Goal: Task Accomplishment & Management: Manage account settings

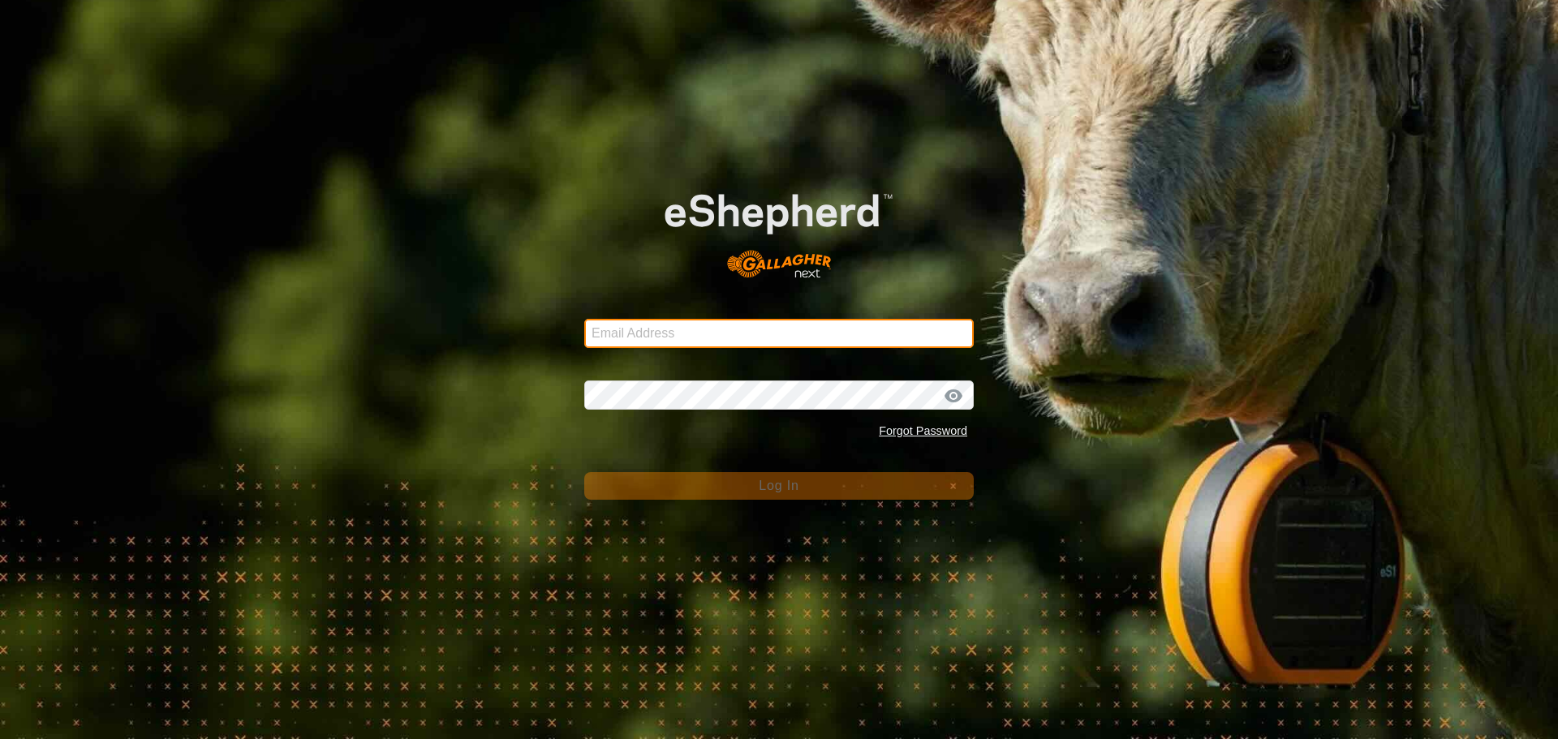
click at [718, 339] on input "Email Address" at bounding box center [778, 333] width 389 height 29
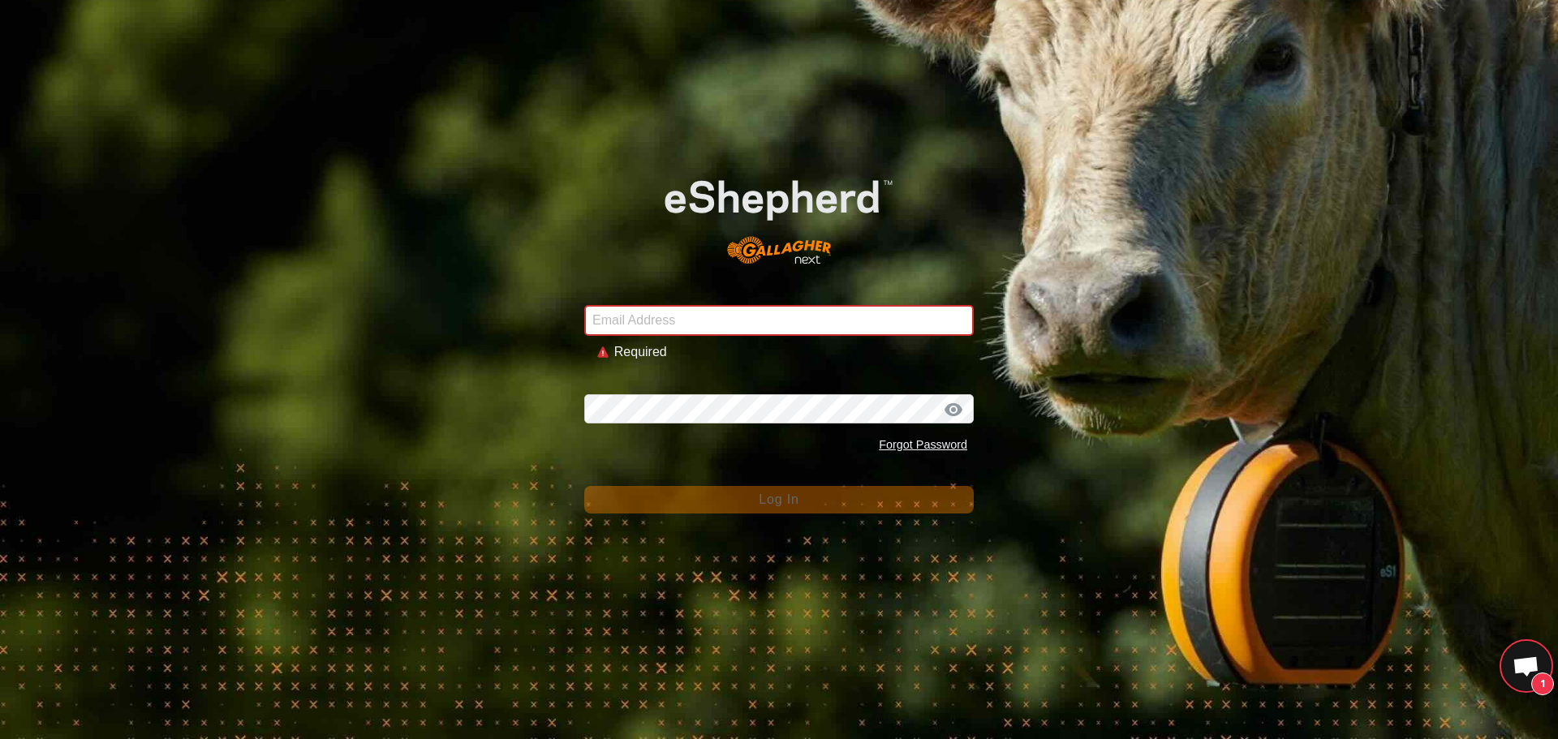
scroll to position [1379, 0]
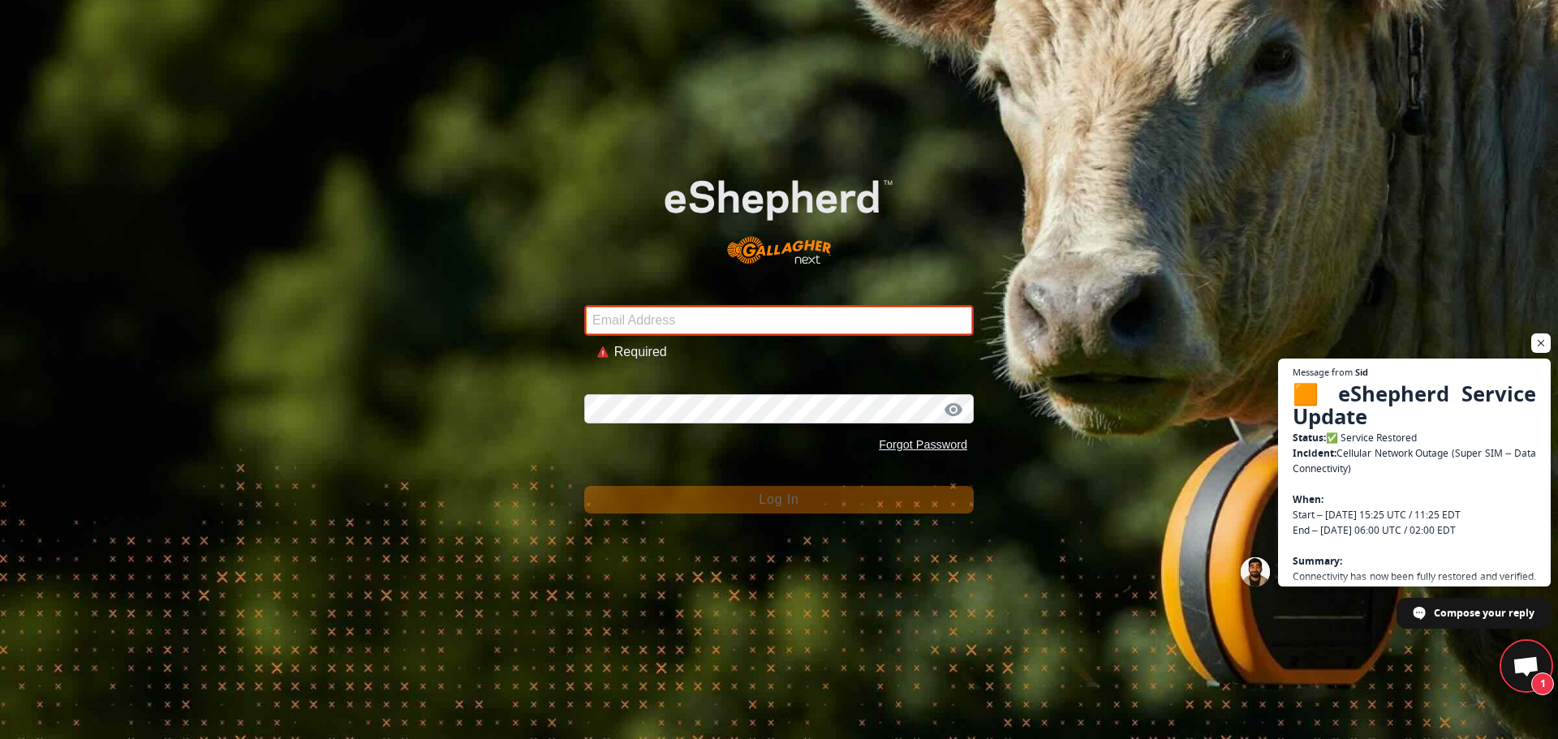
type input "[EMAIL_ADDRESS][DOMAIN_NAME]"
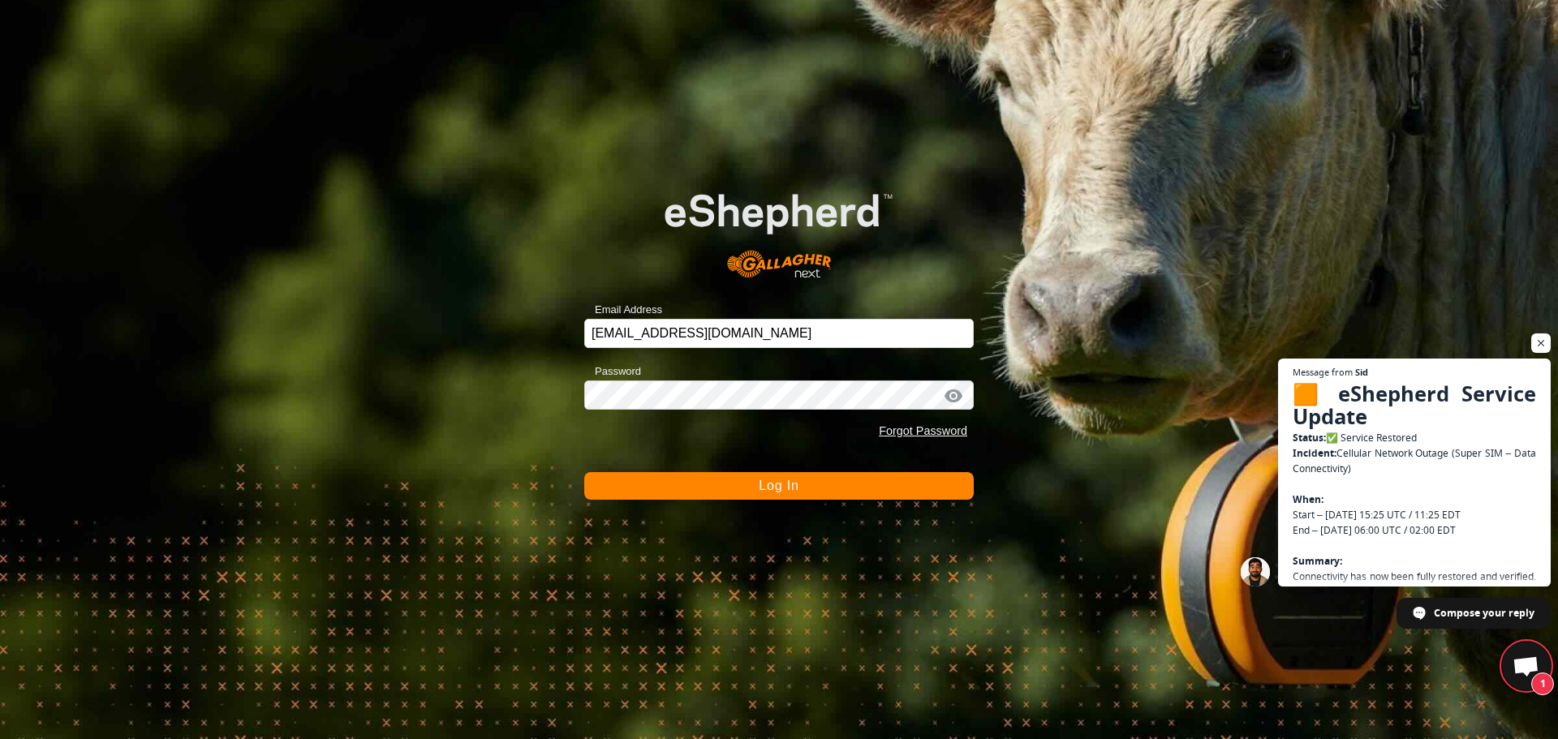
click at [763, 484] on span "Log In" at bounding box center [779, 486] width 40 height 14
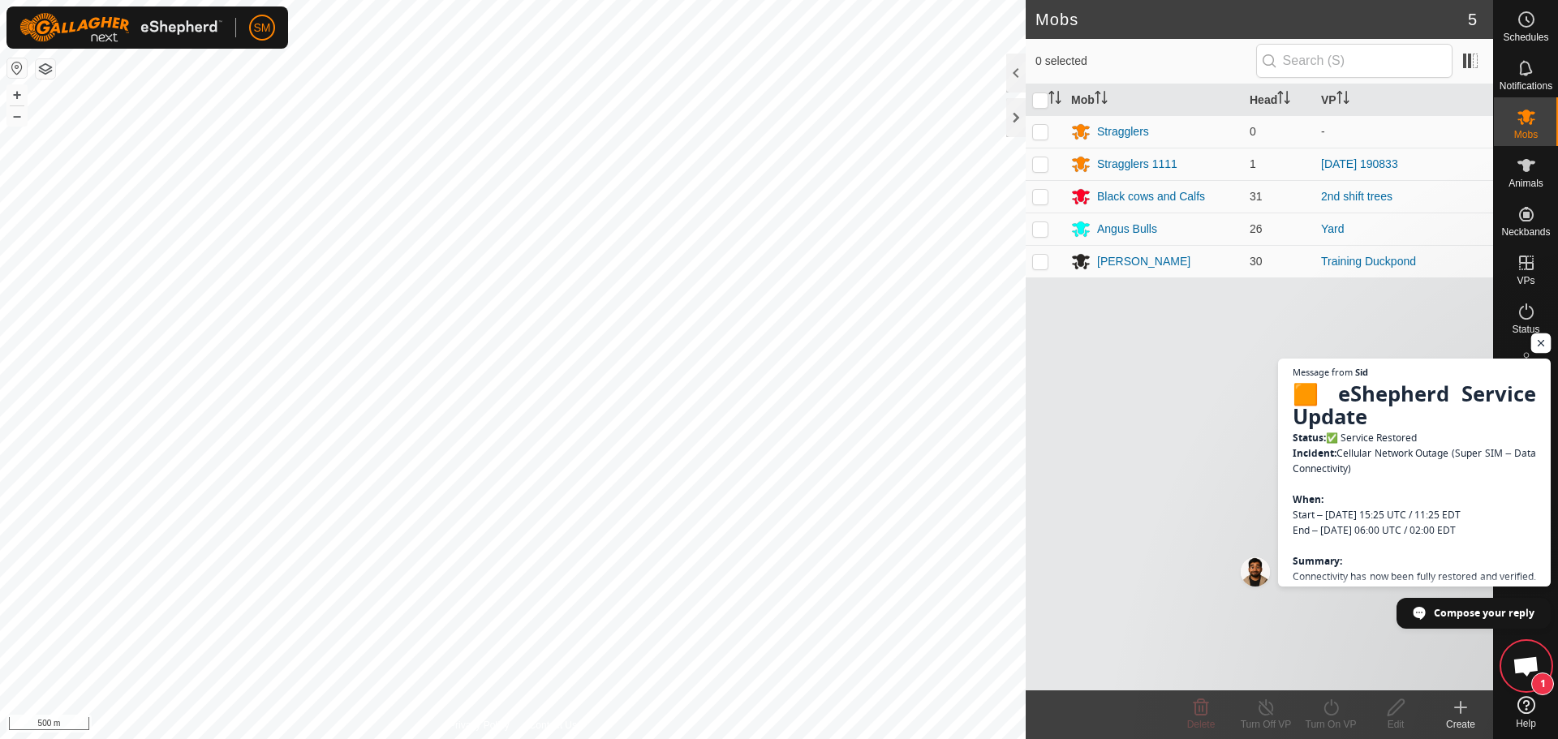
click at [1543, 342] on span "Open chat" at bounding box center [1541, 344] width 20 height 20
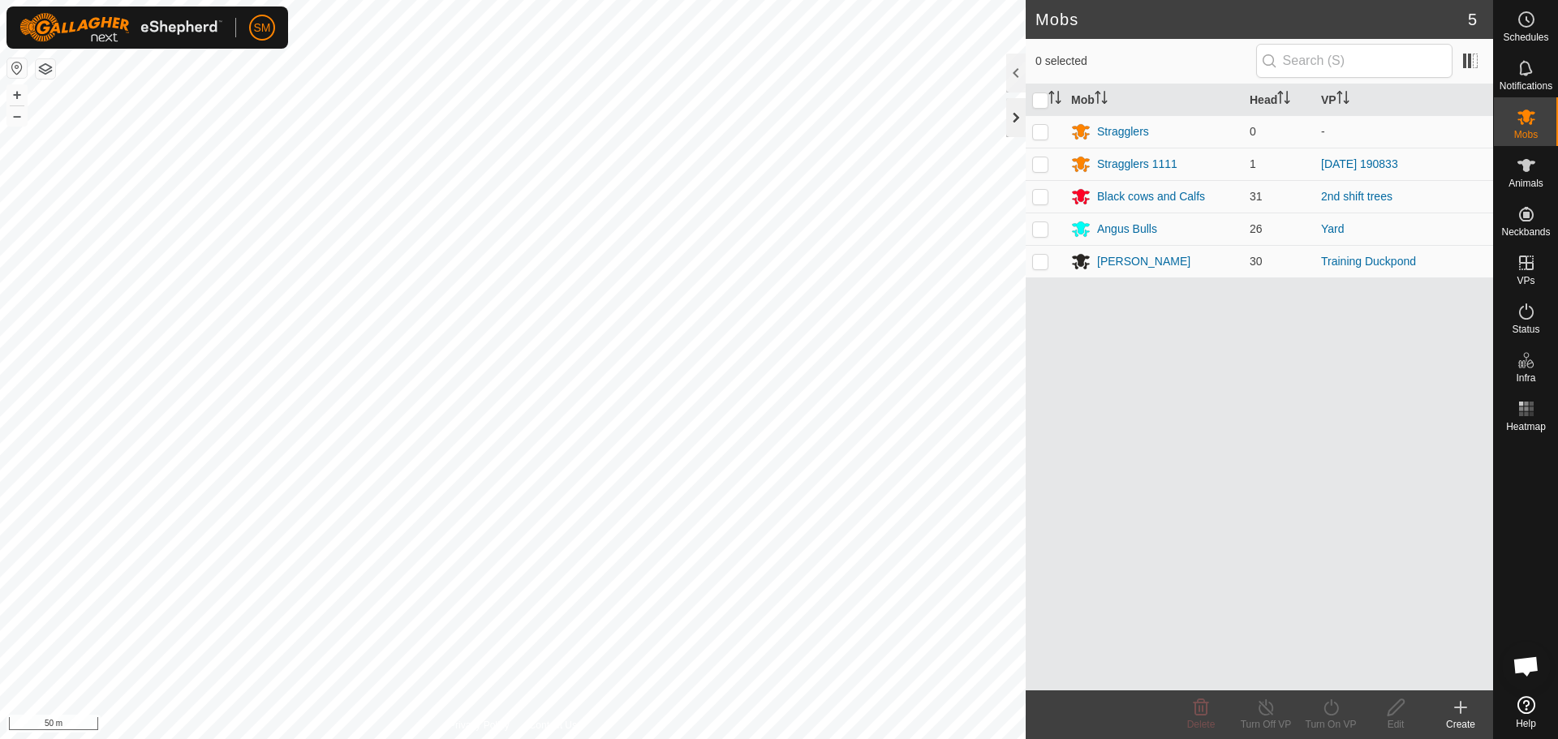
click at [1020, 113] on div at bounding box center [1015, 117] width 19 height 39
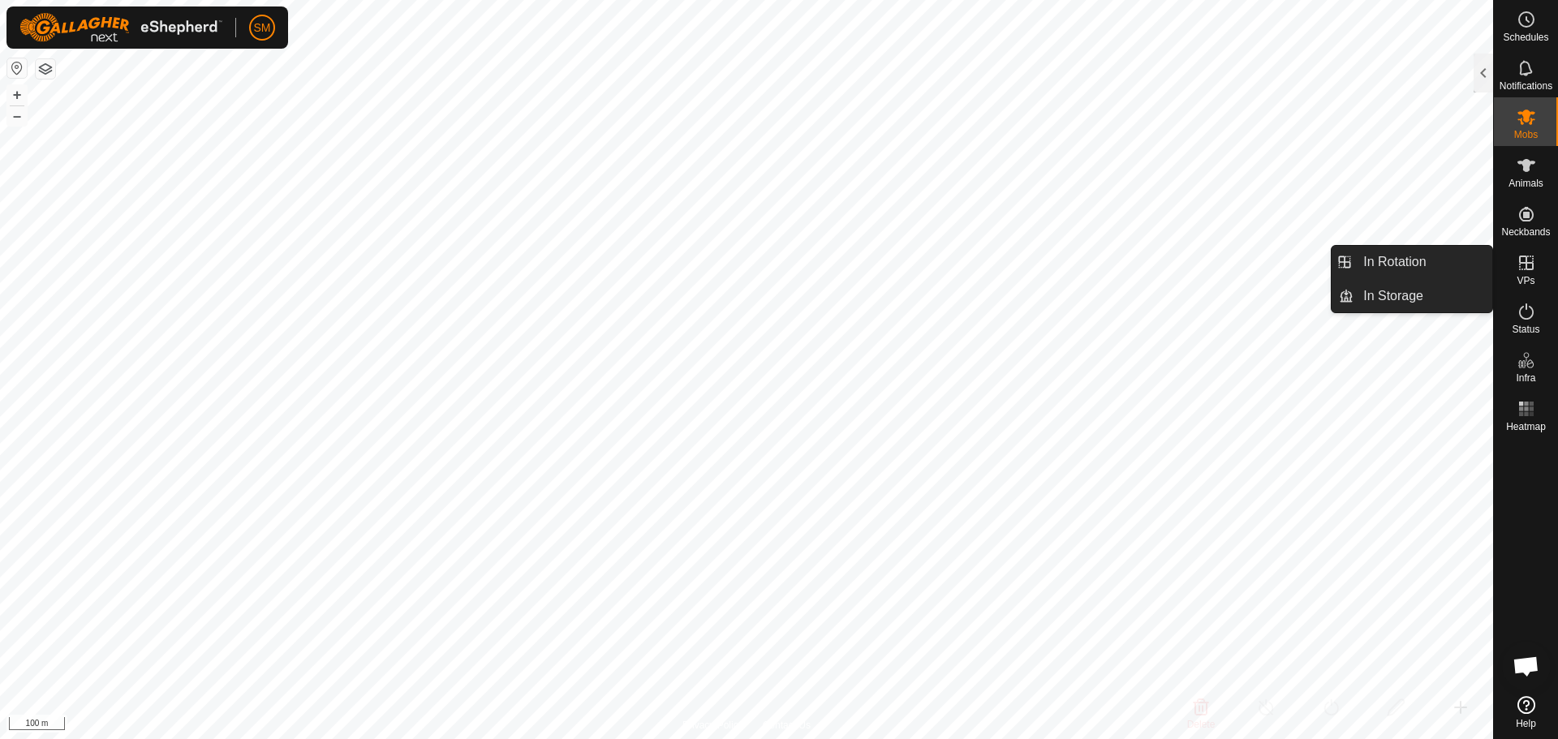
click at [1523, 261] on icon at bounding box center [1526, 262] width 19 height 19
click at [1407, 265] on link "In Rotation" at bounding box center [1422, 262] width 139 height 32
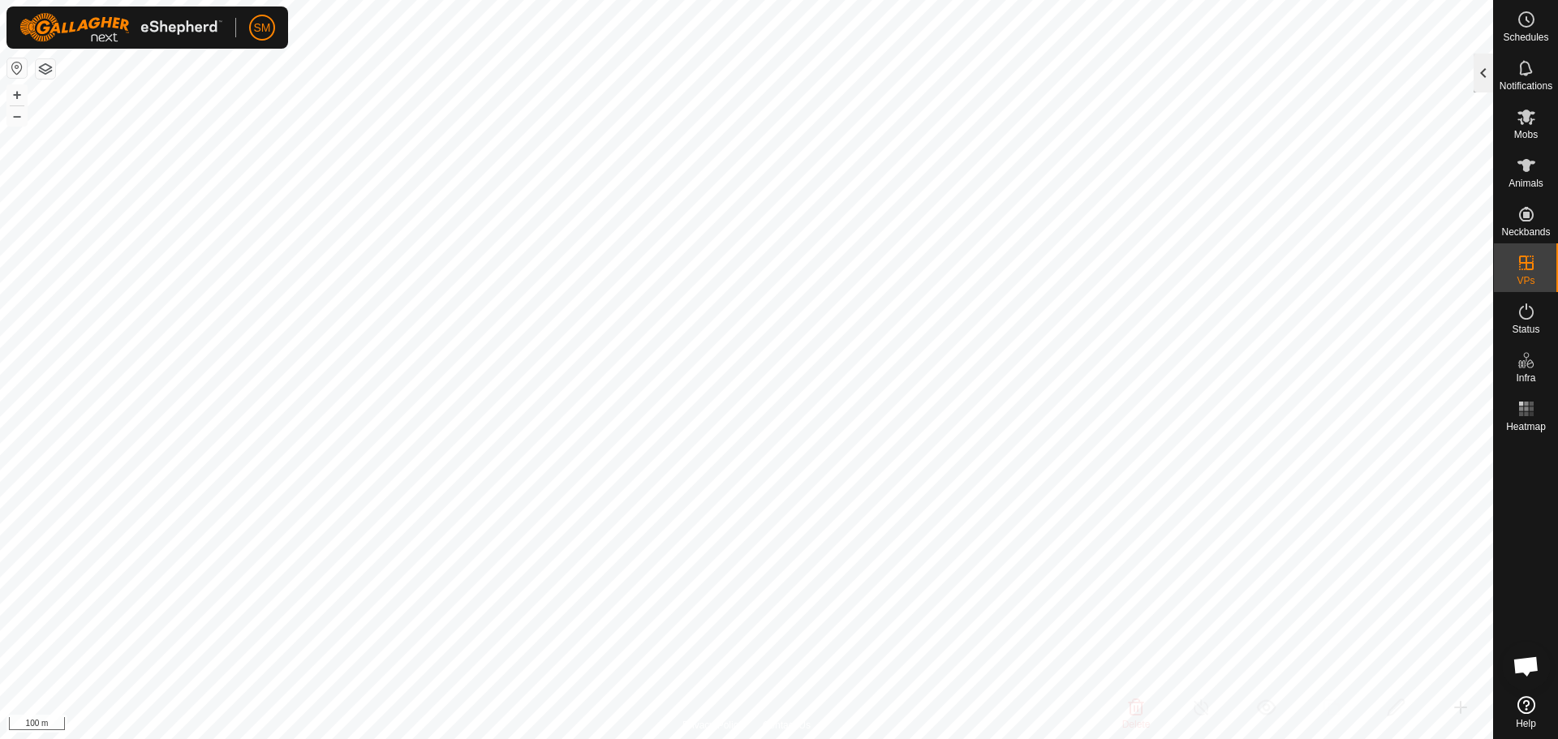
click at [1492, 60] on div at bounding box center [1483, 73] width 19 height 39
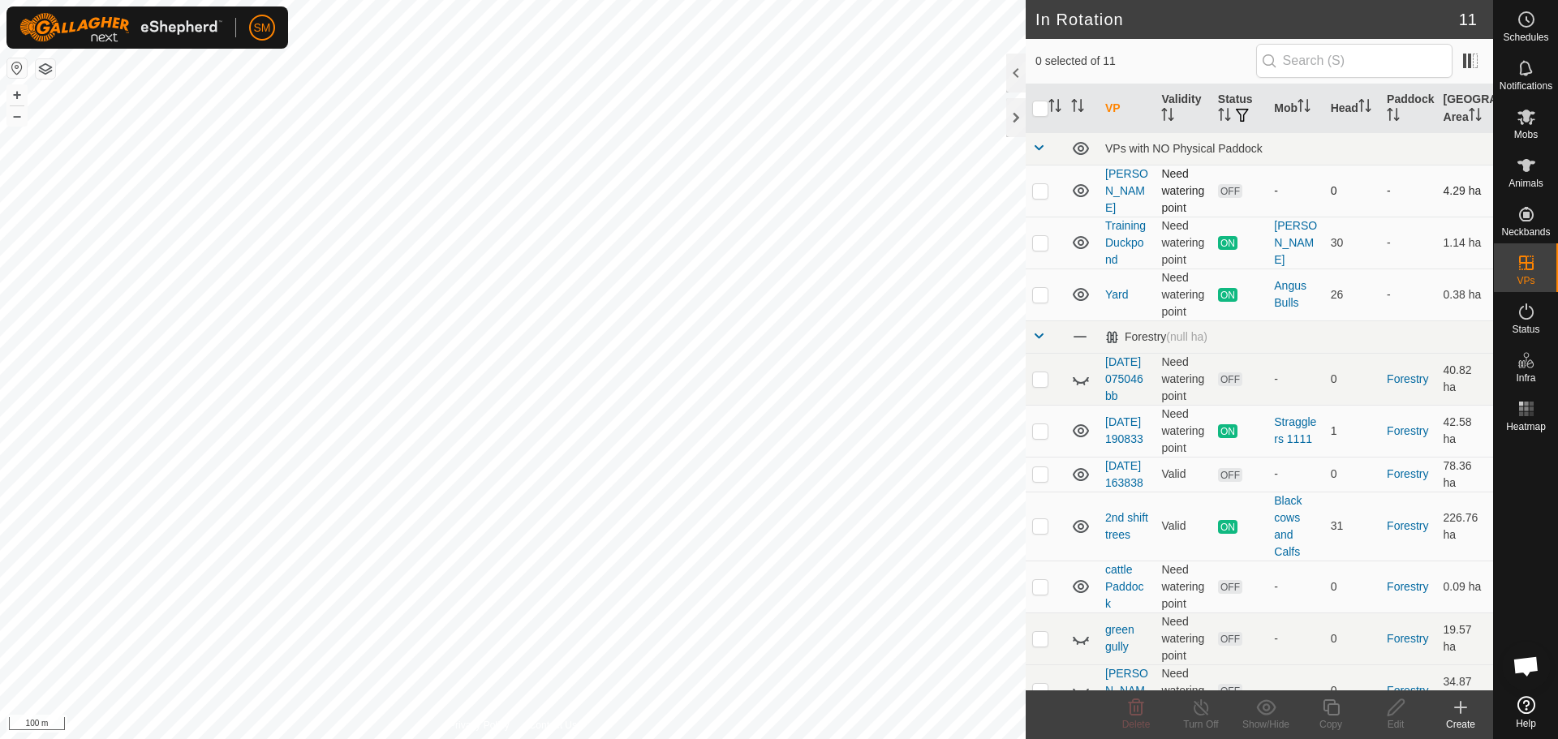
click at [1038, 190] on p-checkbox at bounding box center [1040, 190] width 16 height 13
click at [1038, 193] on p-checkbox at bounding box center [1040, 190] width 16 height 13
click at [1142, 708] on icon at bounding box center [1136, 707] width 15 height 16
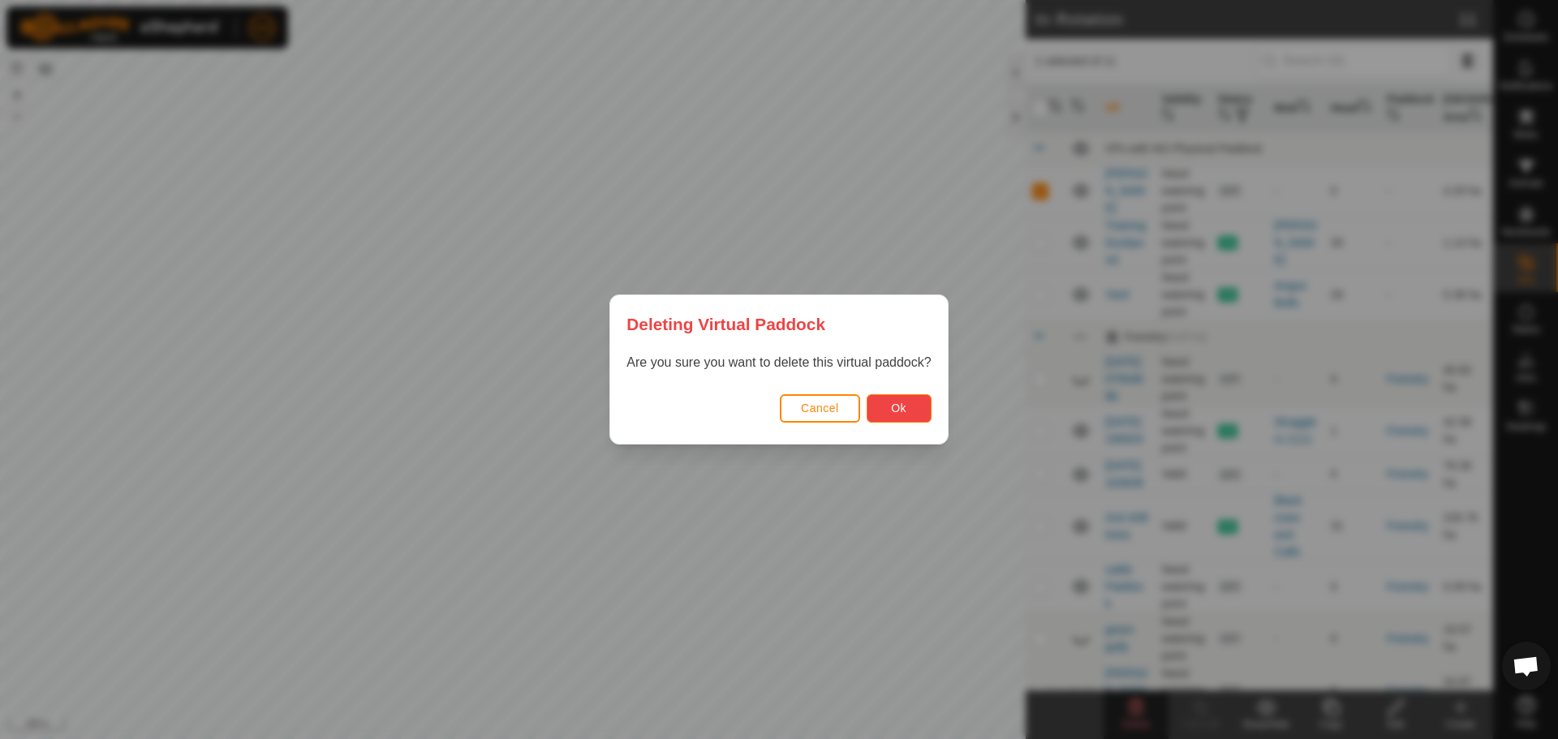
click at [887, 398] on button "Ok" at bounding box center [899, 408] width 65 height 28
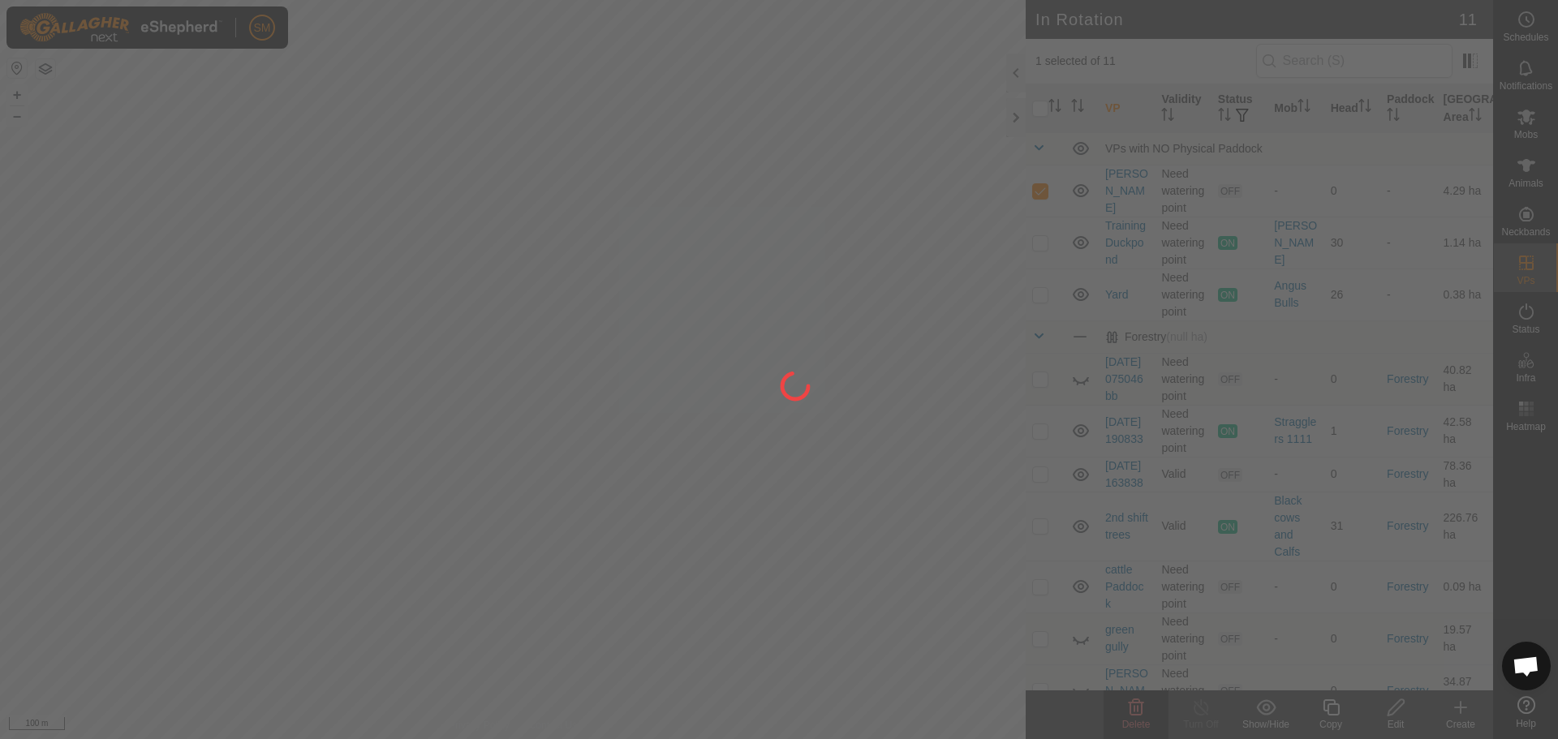
checkbox input "false"
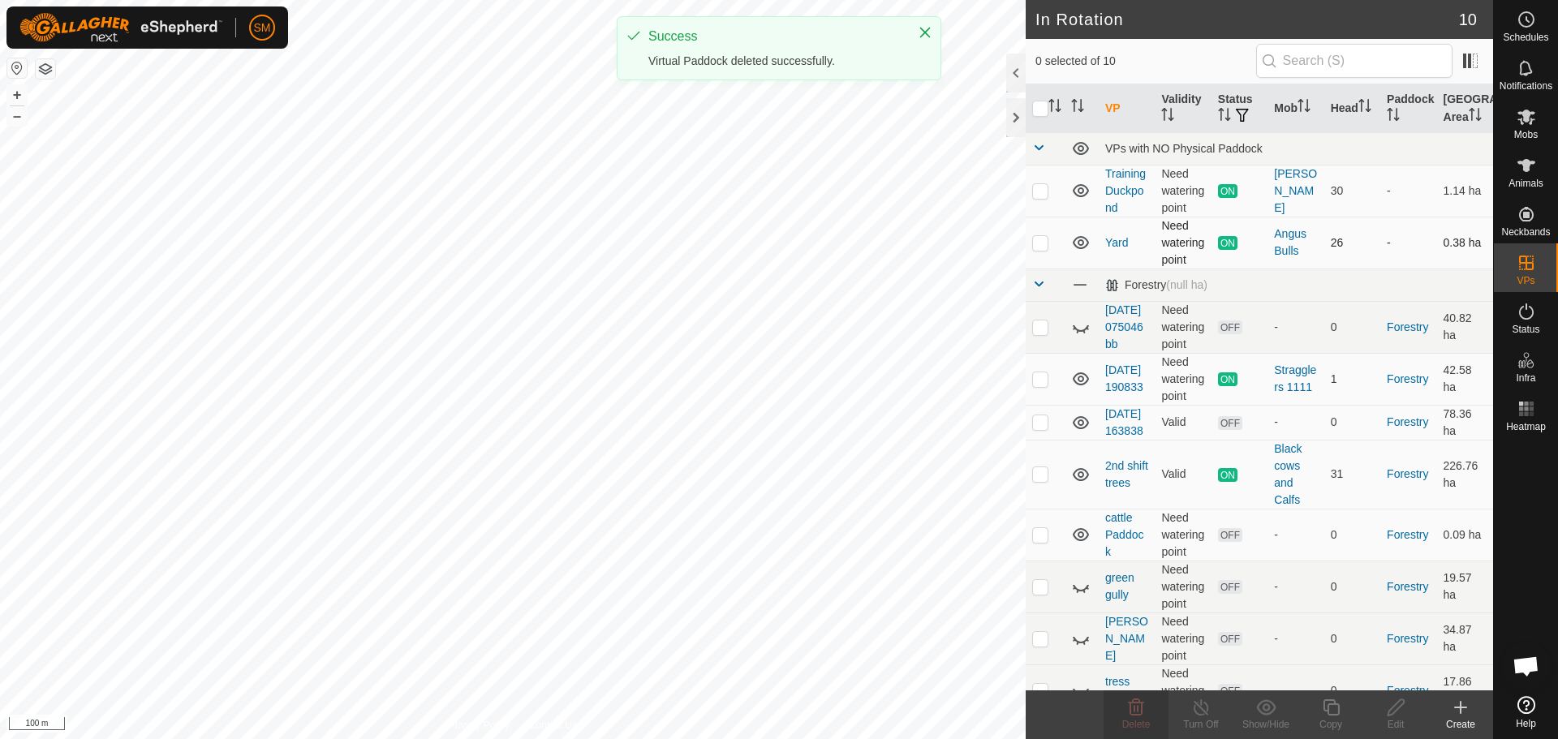
click at [1042, 243] on p-checkbox at bounding box center [1040, 242] width 16 height 13
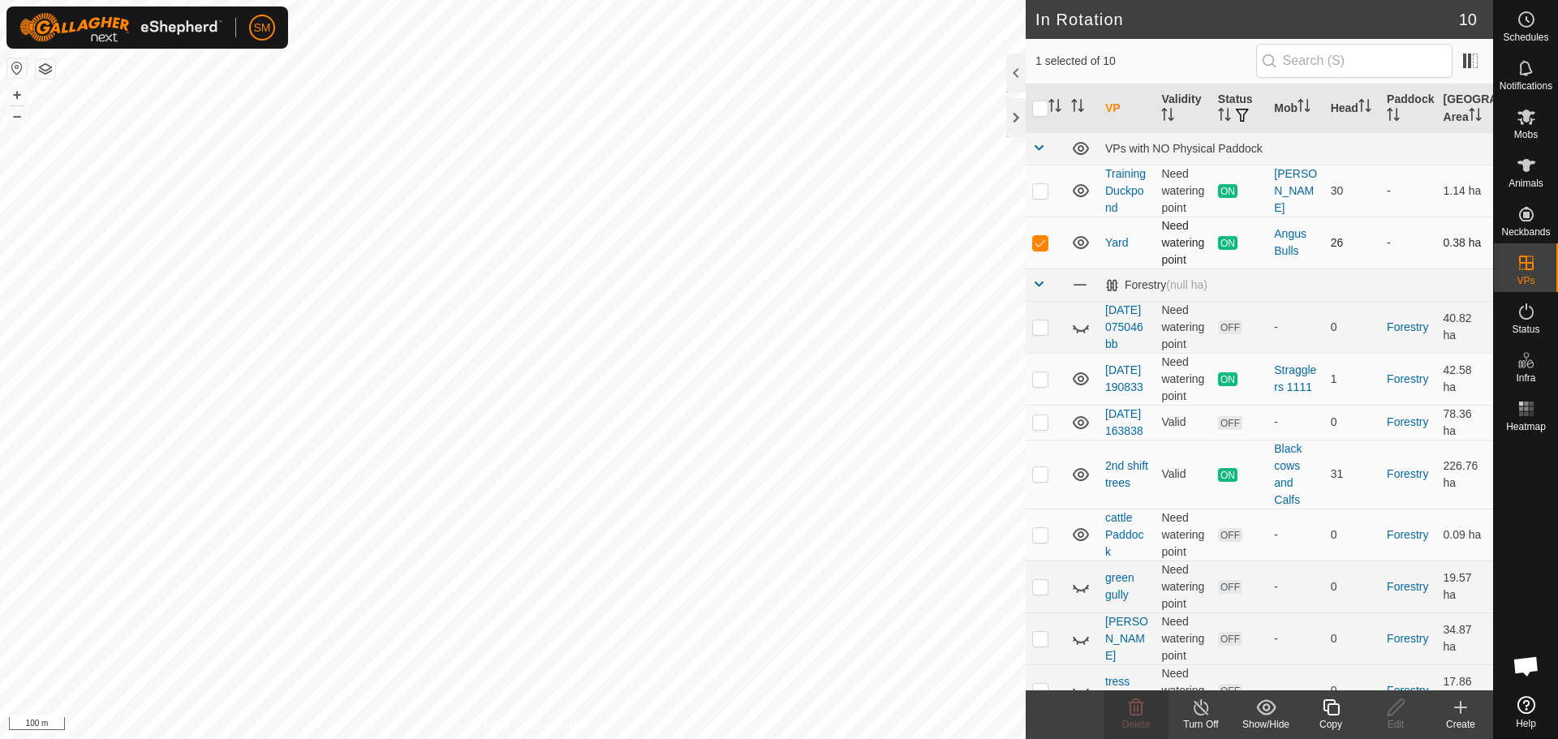
click at [1042, 243] on p-checkbox at bounding box center [1040, 242] width 16 height 13
checkbox input "false"
click at [1040, 334] on p-checkbox at bounding box center [1040, 327] width 16 height 13
checkbox input "false"
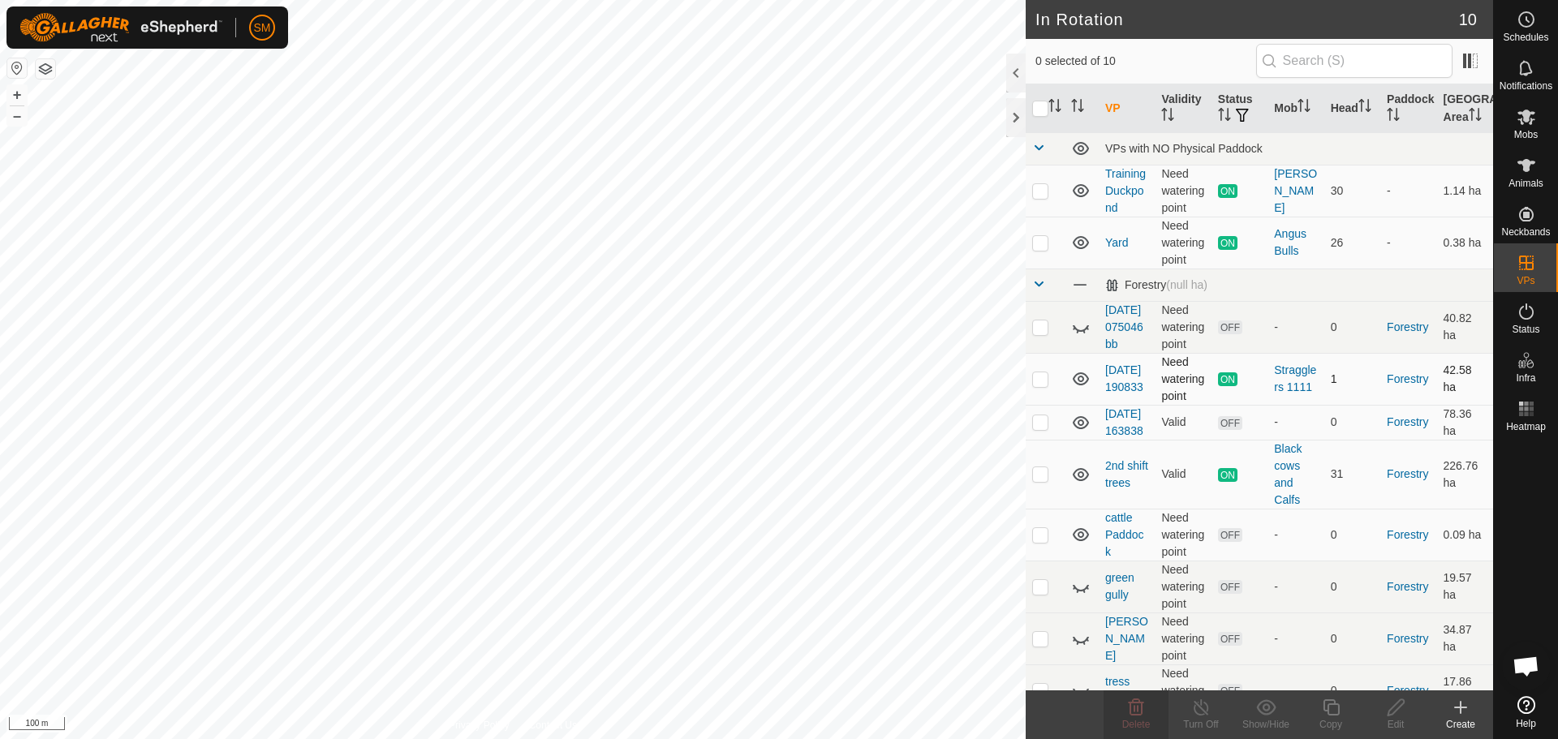
click at [1040, 385] on p-checkbox at bounding box center [1040, 378] width 16 height 13
checkbox input "false"
click at [1043, 428] on p-checkbox at bounding box center [1040, 421] width 16 height 13
checkbox input "true"
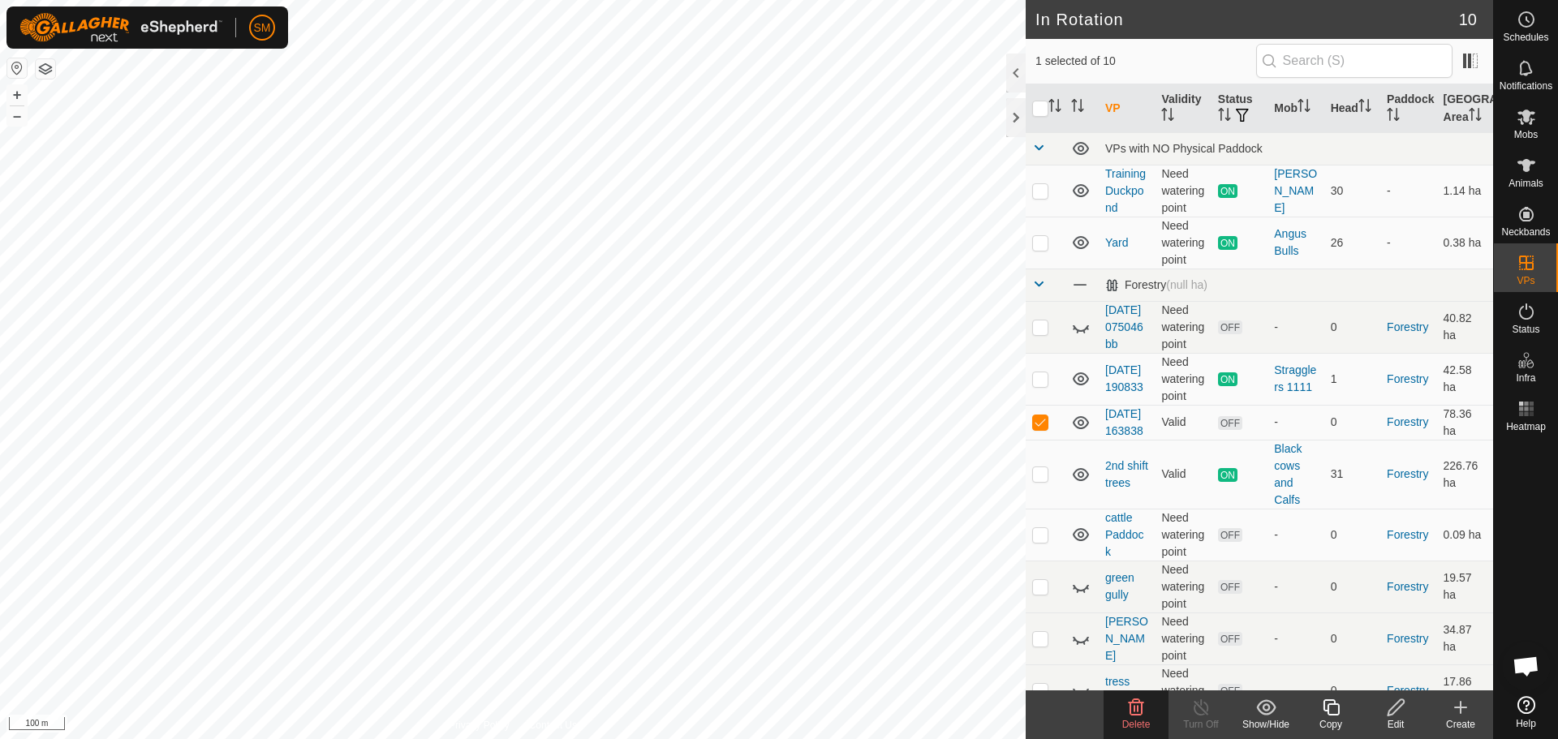
click at [1139, 711] on icon at bounding box center [1135, 707] width 19 height 19
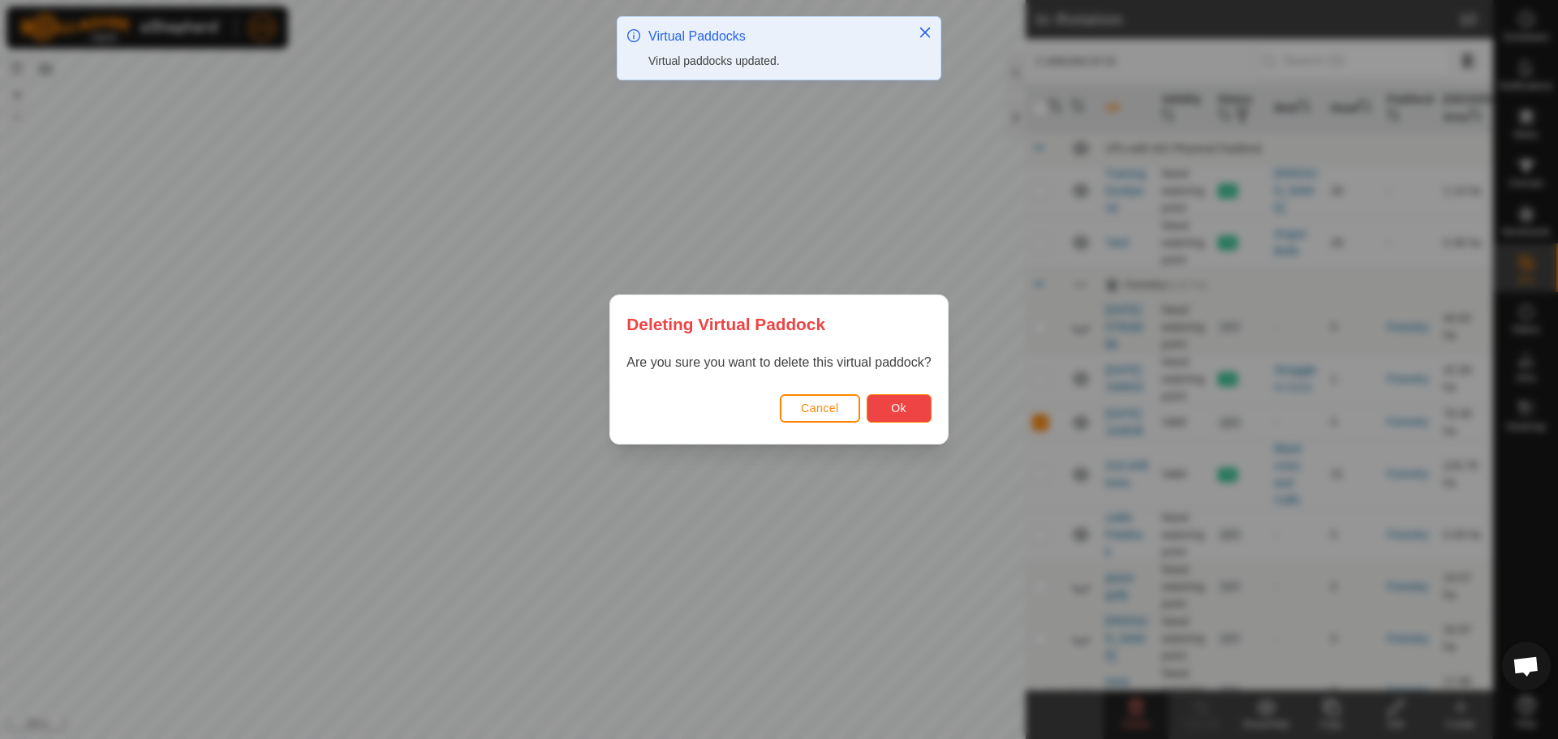
click at [906, 411] on span "Ok" at bounding box center [898, 408] width 15 height 13
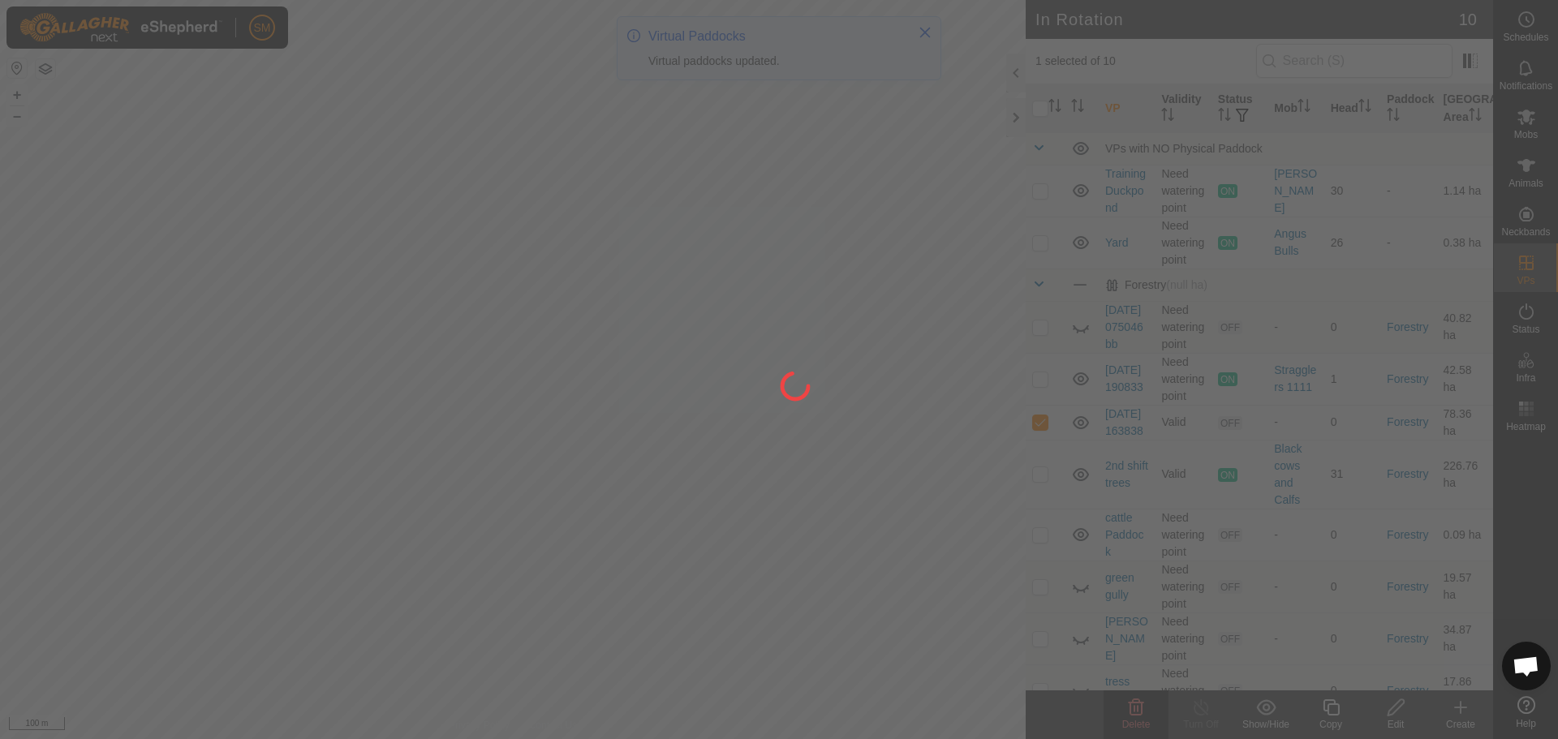
checkbox input "false"
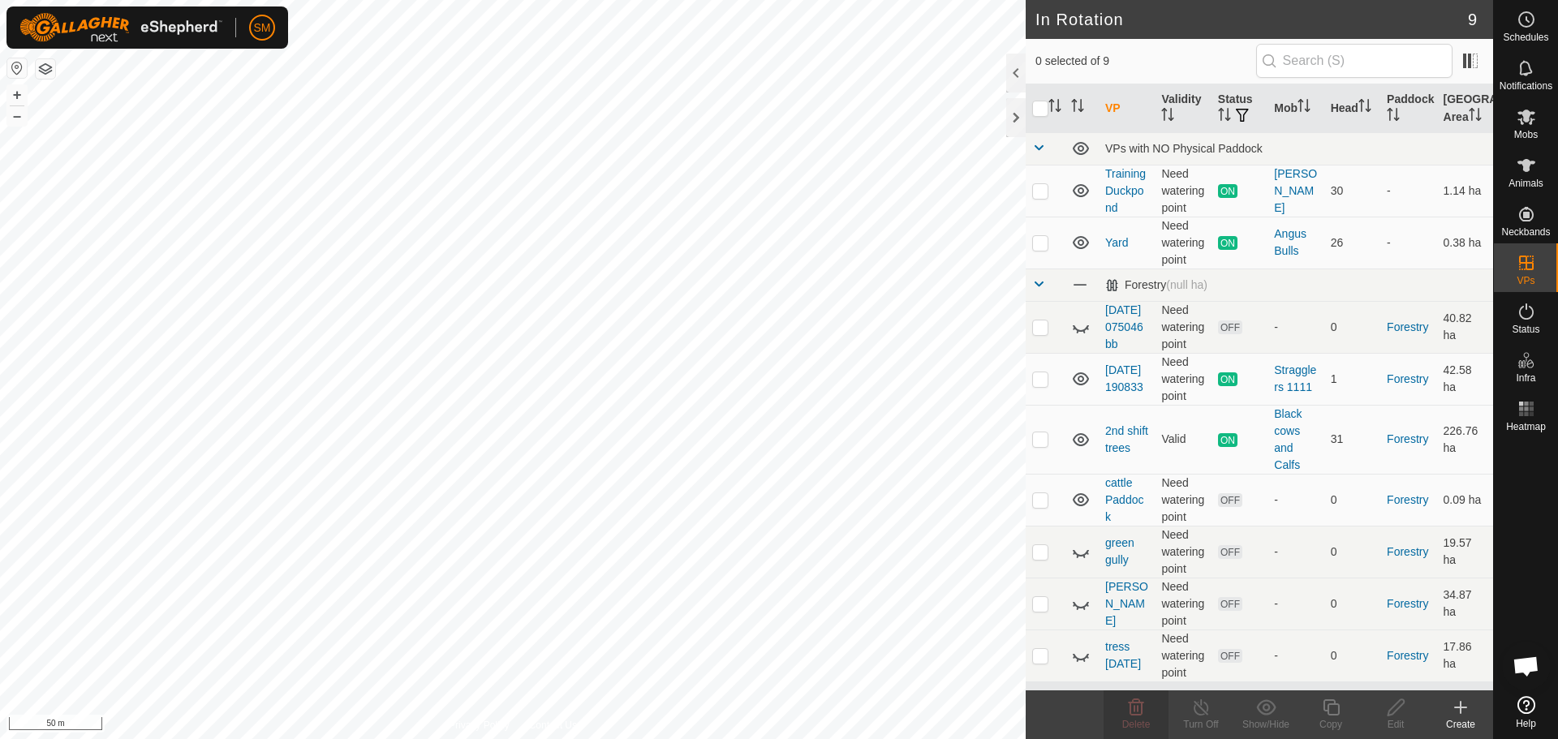
click at [1456, 705] on icon at bounding box center [1460, 707] width 19 height 19
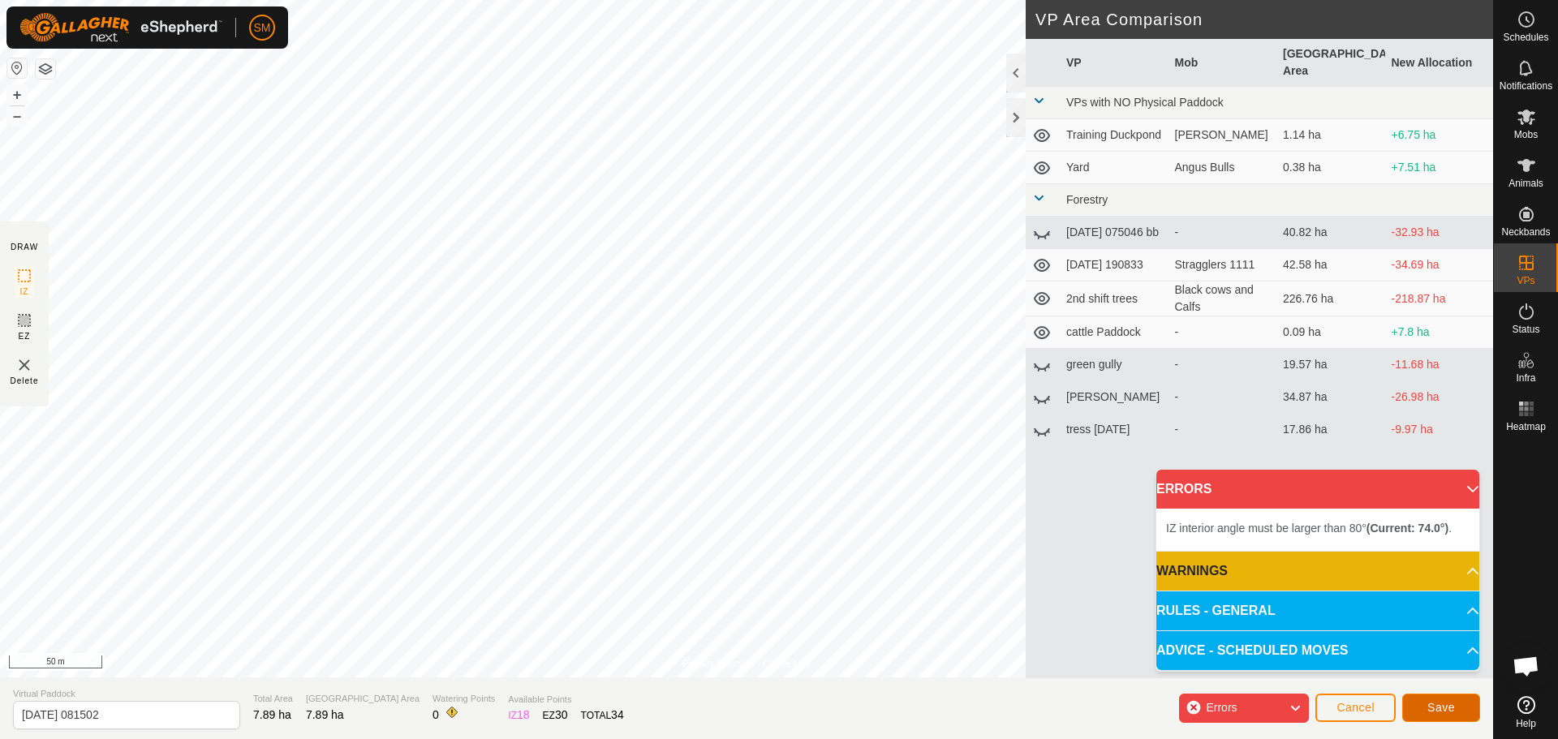
click at [1434, 708] on span "Save" at bounding box center [1441, 707] width 28 height 13
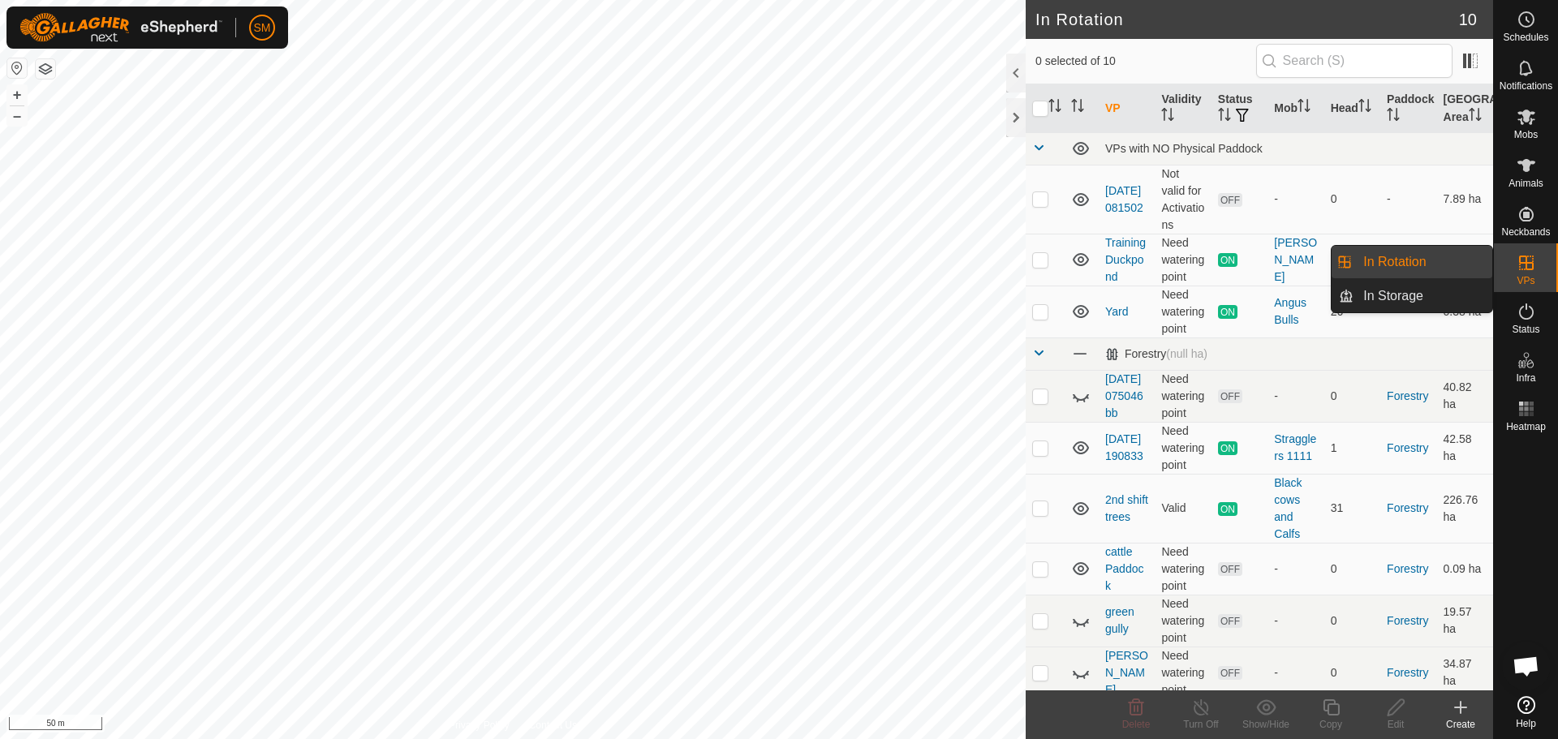
click at [1426, 260] on link "In Rotation" at bounding box center [1422, 262] width 139 height 32
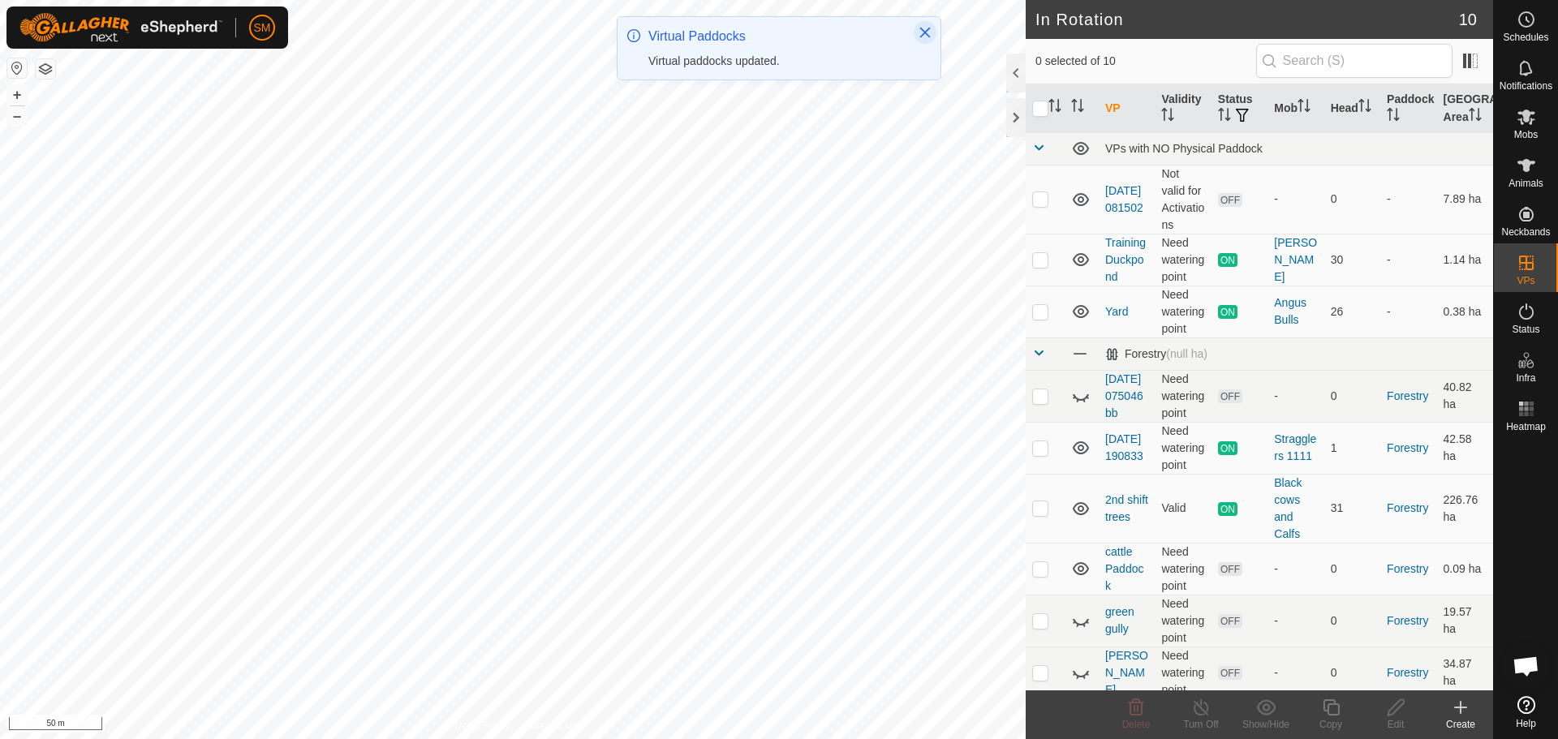
click at [927, 31] on icon "Close" at bounding box center [925, 33] width 11 height 11
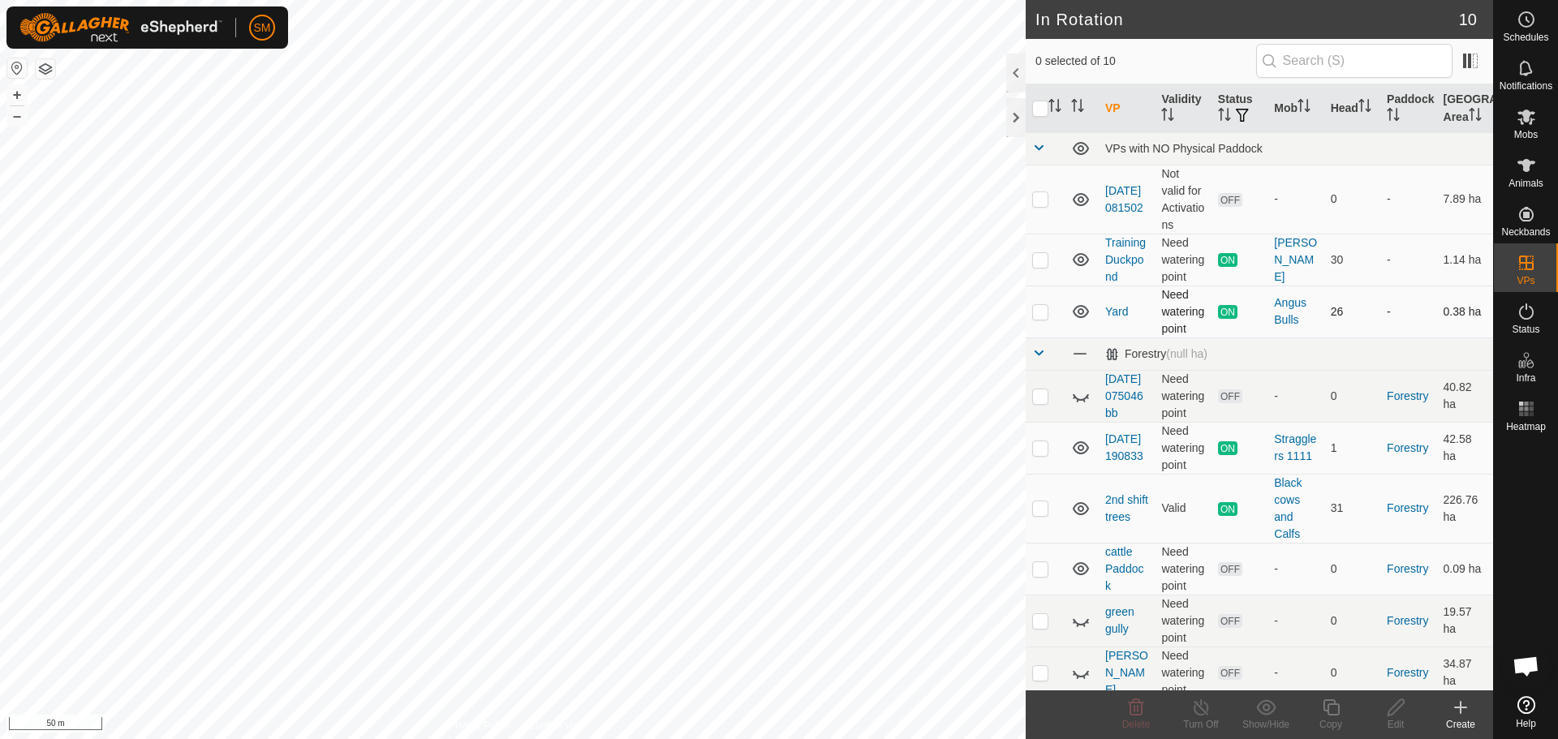
click at [1040, 314] on p-checkbox at bounding box center [1040, 311] width 16 height 13
checkbox input "true"
click at [1199, 715] on icon at bounding box center [1201, 707] width 15 height 16
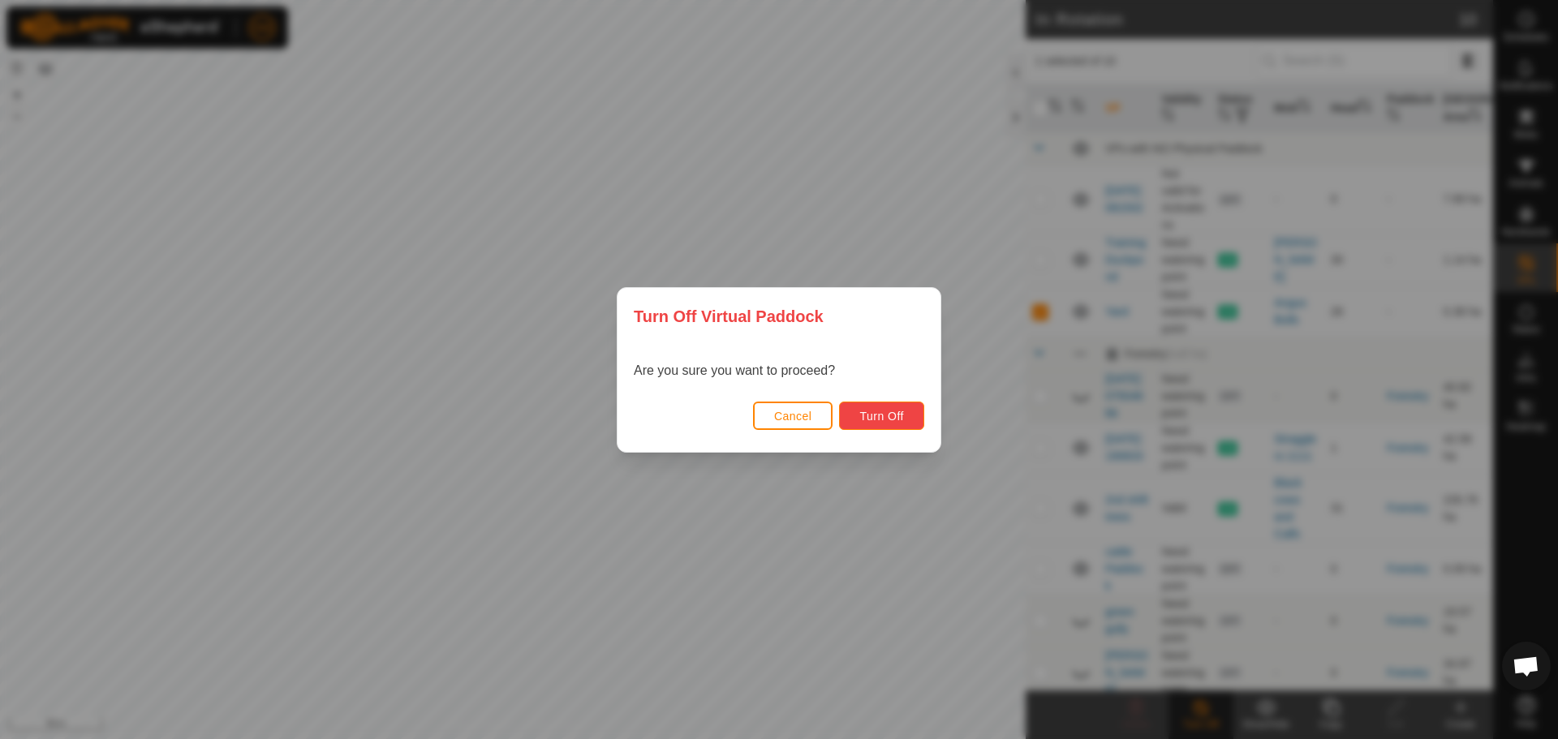
click at [878, 421] on span "Turn Off" at bounding box center [881, 416] width 45 height 13
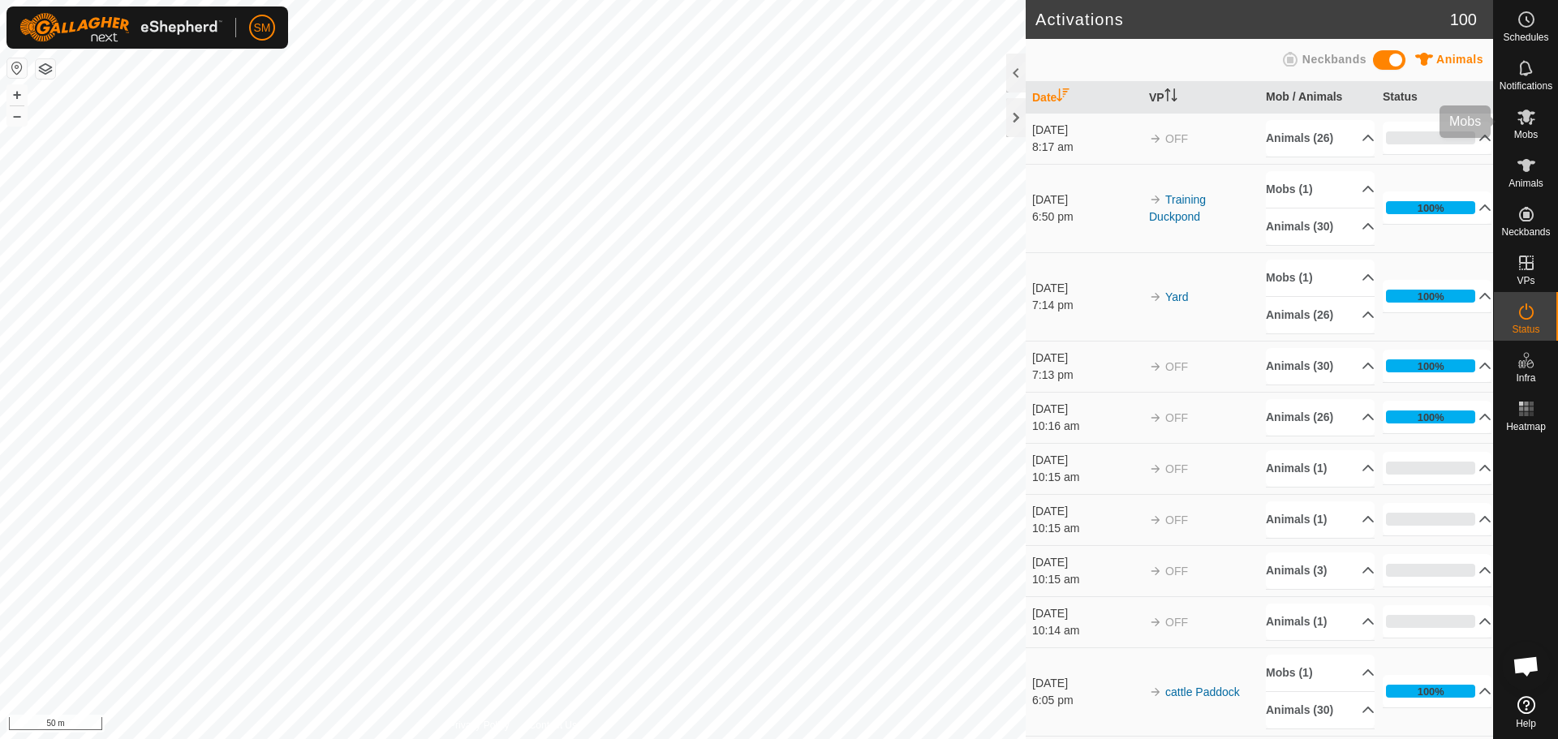
click at [1523, 121] on icon at bounding box center [1526, 116] width 19 height 19
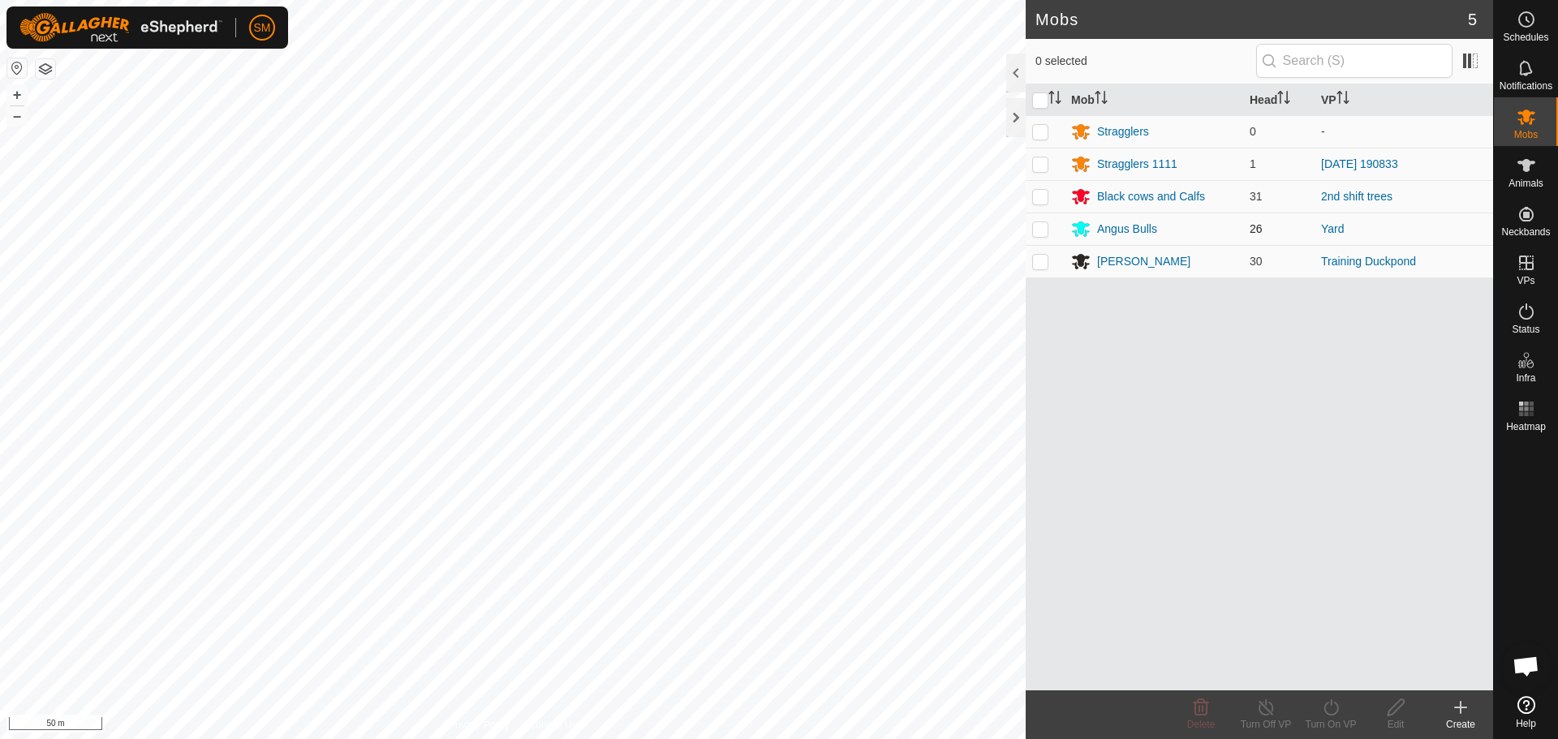
click at [1040, 230] on p-checkbox at bounding box center [1040, 228] width 16 height 13
click at [1336, 708] on icon at bounding box center [1331, 707] width 20 height 19
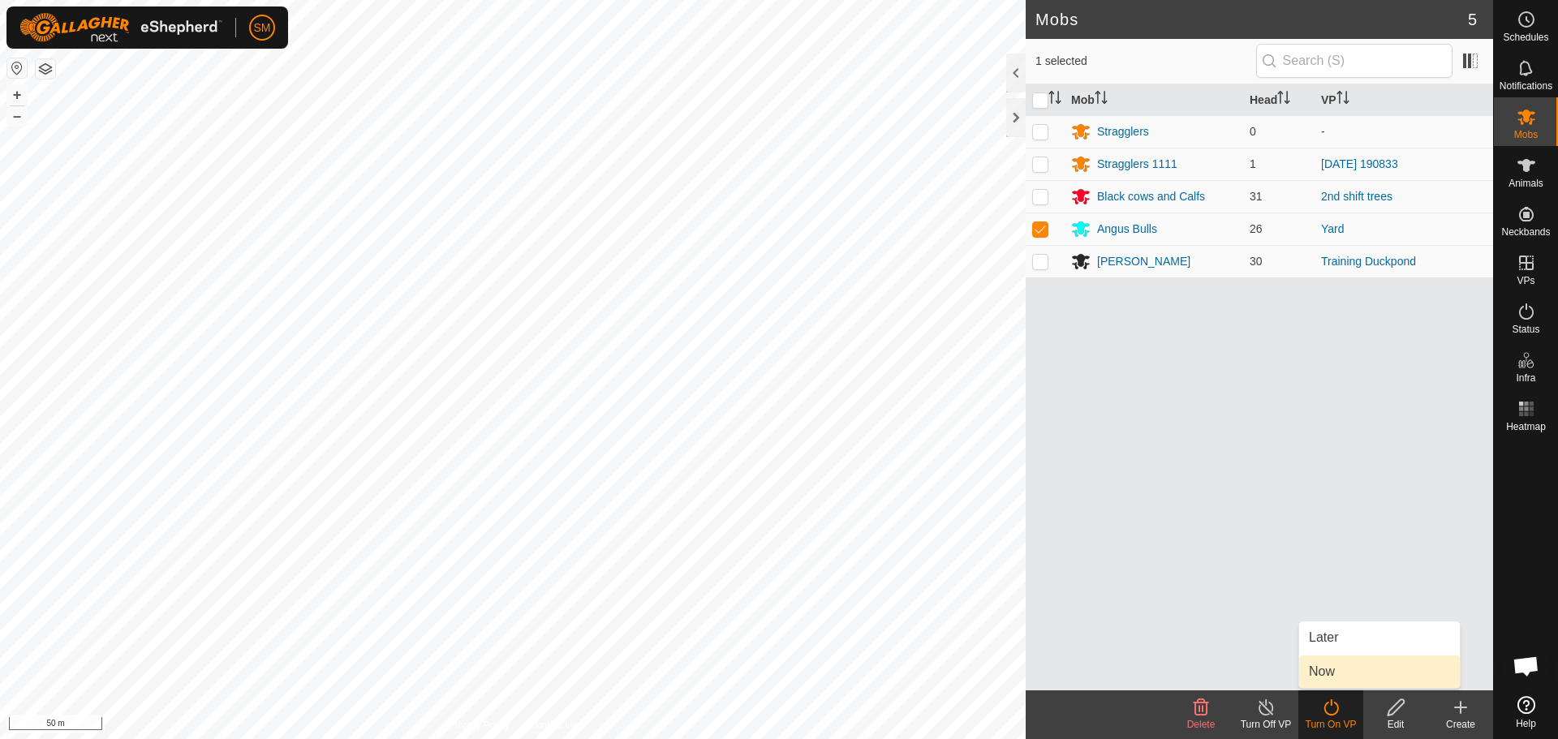
drag, startPoint x: 1336, startPoint y: 640, endPoint x: 1342, endPoint y: 668, distance: 28.2
click at [1342, 668] on ul "Later Now" at bounding box center [1379, 655] width 161 height 67
click at [1342, 668] on link "Now" at bounding box center [1379, 672] width 161 height 32
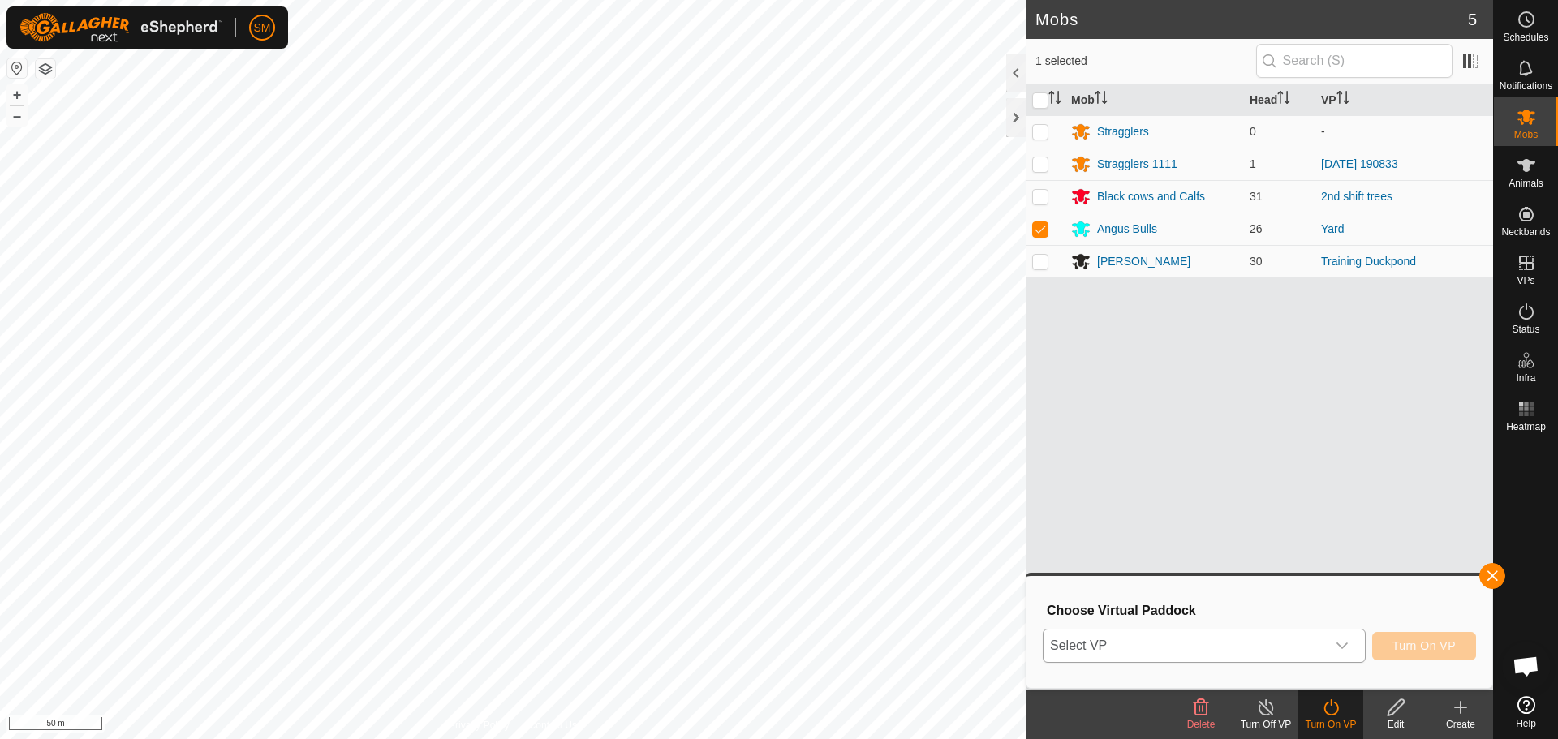
click at [1348, 643] on icon "dropdown trigger" at bounding box center [1342, 645] width 13 height 13
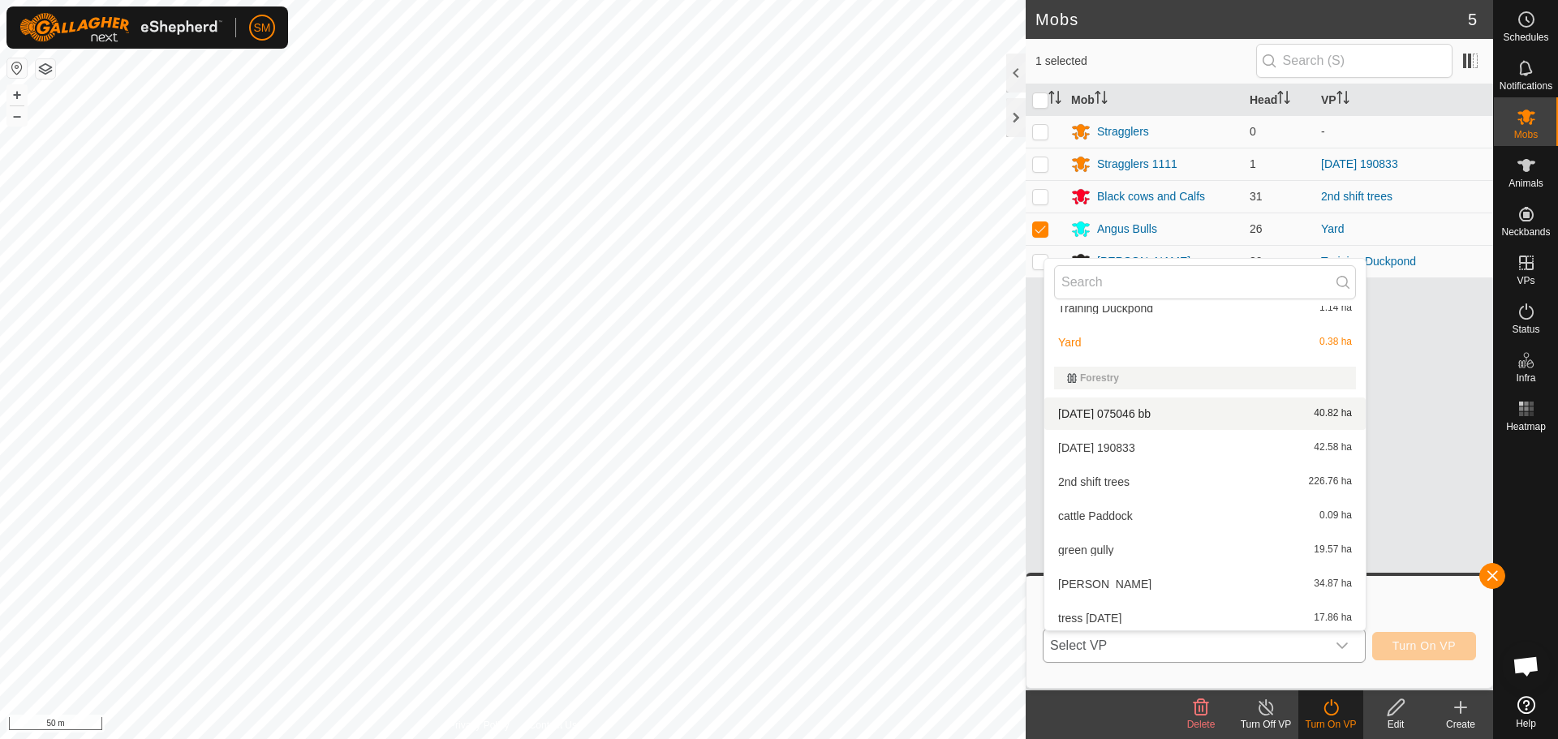
scroll to position [89, 0]
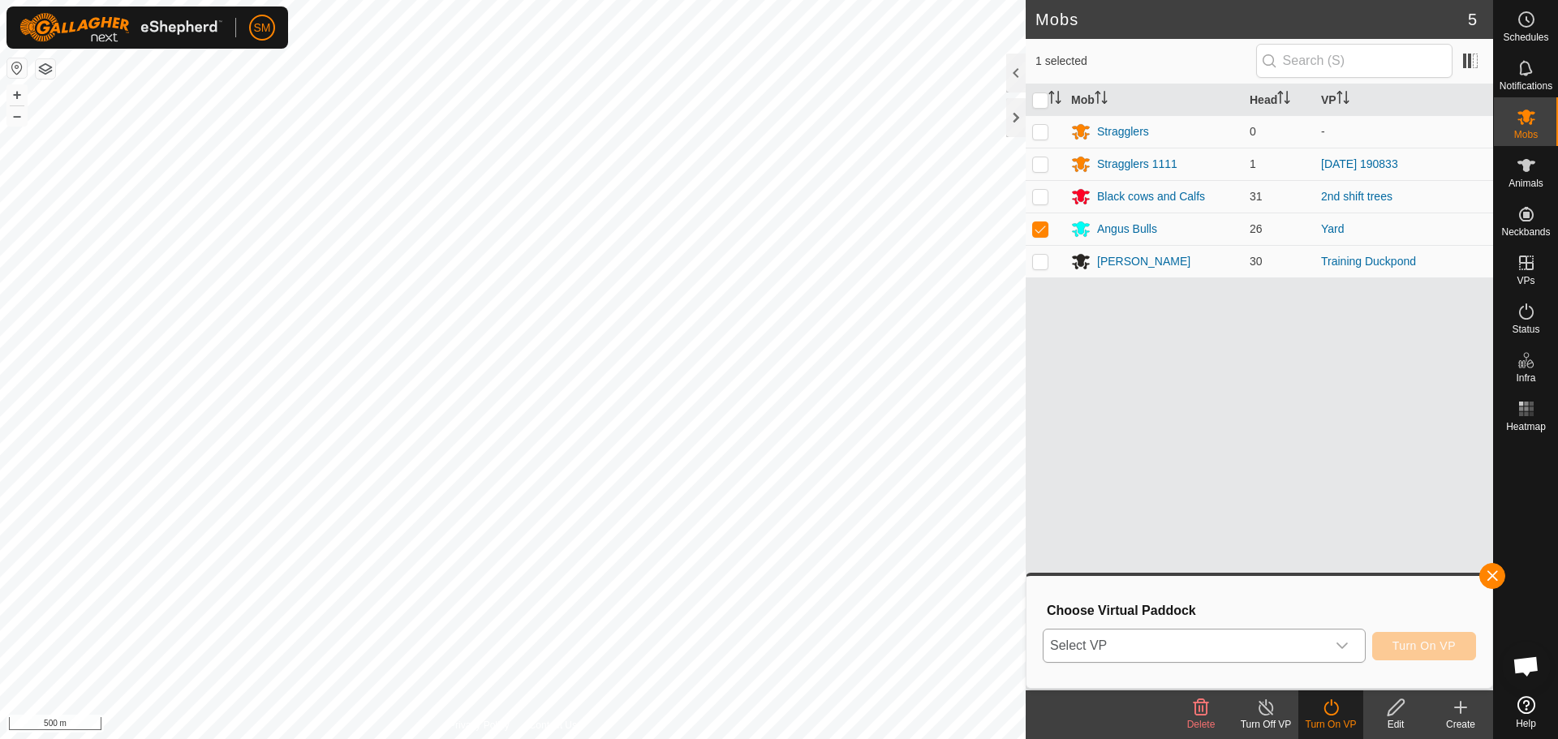
click at [1350, 640] on div "dropdown trigger" at bounding box center [1342, 646] width 32 height 32
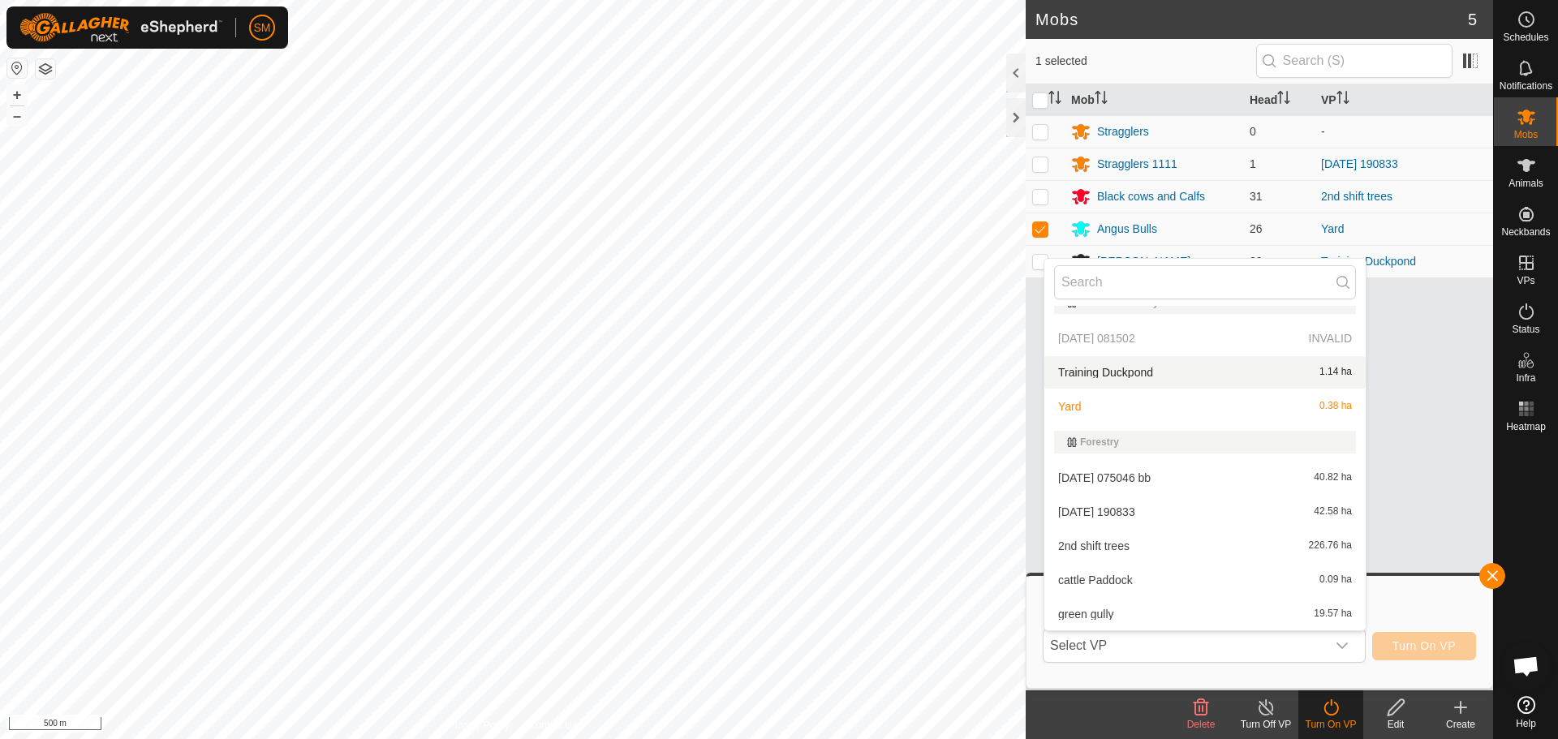
scroll to position [0, 0]
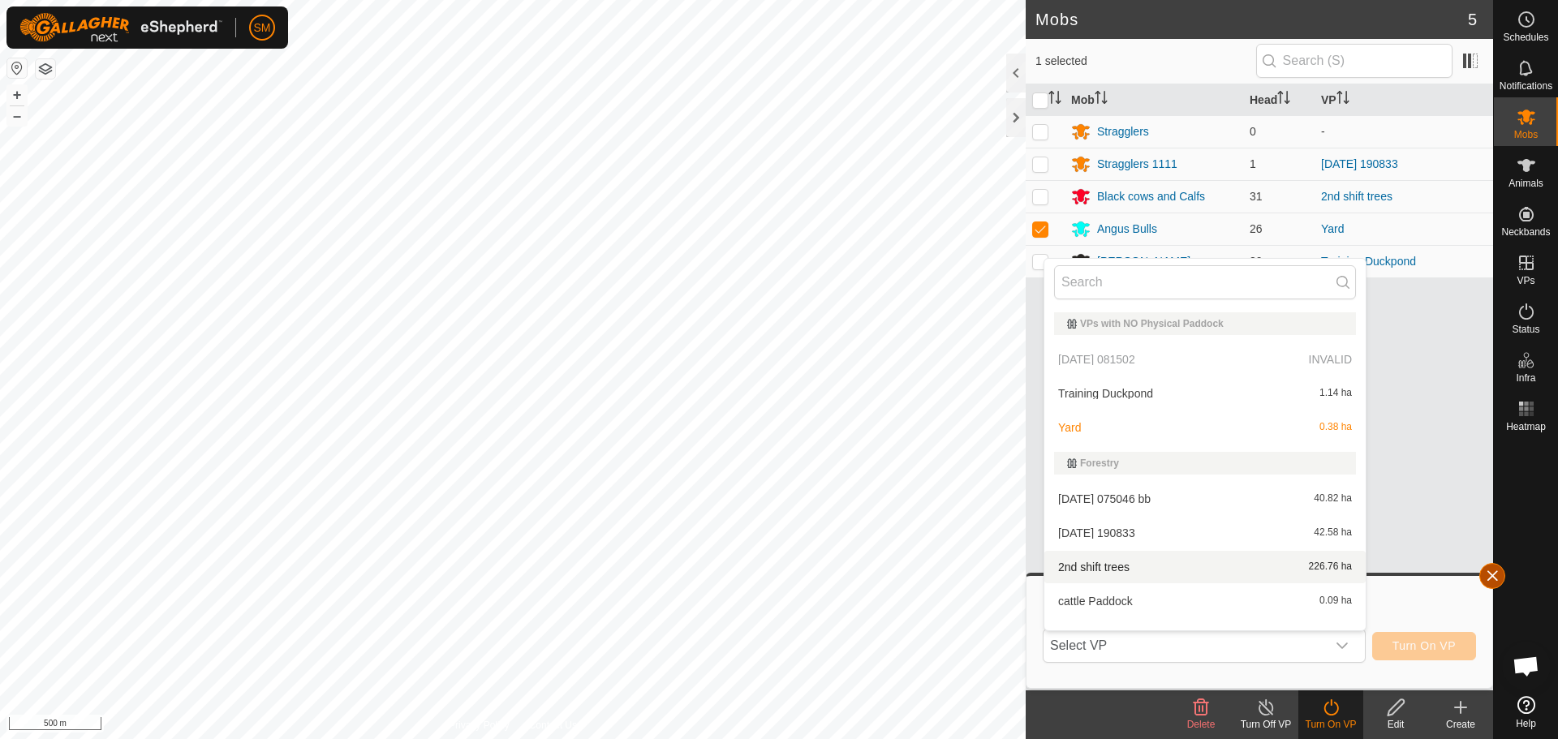
click at [1493, 577] on button "button" at bounding box center [1492, 576] width 26 height 26
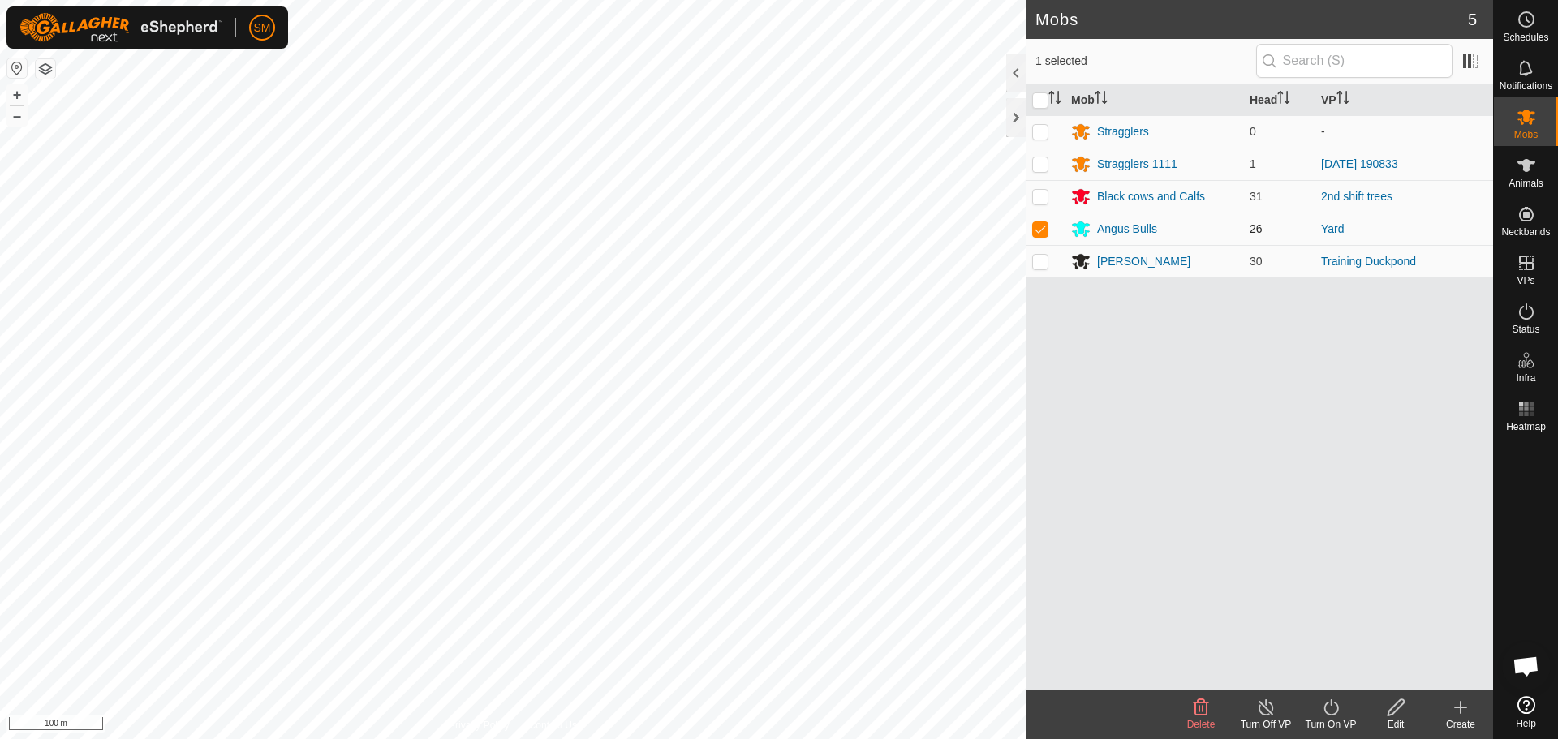
click at [1035, 229] on p-checkbox at bounding box center [1040, 228] width 16 height 13
checkbox input "false"
click at [1013, 118] on div at bounding box center [1015, 117] width 19 height 39
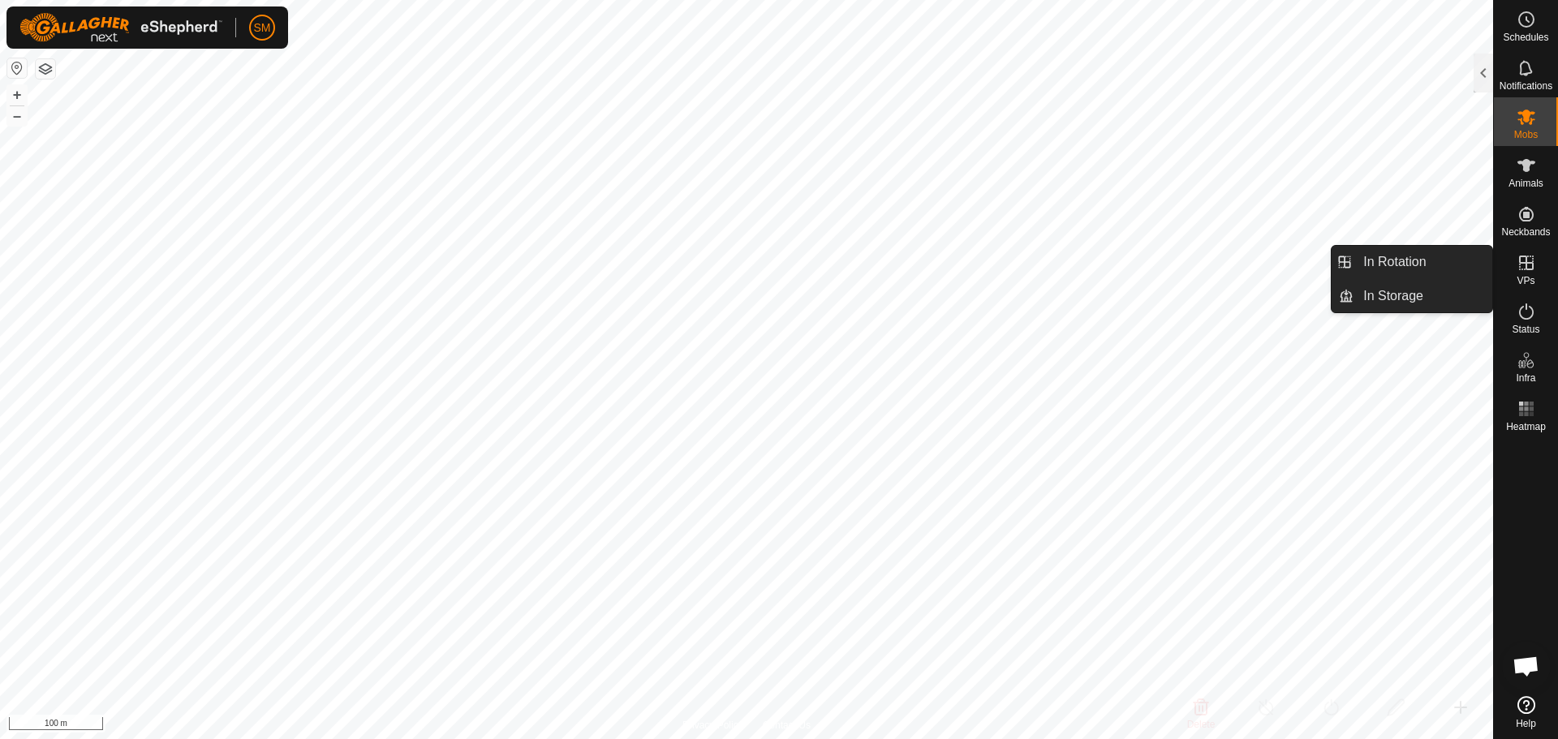
click at [1530, 269] on icon at bounding box center [1526, 263] width 15 height 15
click at [1418, 256] on link "In Rotation" at bounding box center [1422, 262] width 139 height 32
click at [1451, 259] on link "In Rotation" at bounding box center [1422, 262] width 139 height 32
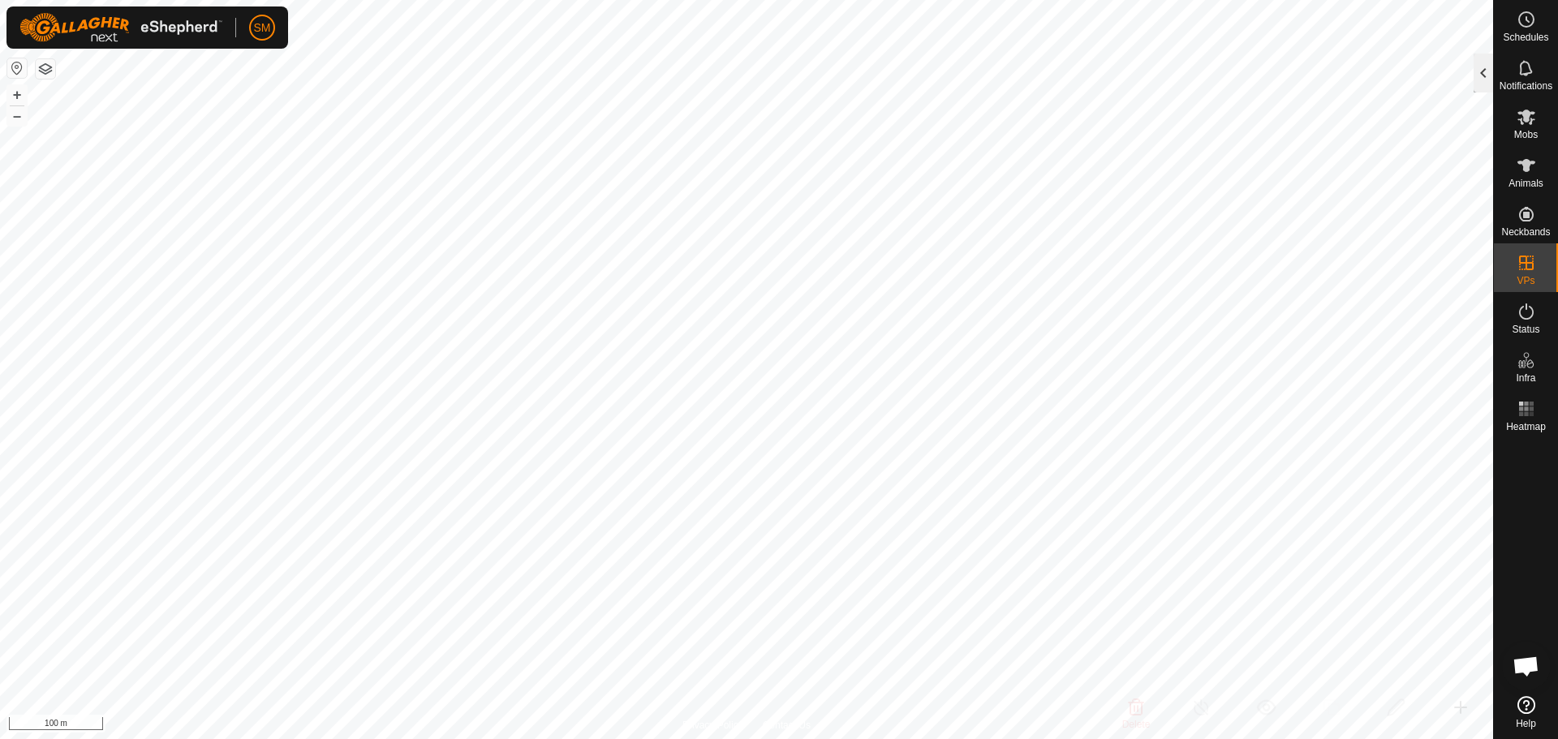
click at [1489, 65] on div at bounding box center [1483, 73] width 19 height 39
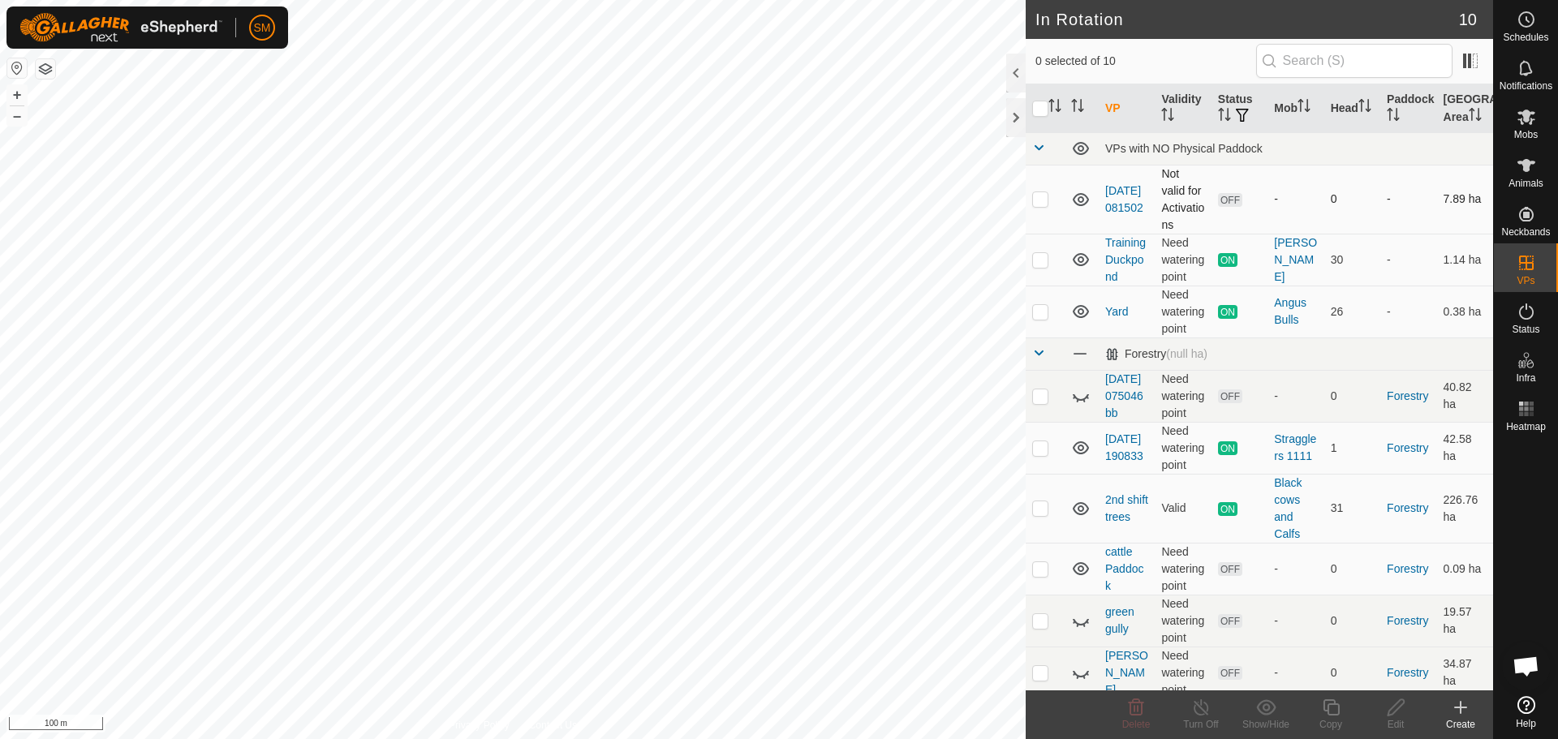
click at [1039, 197] on p-checkbox at bounding box center [1040, 198] width 16 height 13
checkbox input "true"
click at [1394, 705] on icon at bounding box center [1396, 707] width 16 height 16
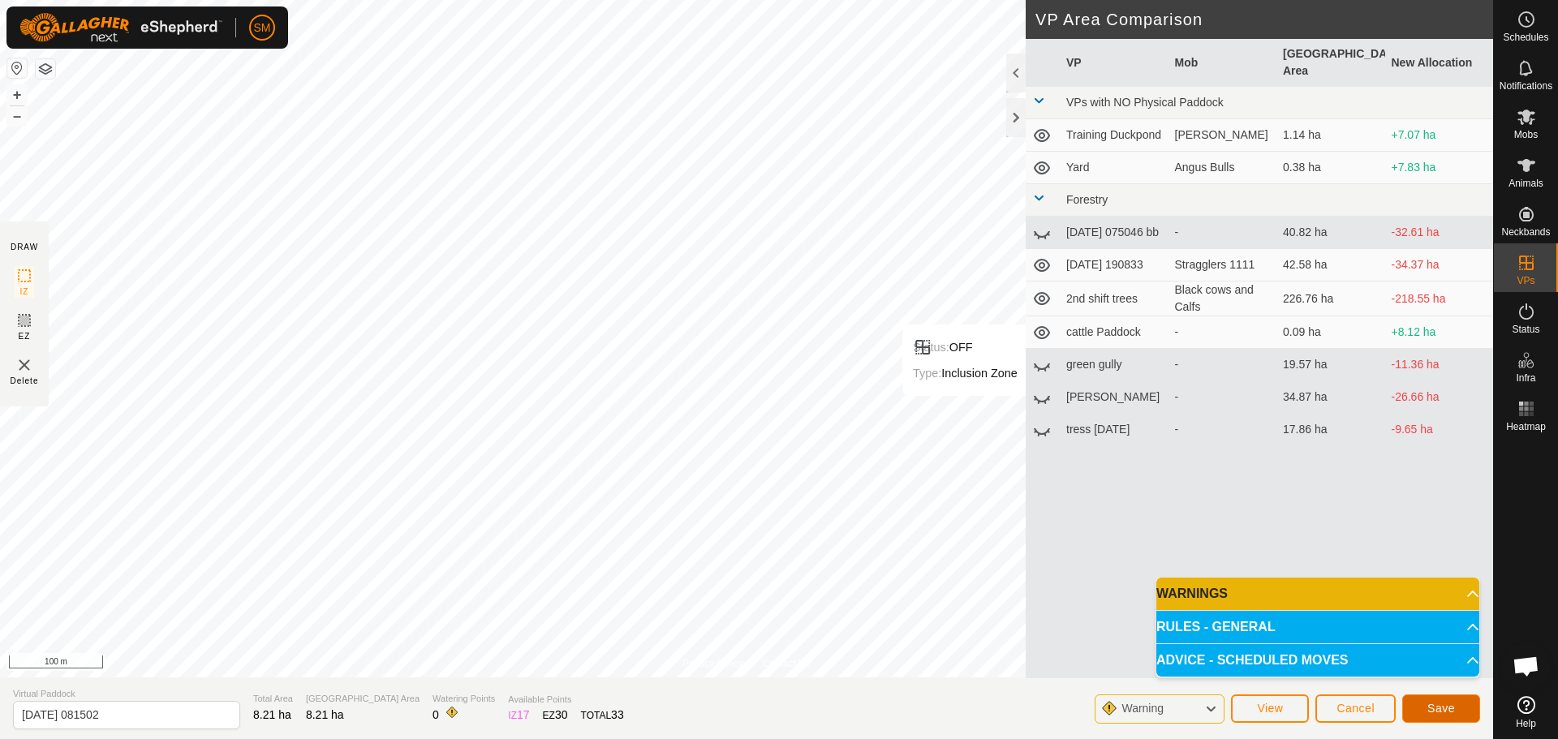
click at [1430, 706] on span "Save" at bounding box center [1441, 708] width 28 height 13
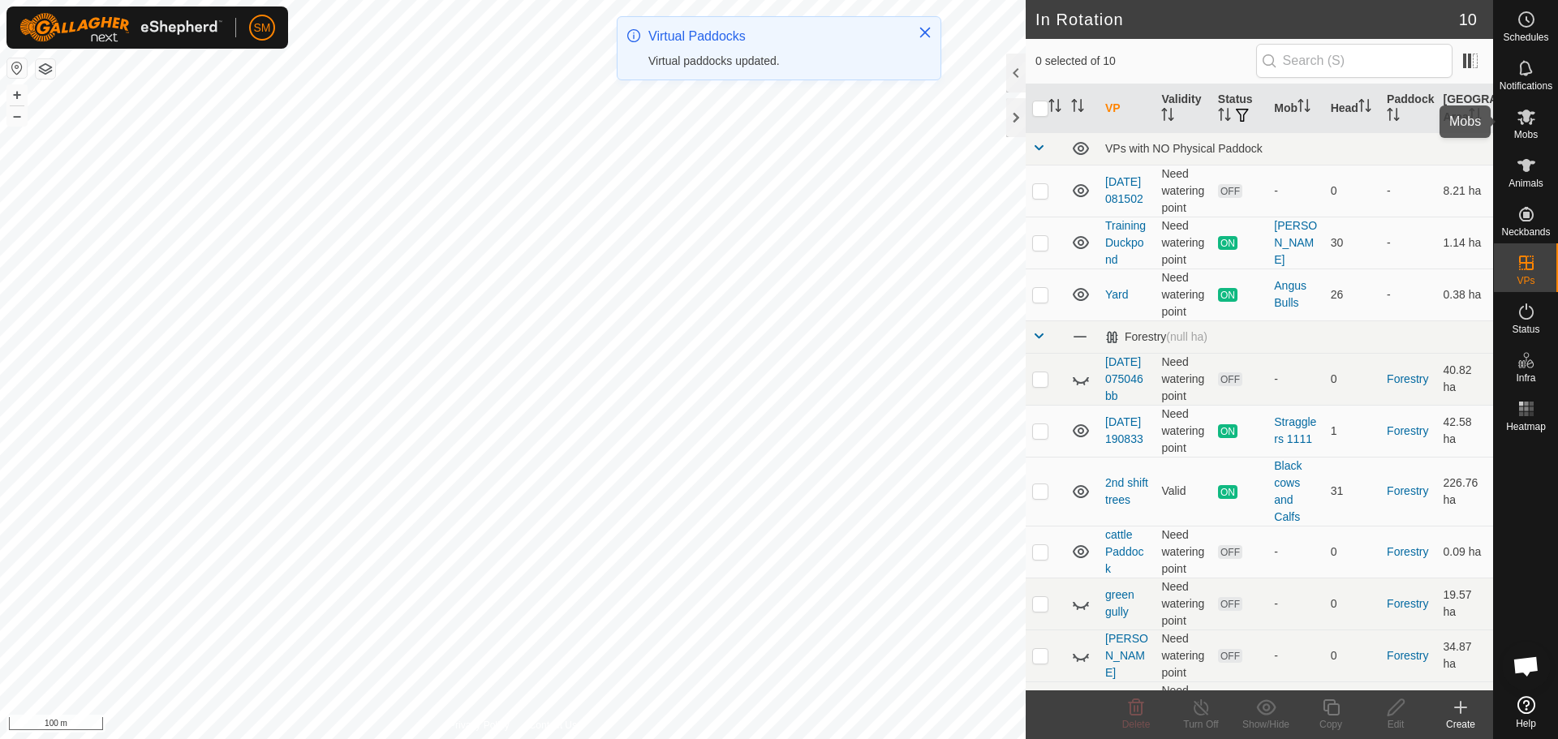
click at [1522, 123] on icon at bounding box center [1526, 117] width 18 height 15
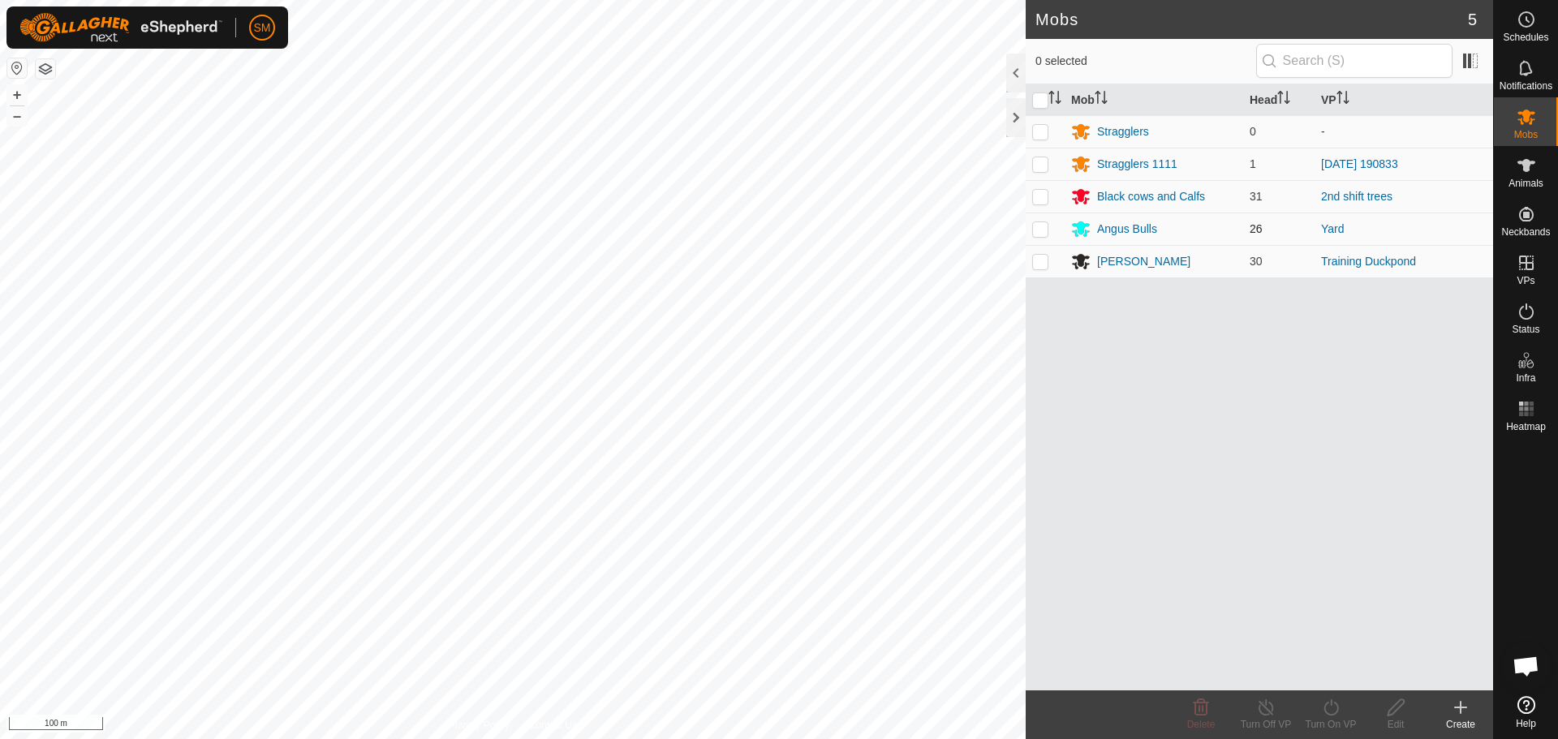
click at [1039, 232] on p-checkbox at bounding box center [1040, 228] width 16 height 13
checkbox input "true"
click at [1332, 708] on icon at bounding box center [1331, 707] width 20 height 19
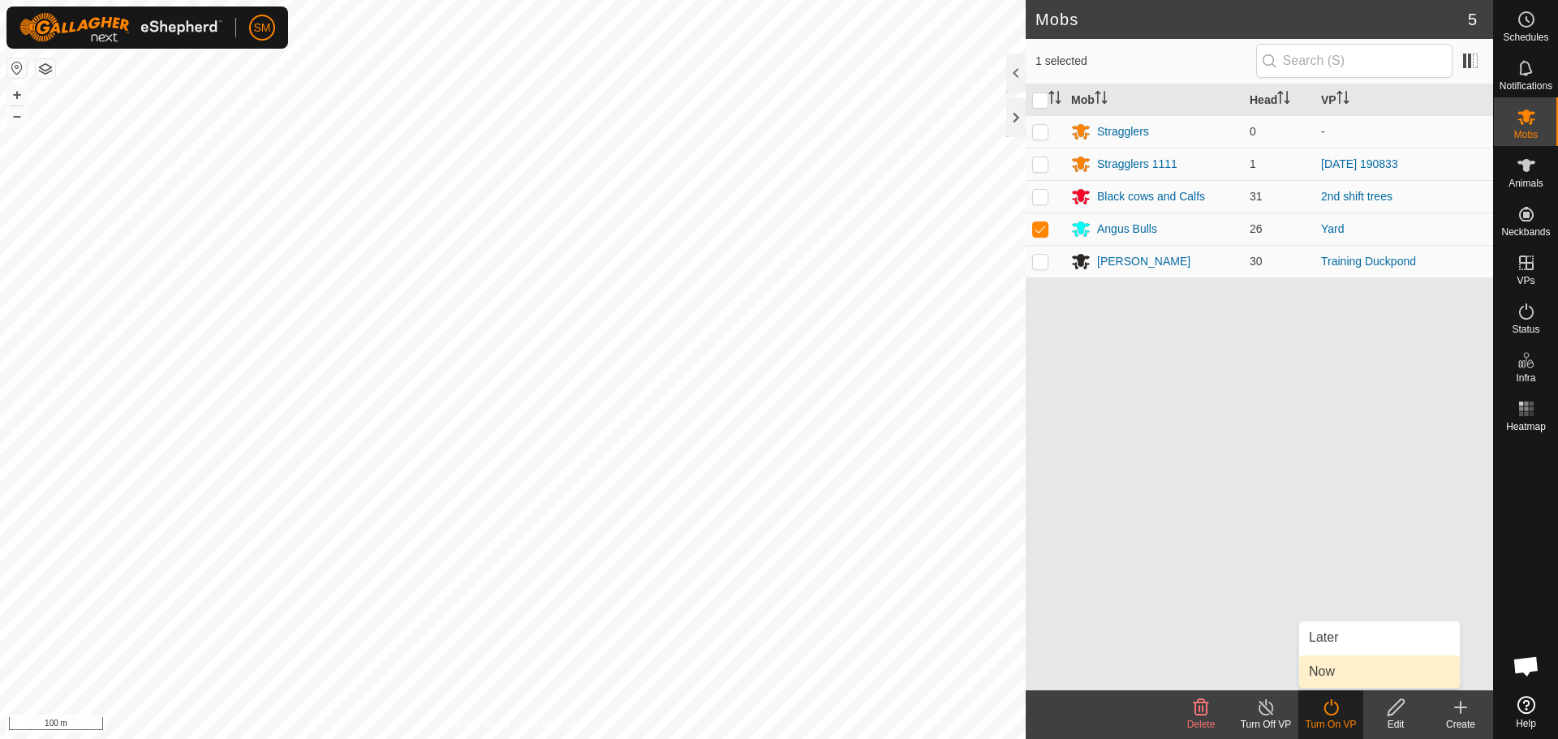
click at [1358, 668] on link "Now" at bounding box center [1379, 672] width 161 height 32
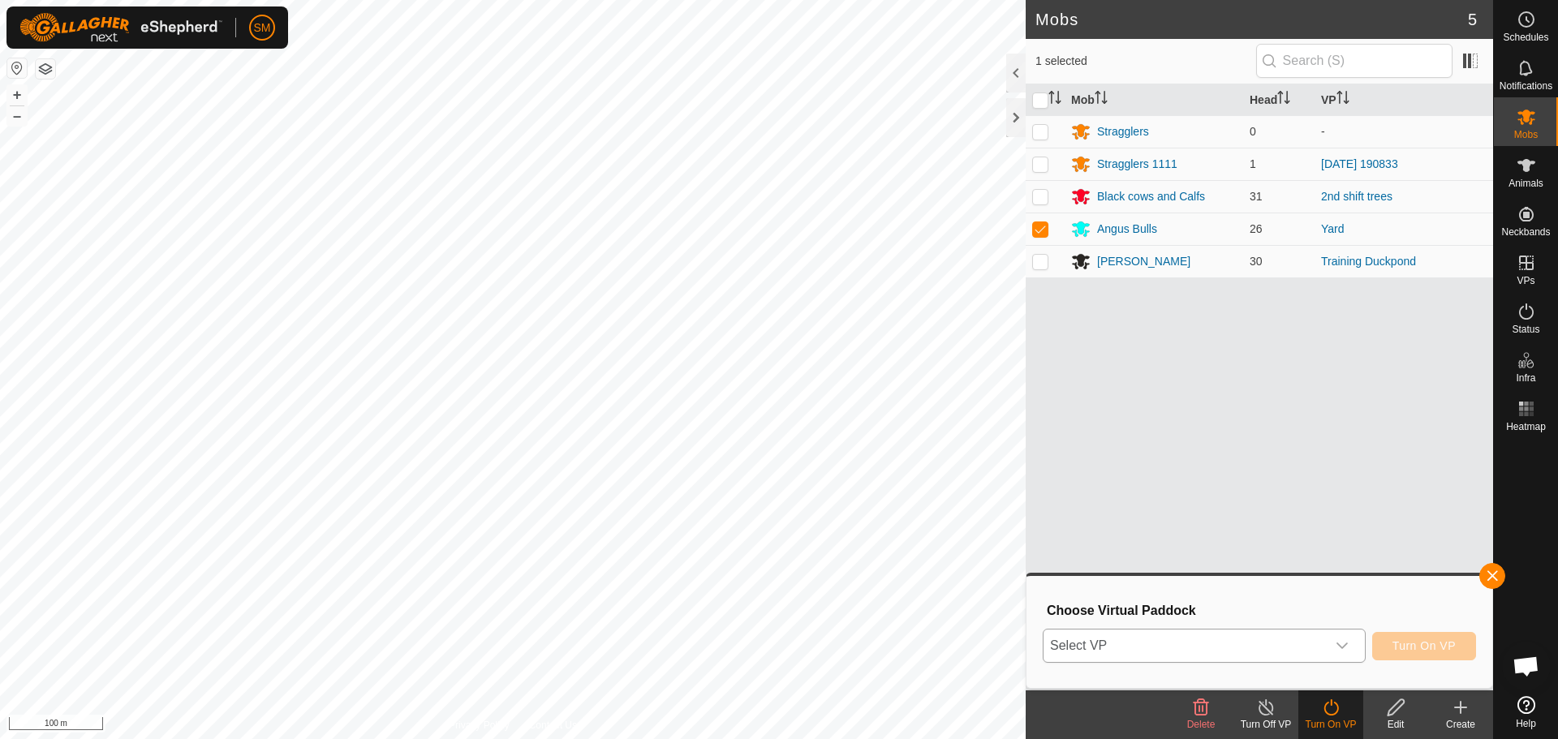
click at [1350, 646] on div "dropdown trigger" at bounding box center [1342, 646] width 32 height 32
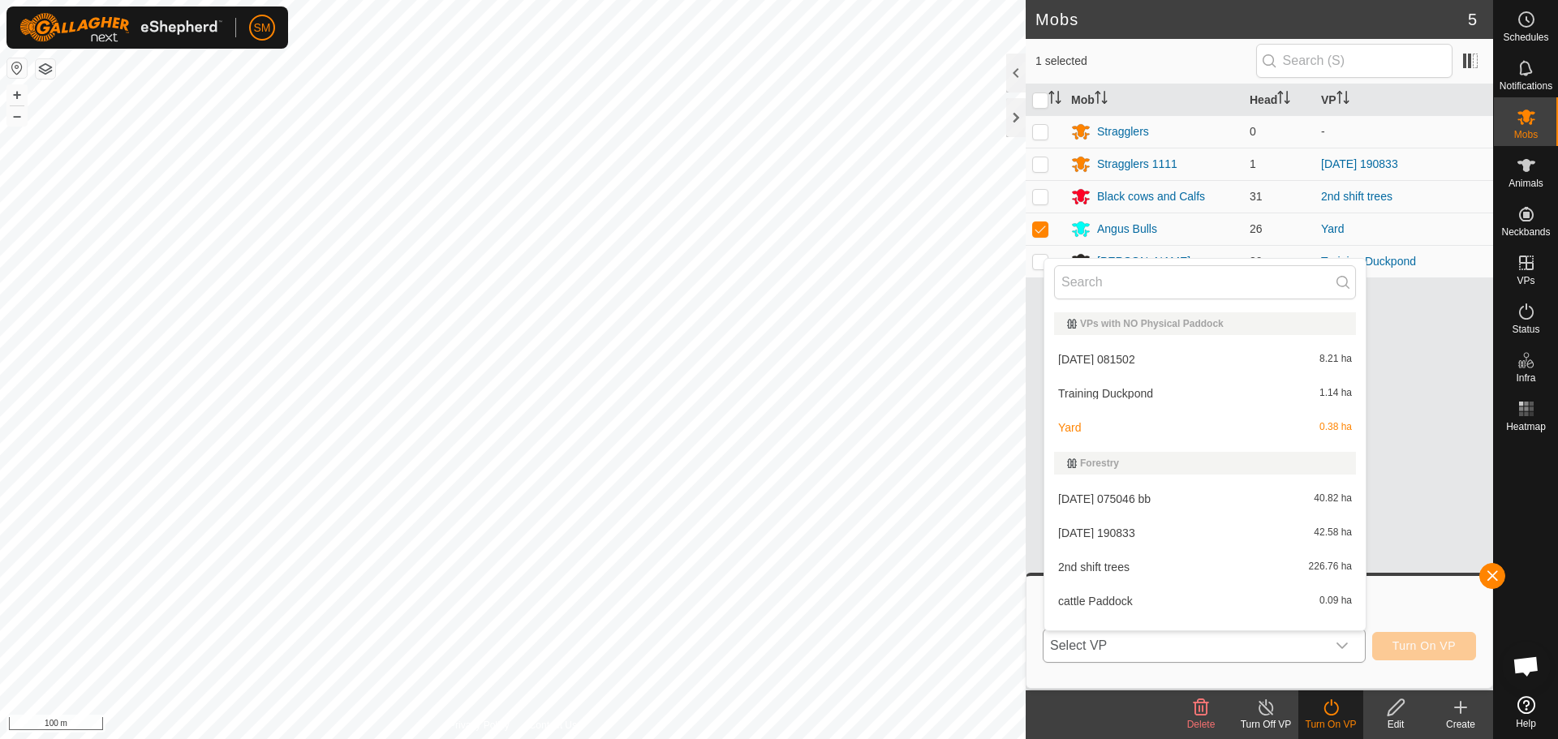
click at [1187, 355] on li "[DATE] 081502 8.21 ha" at bounding box center [1204, 359] width 321 height 32
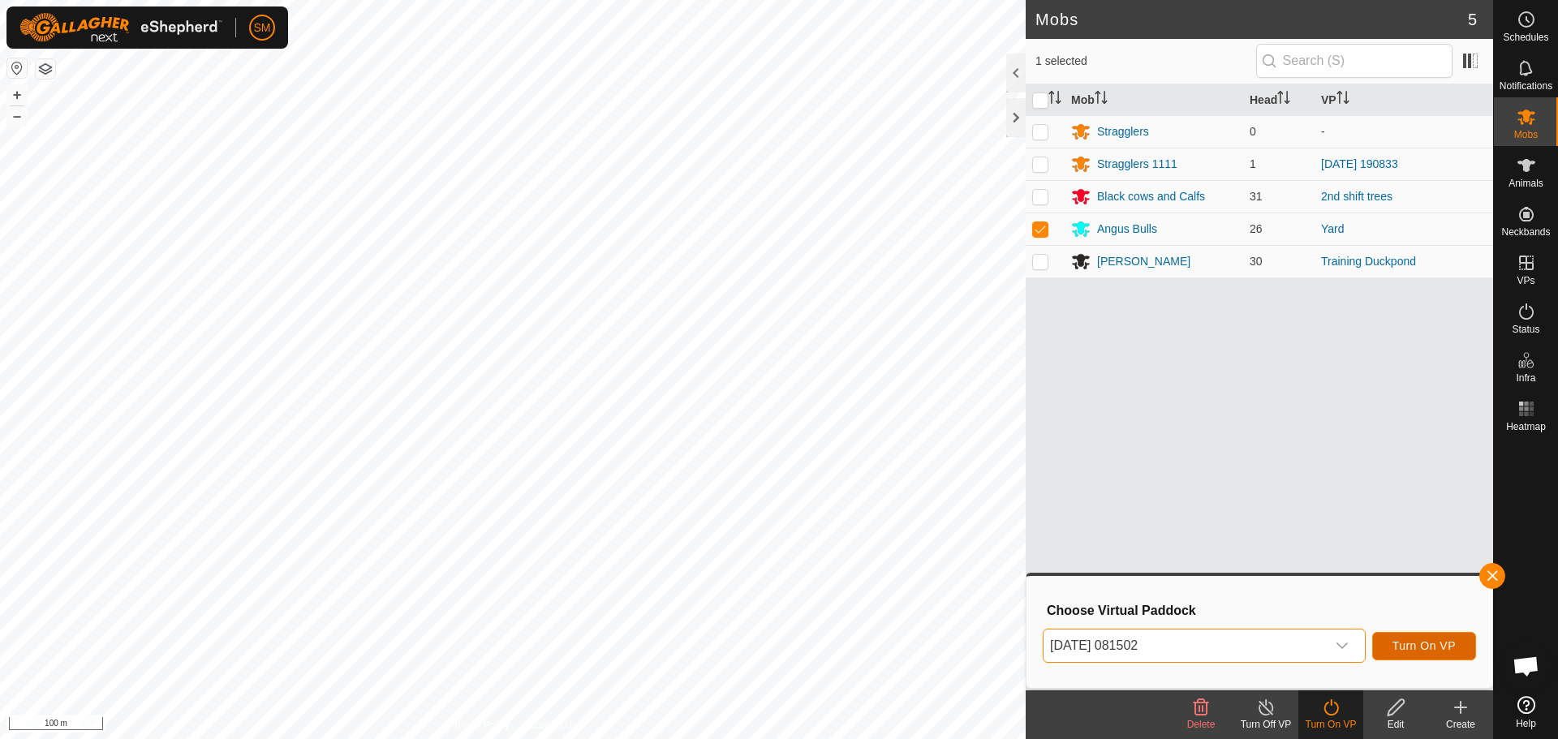
click at [1431, 644] on span "Turn On VP" at bounding box center [1423, 645] width 63 height 13
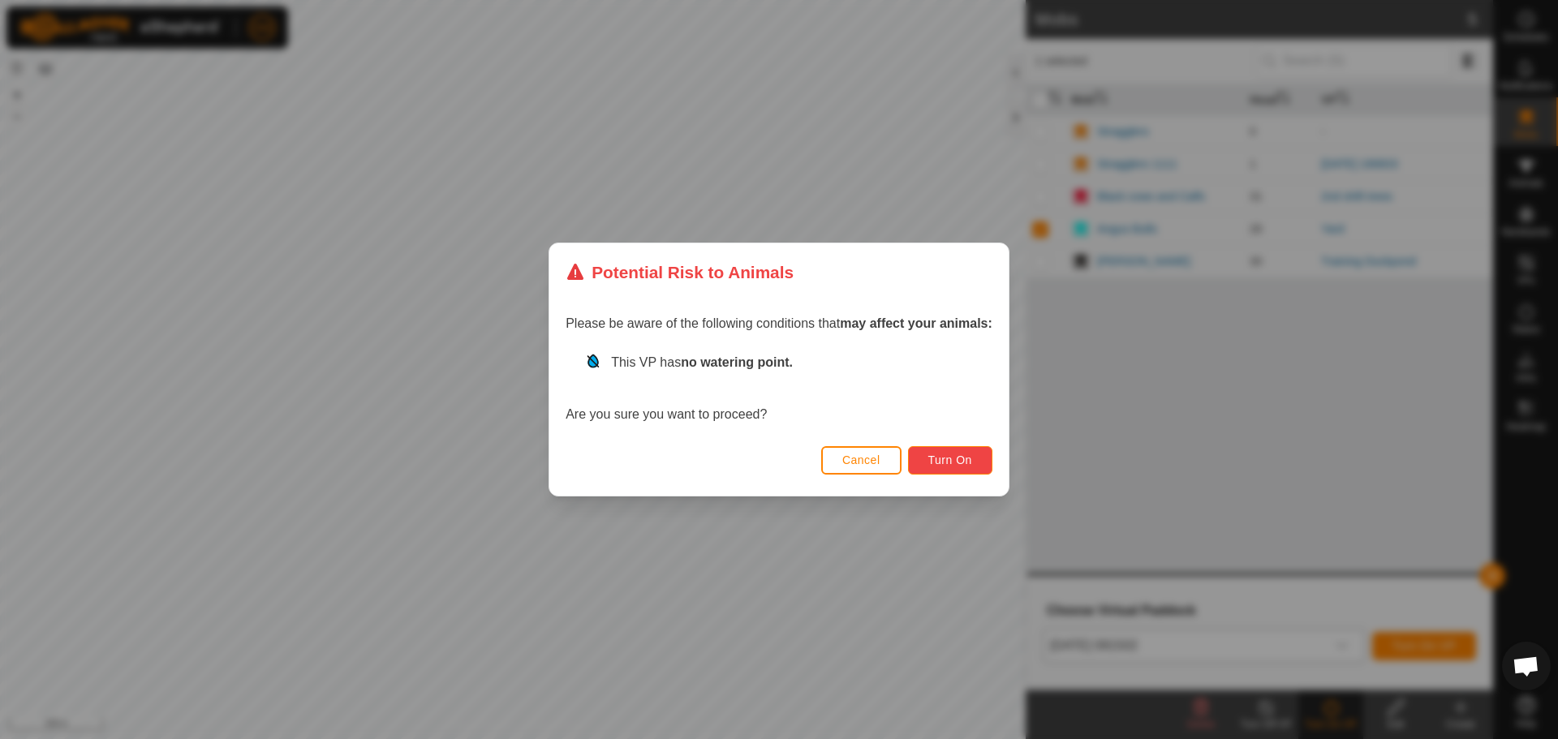
click at [969, 458] on span "Turn On" at bounding box center [950, 460] width 44 height 13
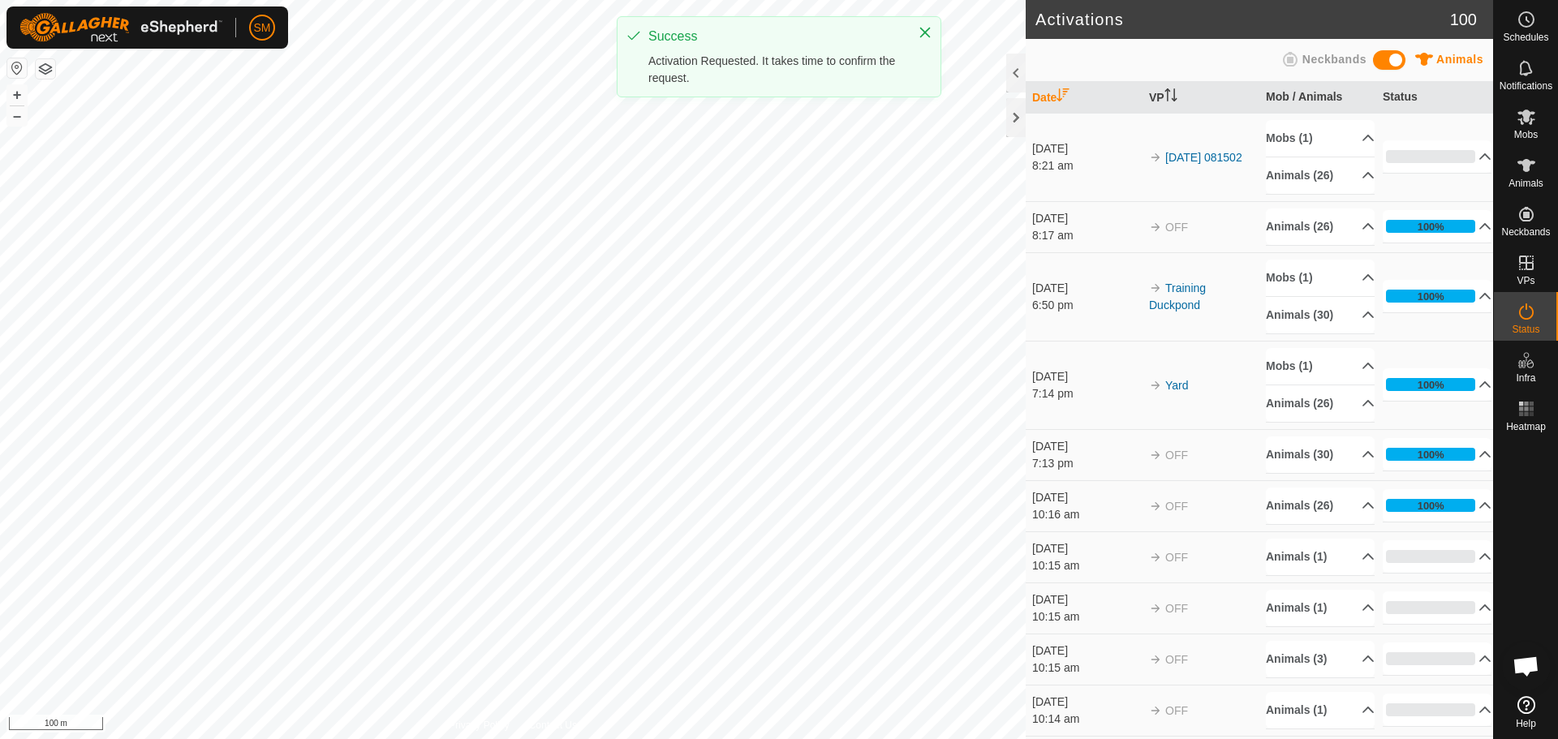
click at [1036, 471] on div "Activations 100 Animals Neckbands Date VP Mob / Animals Status [DATE] 8:21 am 2…" at bounding box center [746, 369] width 1493 height 739
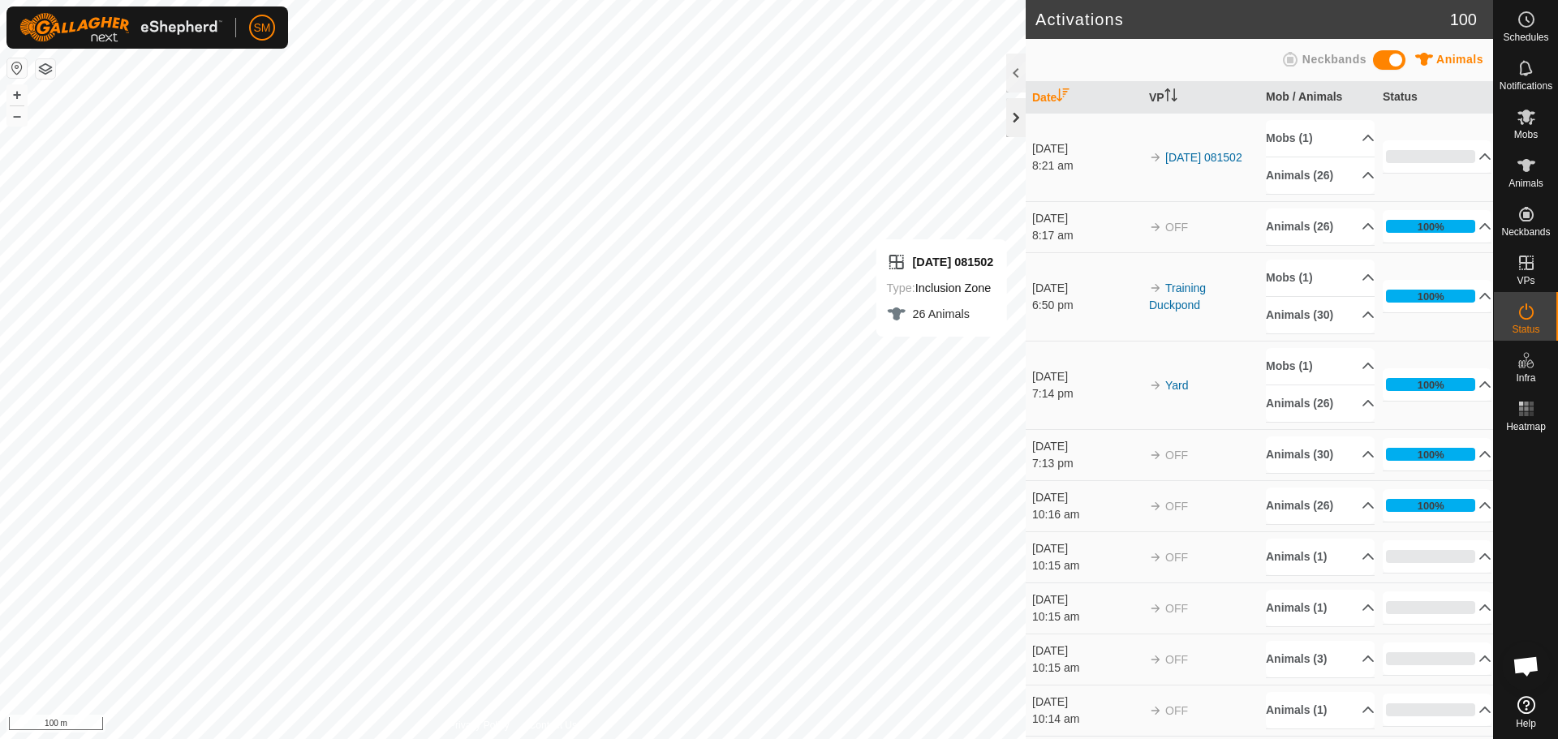
click at [1012, 118] on div at bounding box center [1015, 117] width 19 height 39
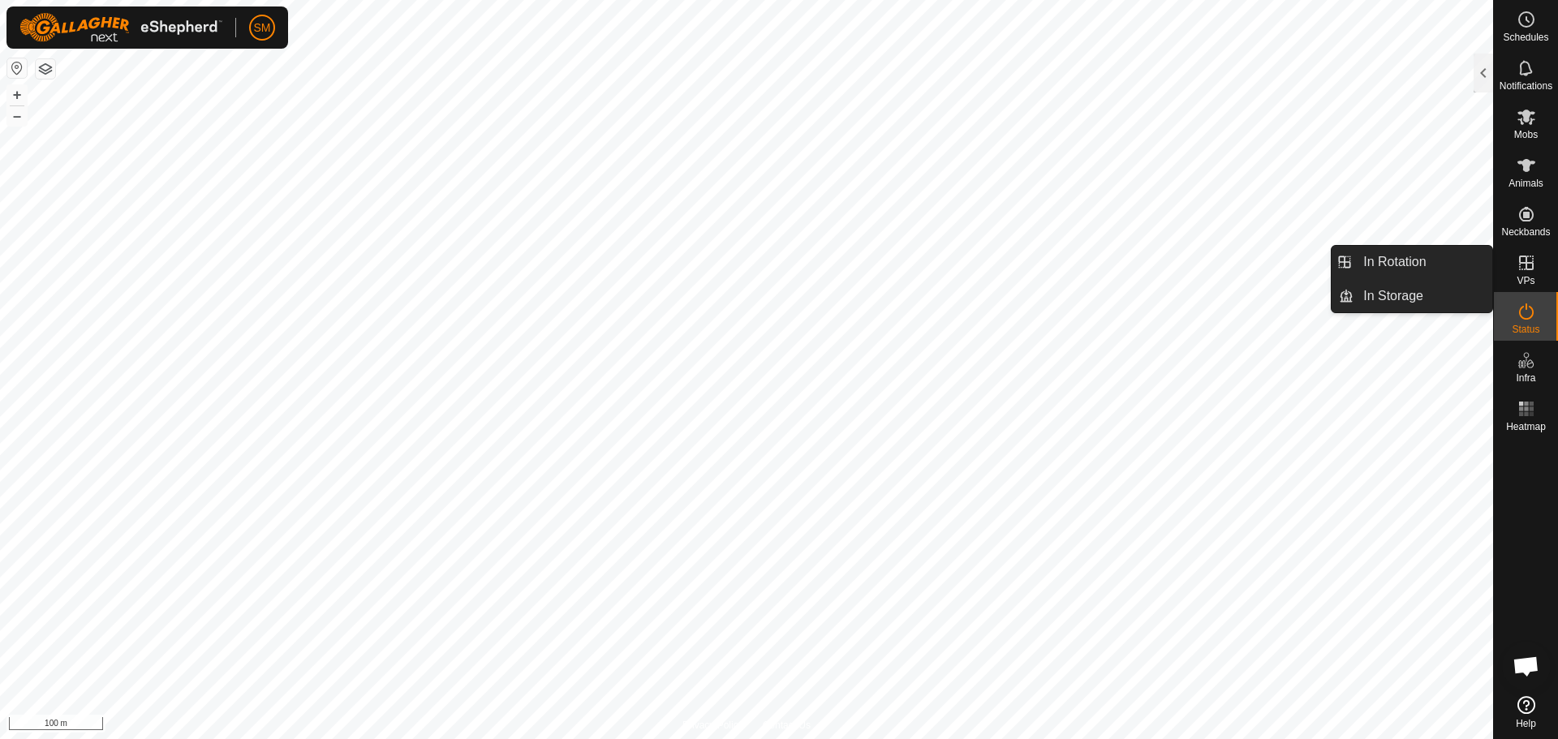
click at [1524, 265] on icon at bounding box center [1526, 262] width 19 height 19
click at [1444, 257] on link "In Rotation" at bounding box center [1422, 262] width 139 height 32
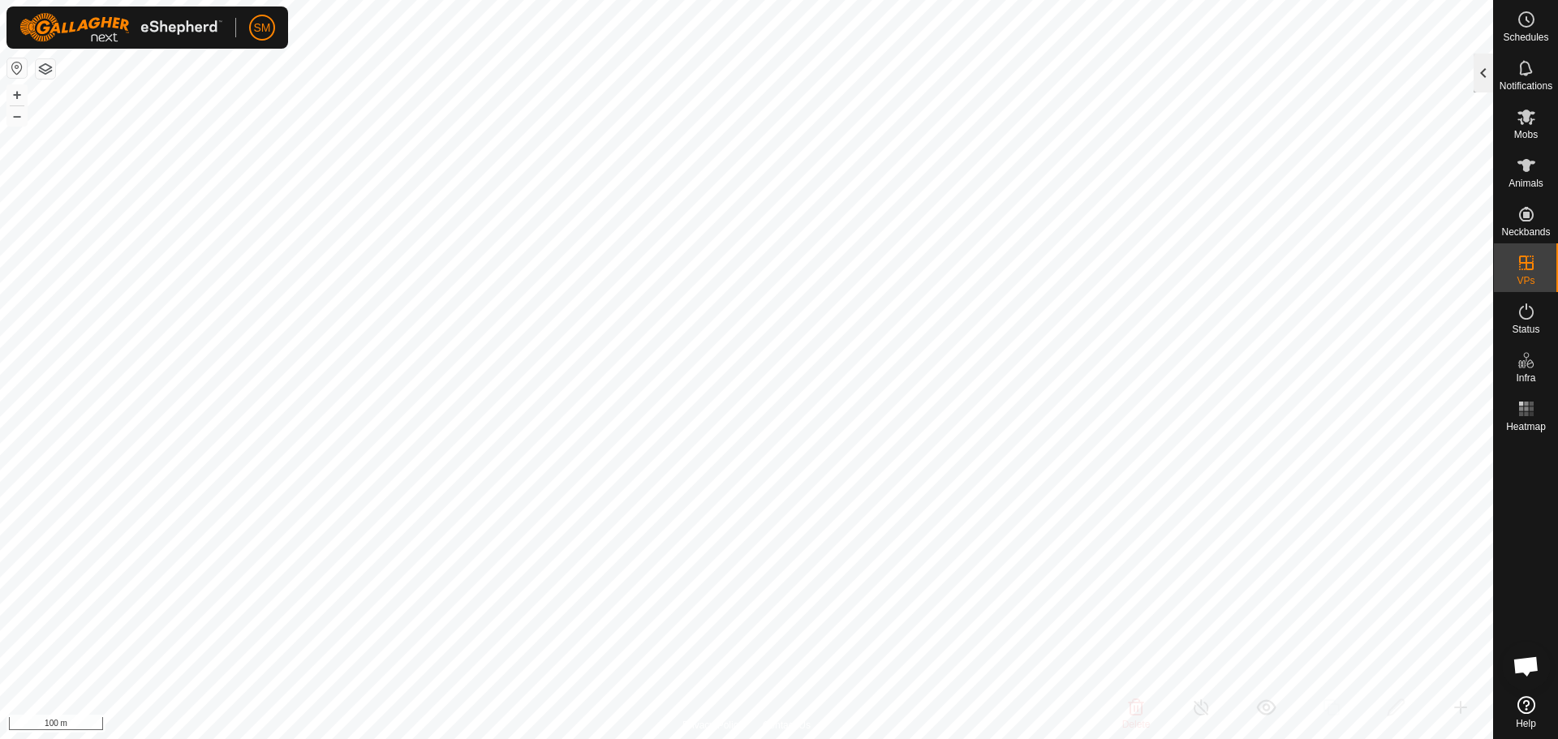
click at [1478, 75] on div at bounding box center [1483, 73] width 19 height 39
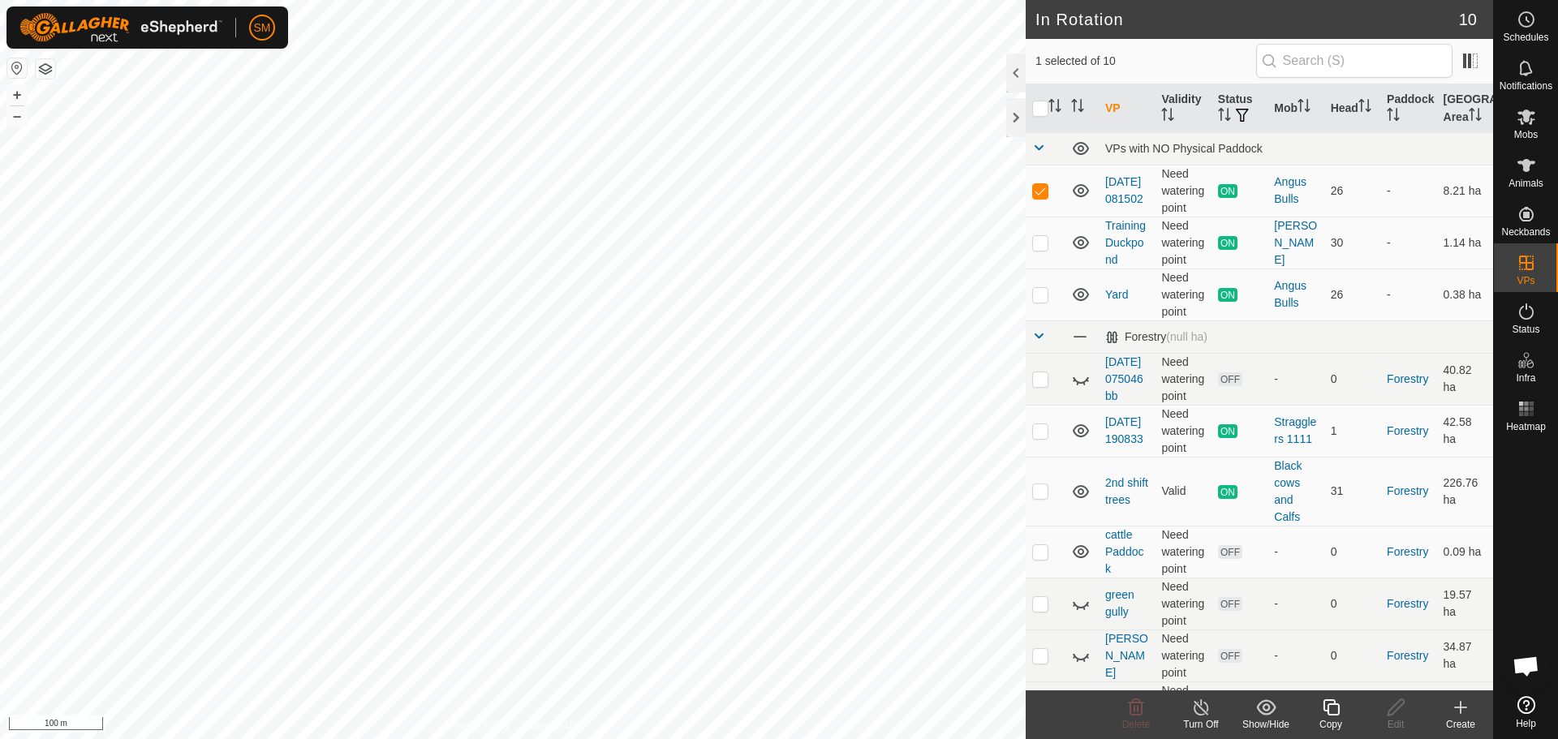
click at [1465, 708] on icon at bounding box center [1460, 708] width 11 height 0
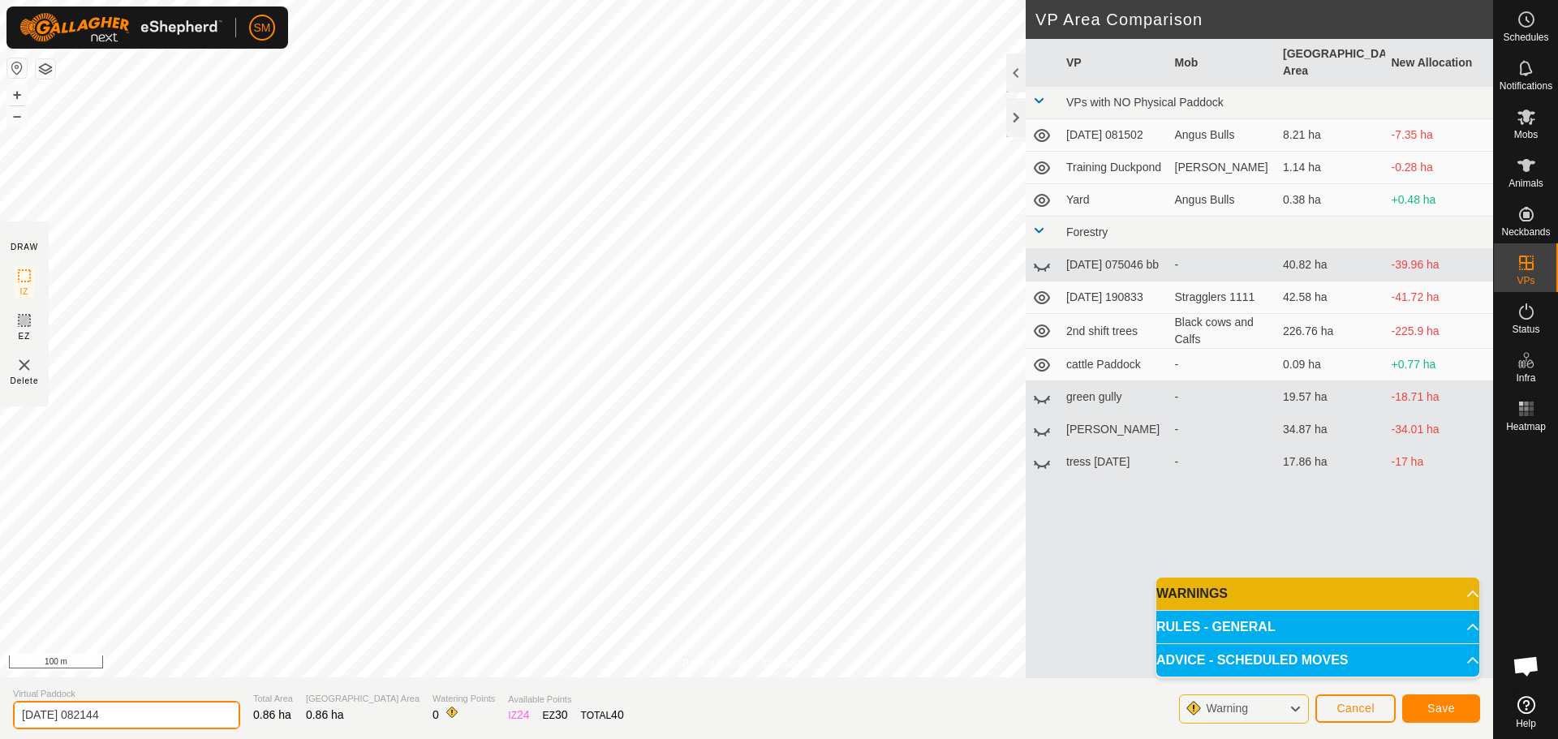
click at [165, 709] on input "[DATE] 082144" at bounding box center [126, 715] width 227 height 28
type input "2"
type input "Bottom runoff"
click at [1440, 708] on span "Save" at bounding box center [1441, 708] width 28 height 13
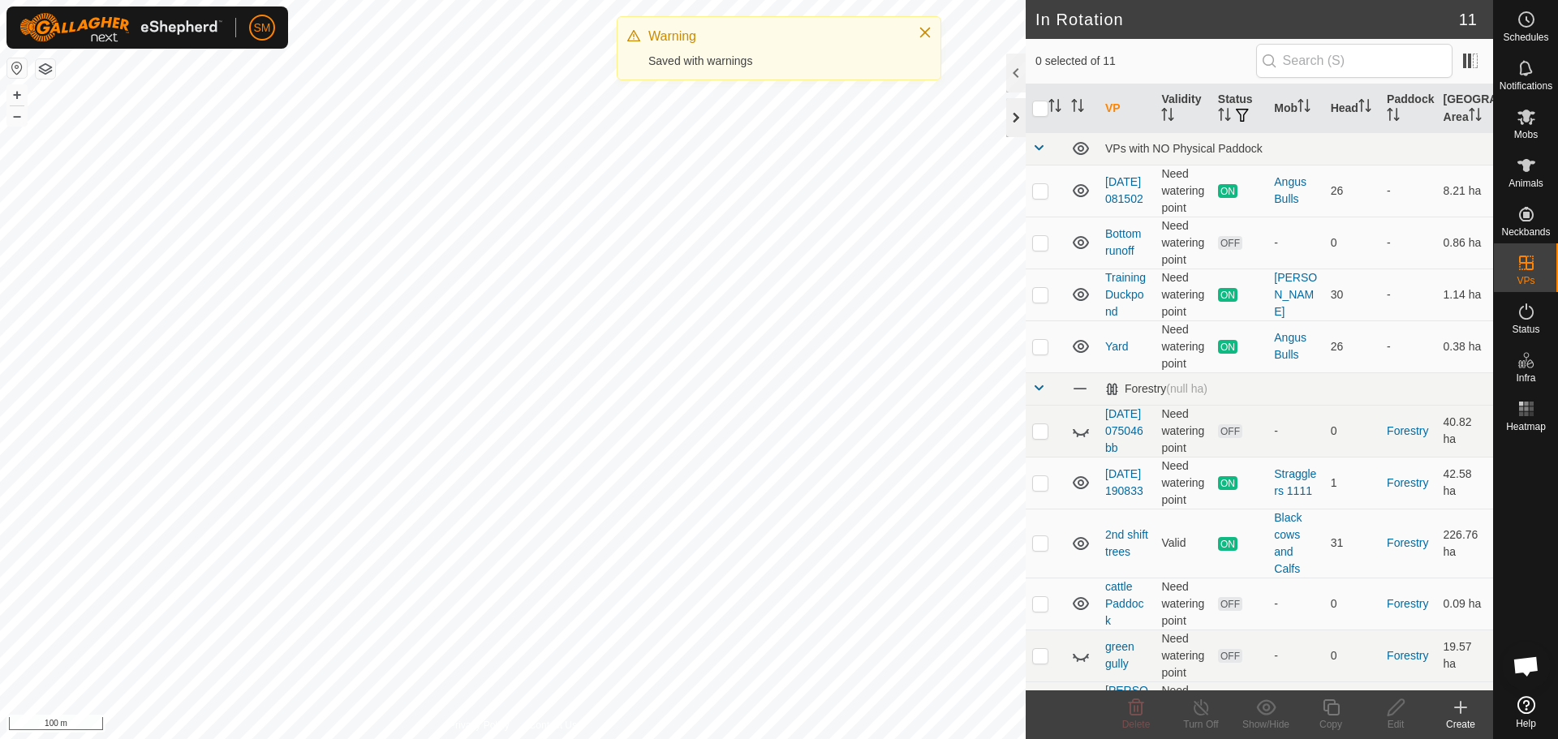
click at [1012, 111] on div at bounding box center [1015, 117] width 19 height 39
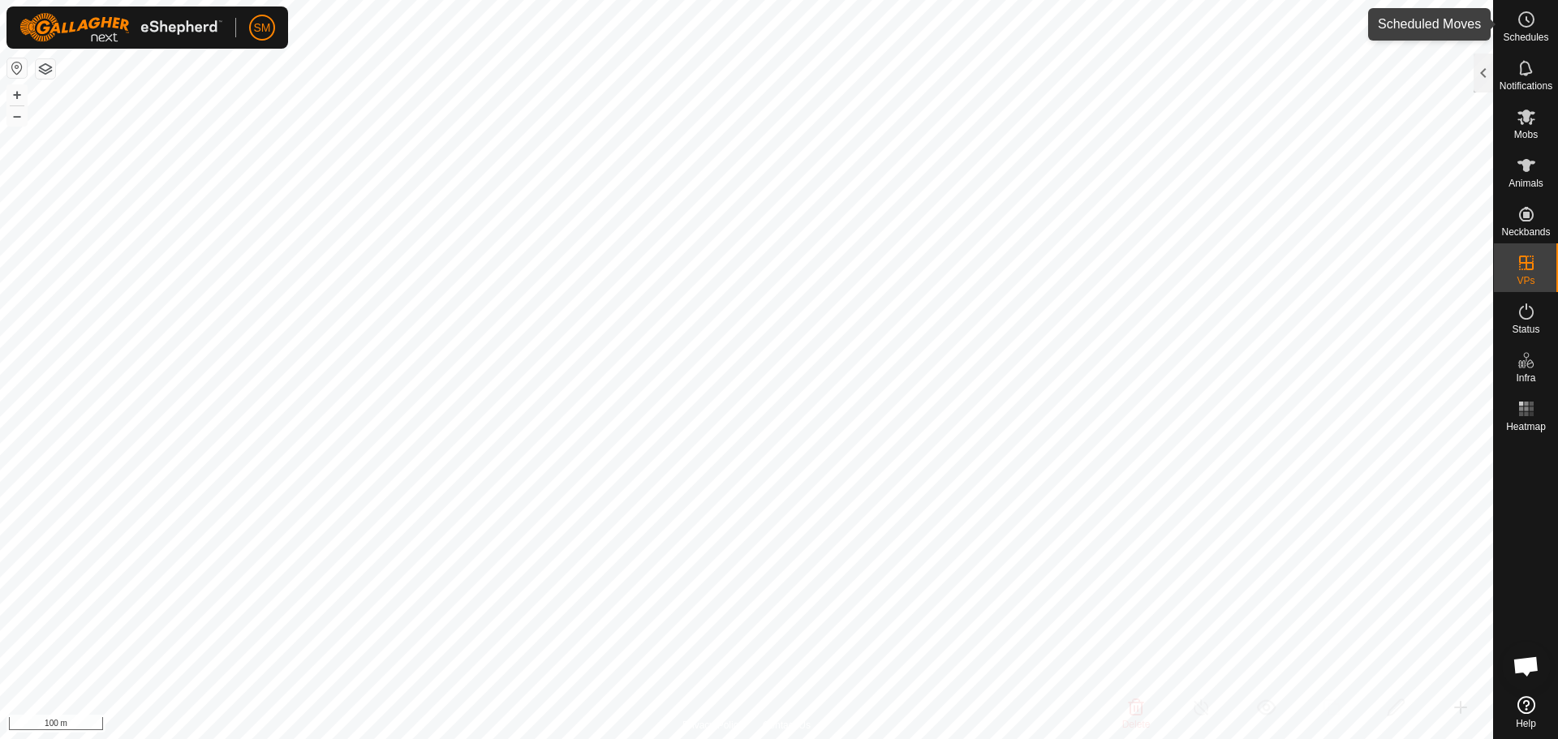
click at [1526, 21] on icon at bounding box center [1526, 19] width 19 height 19
click at [1529, 19] on icon at bounding box center [1526, 19] width 19 height 19
click at [1519, 20] on circle at bounding box center [1526, 19] width 15 height 15
click at [1488, 65] on div at bounding box center [1483, 73] width 19 height 39
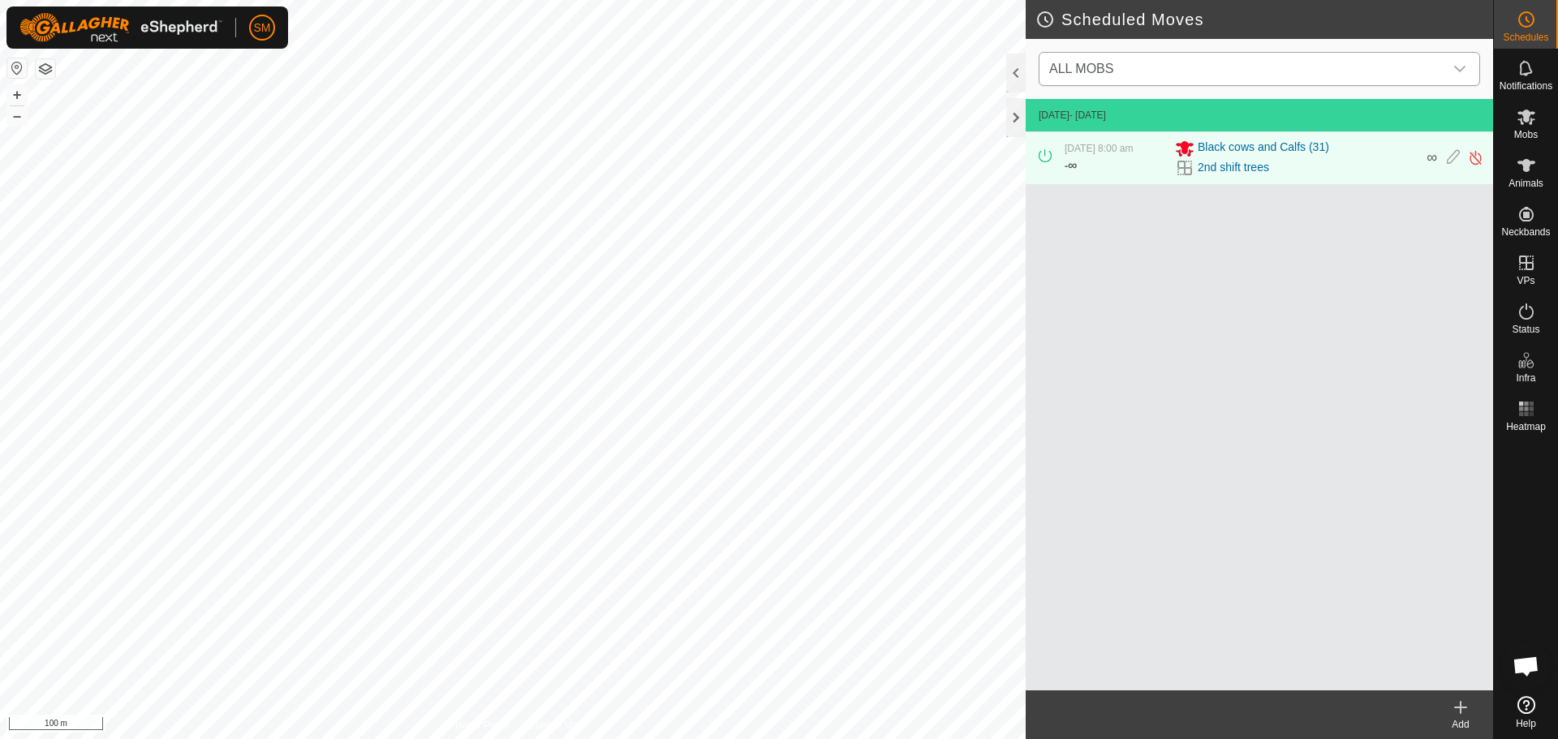
click at [1461, 65] on icon "dropdown trigger" at bounding box center [1459, 68] width 13 height 13
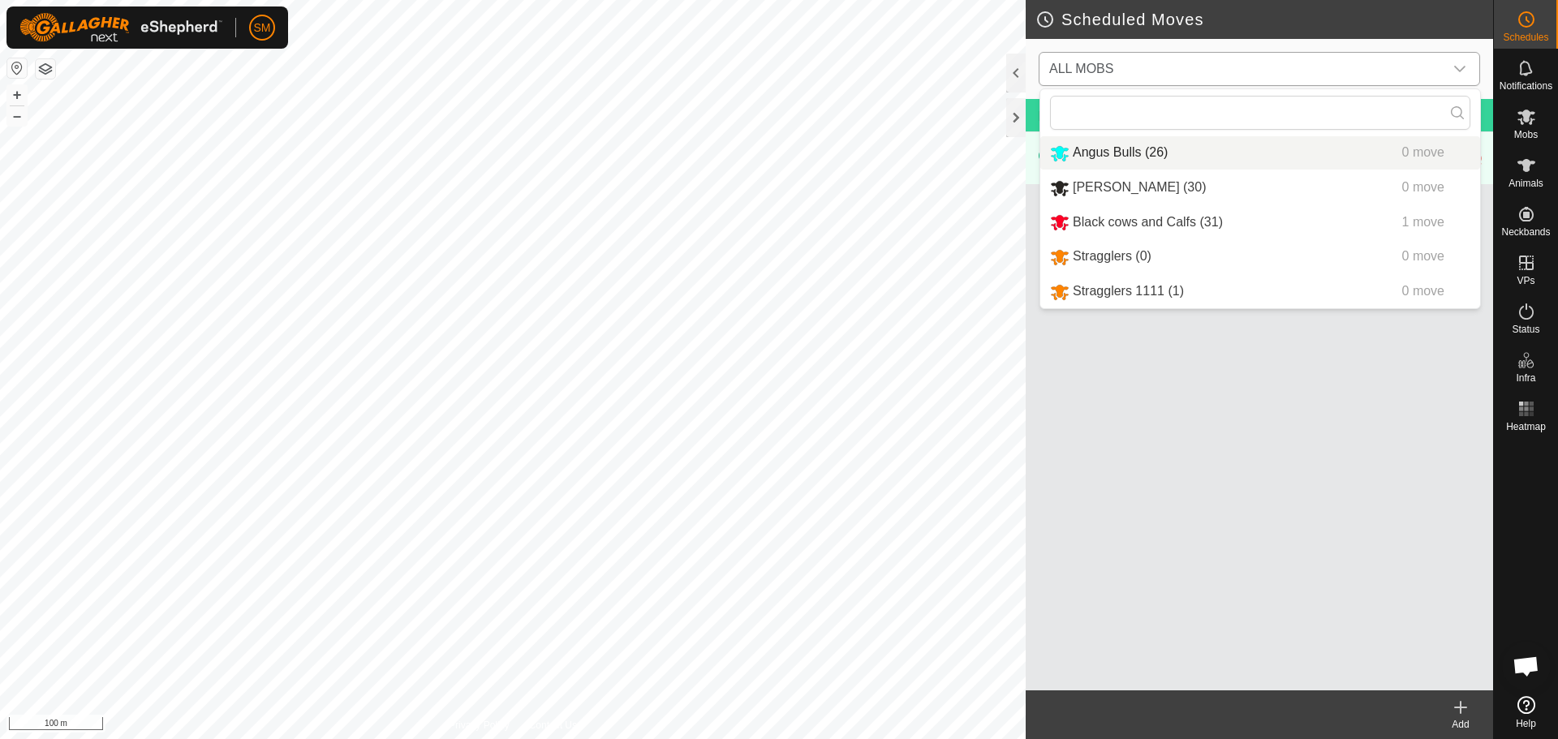
click at [1181, 159] on li "Angus Bulls (26) 0 move" at bounding box center [1260, 152] width 440 height 33
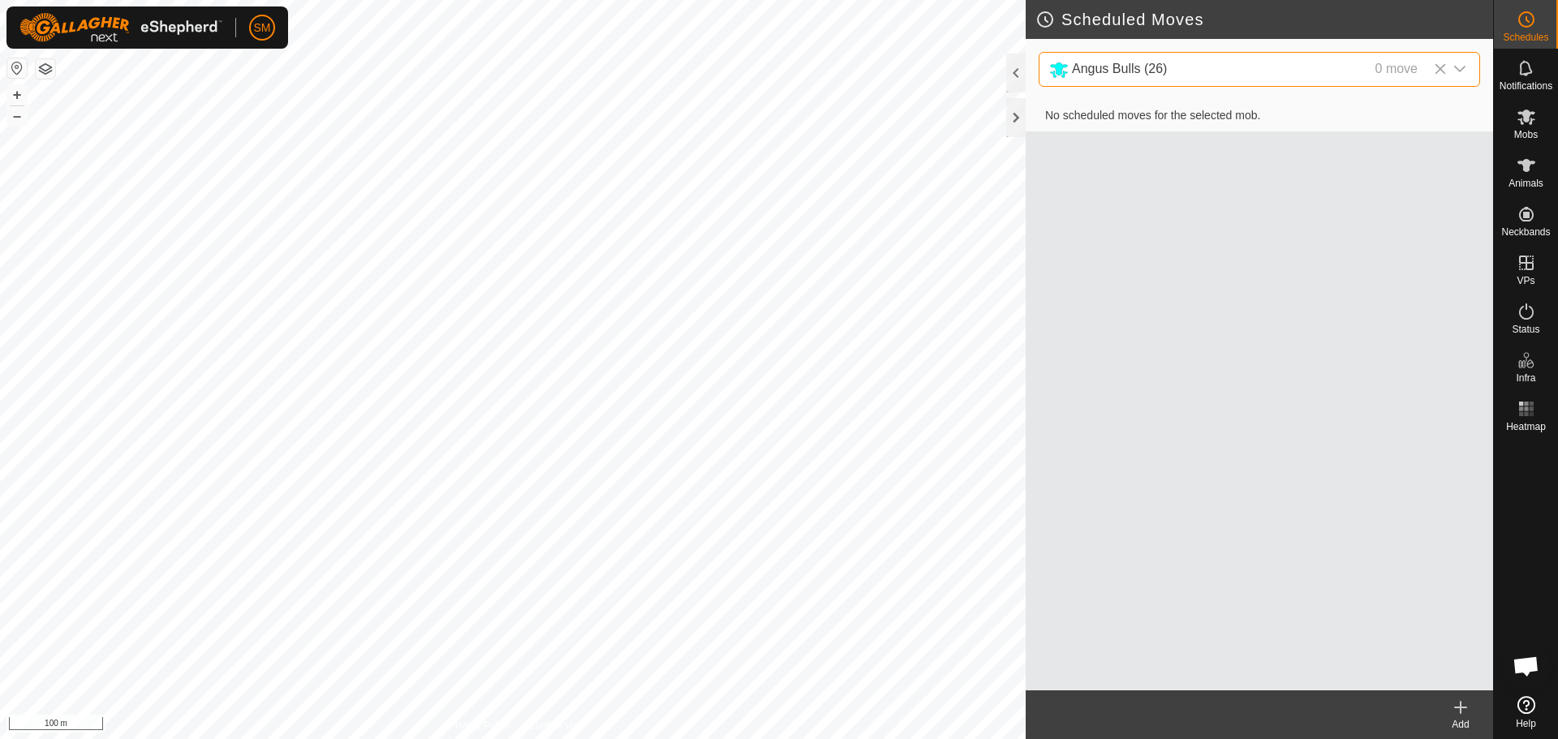
click at [1467, 699] on icon at bounding box center [1460, 707] width 19 height 19
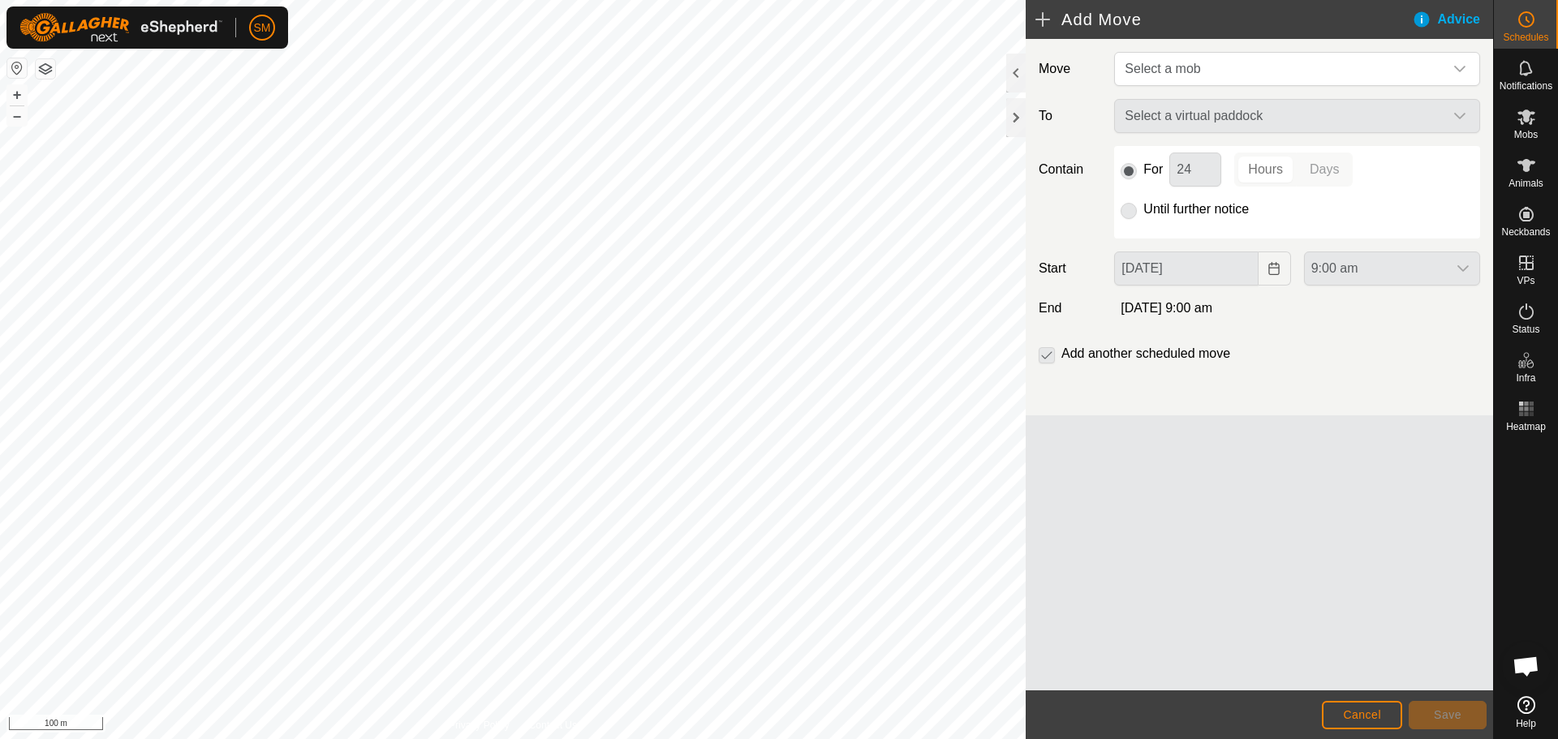
click at [1459, 117] on div "Select a virtual paddock" at bounding box center [1297, 116] width 379 height 34
click at [1454, 61] on div "dropdown trigger" at bounding box center [1460, 69] width 32 height 32
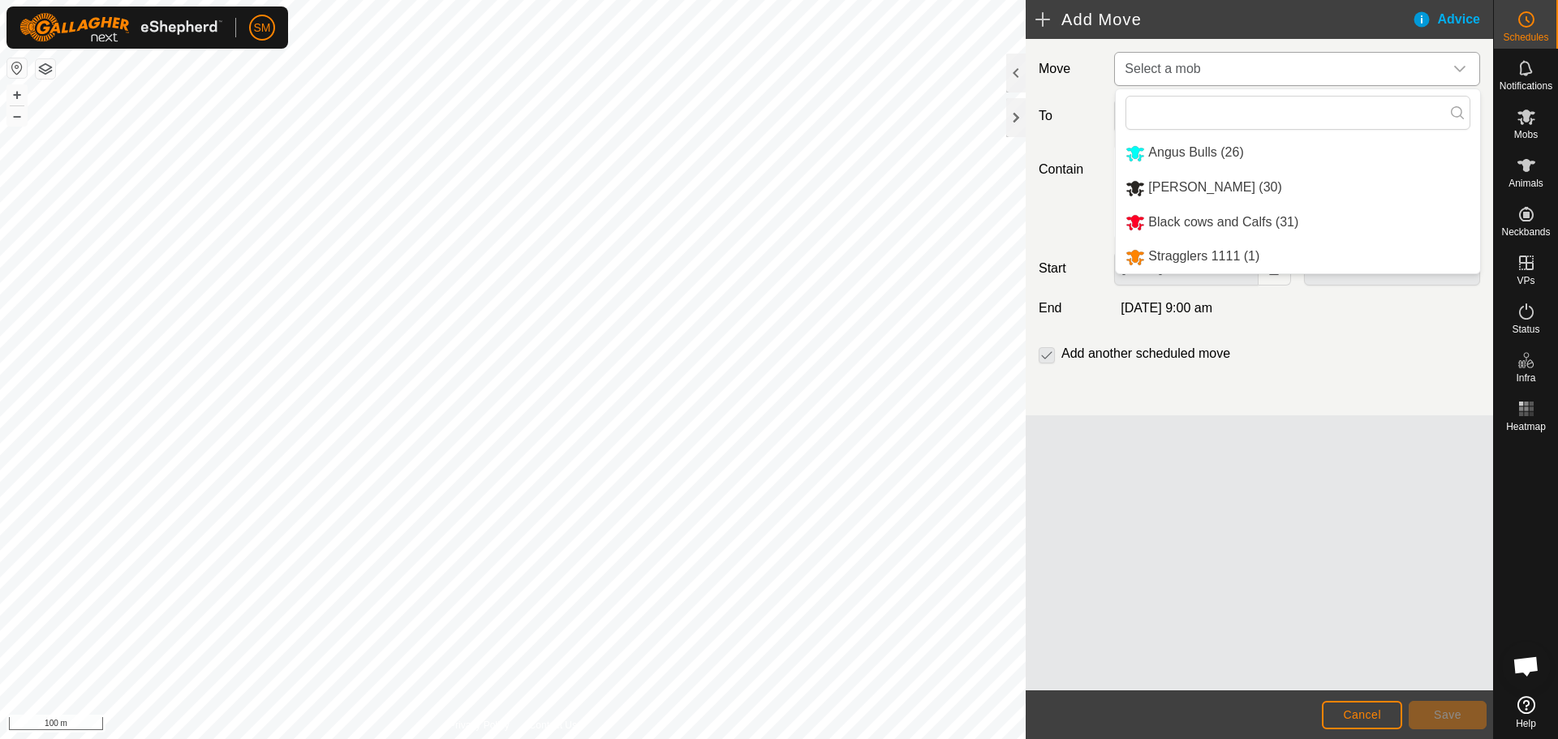
click at [1245, 153] on li "Angus Bulls (26)" at bounding box center [1298, 152] width 364 height 33
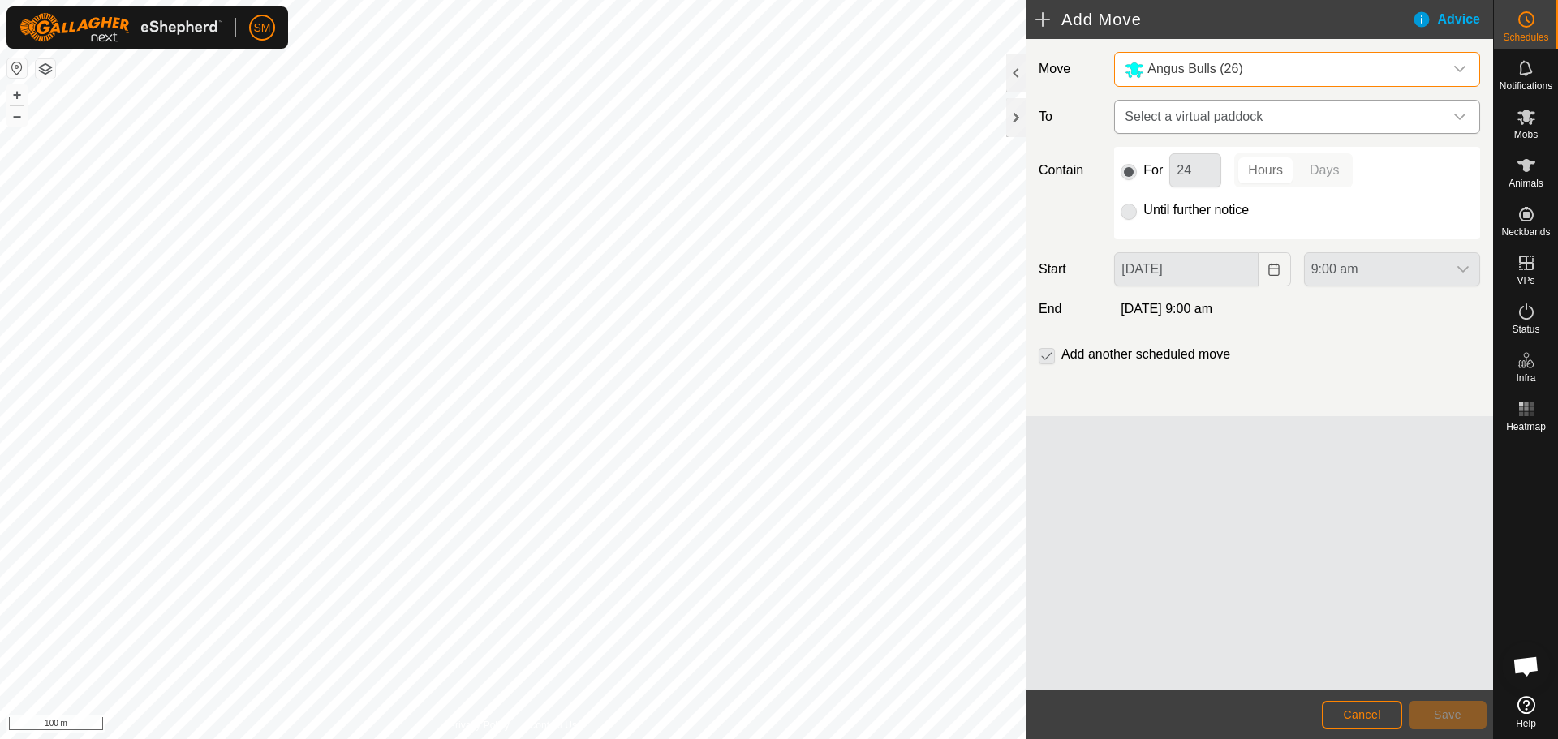
click at [1452, 118] on div "dropdown trigger" at bounding box center [1460, 117] width 32 height 32
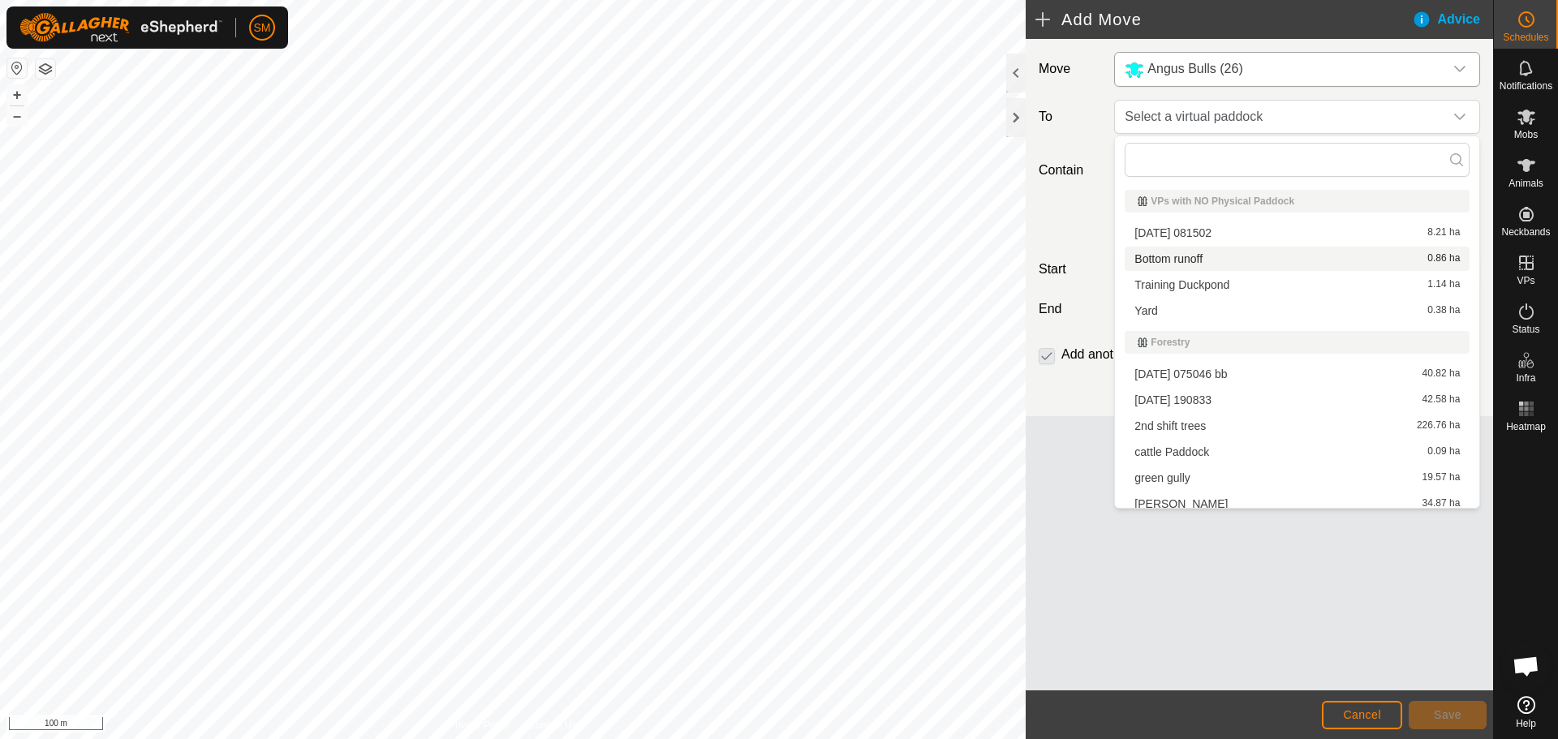
click at [1318, 257] on li "Bottom runoff 0.86 ha" at bounding box center [1297, 259] width 345 height 24
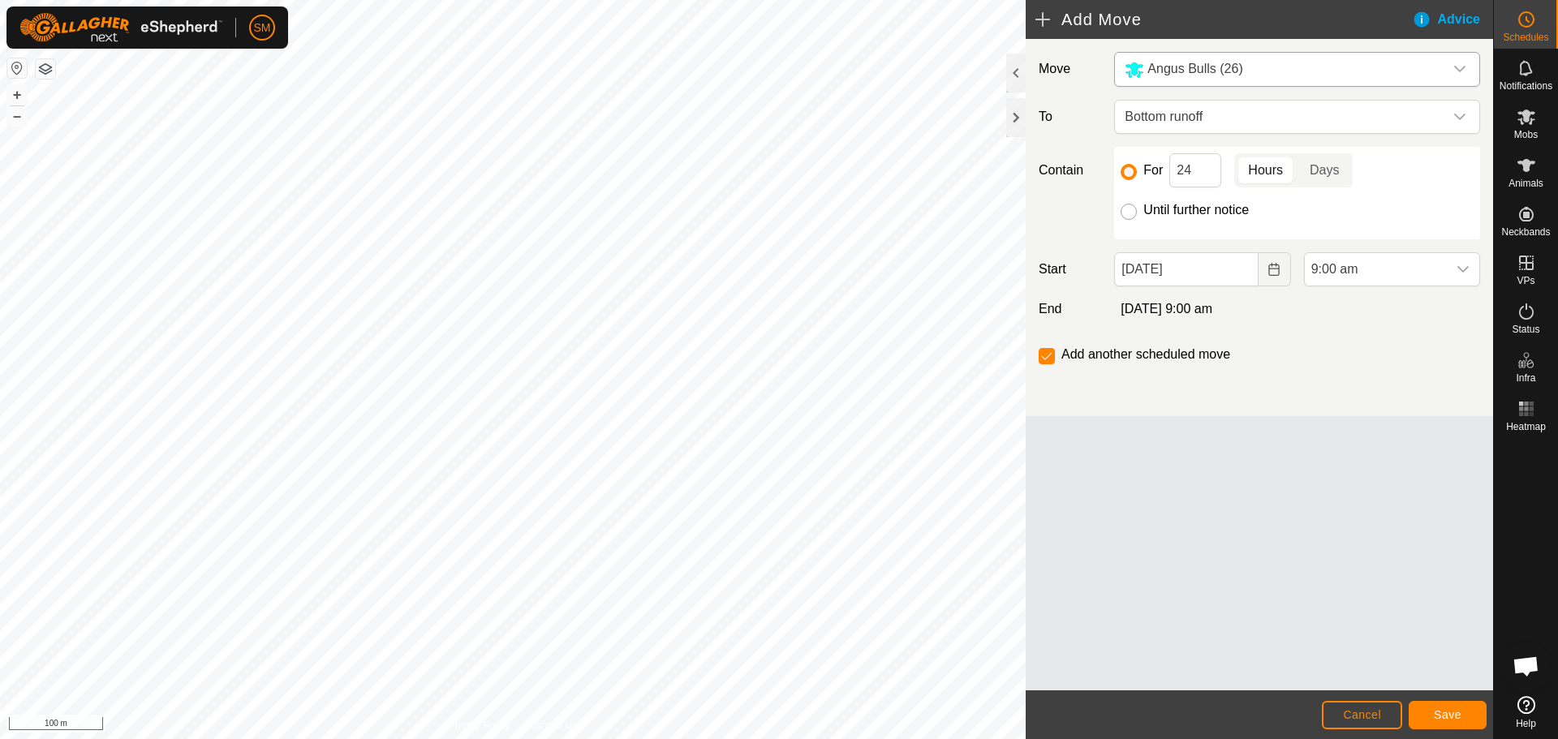
click at [1130, 213] on input "Until further notice" at bounding box center [1129, 212] width 16 height 16
radio input "true"
checkbox input "false"
click at [1419, 264] on span "9:00 am" at bounding box center [1376, 269] width 142 height 32
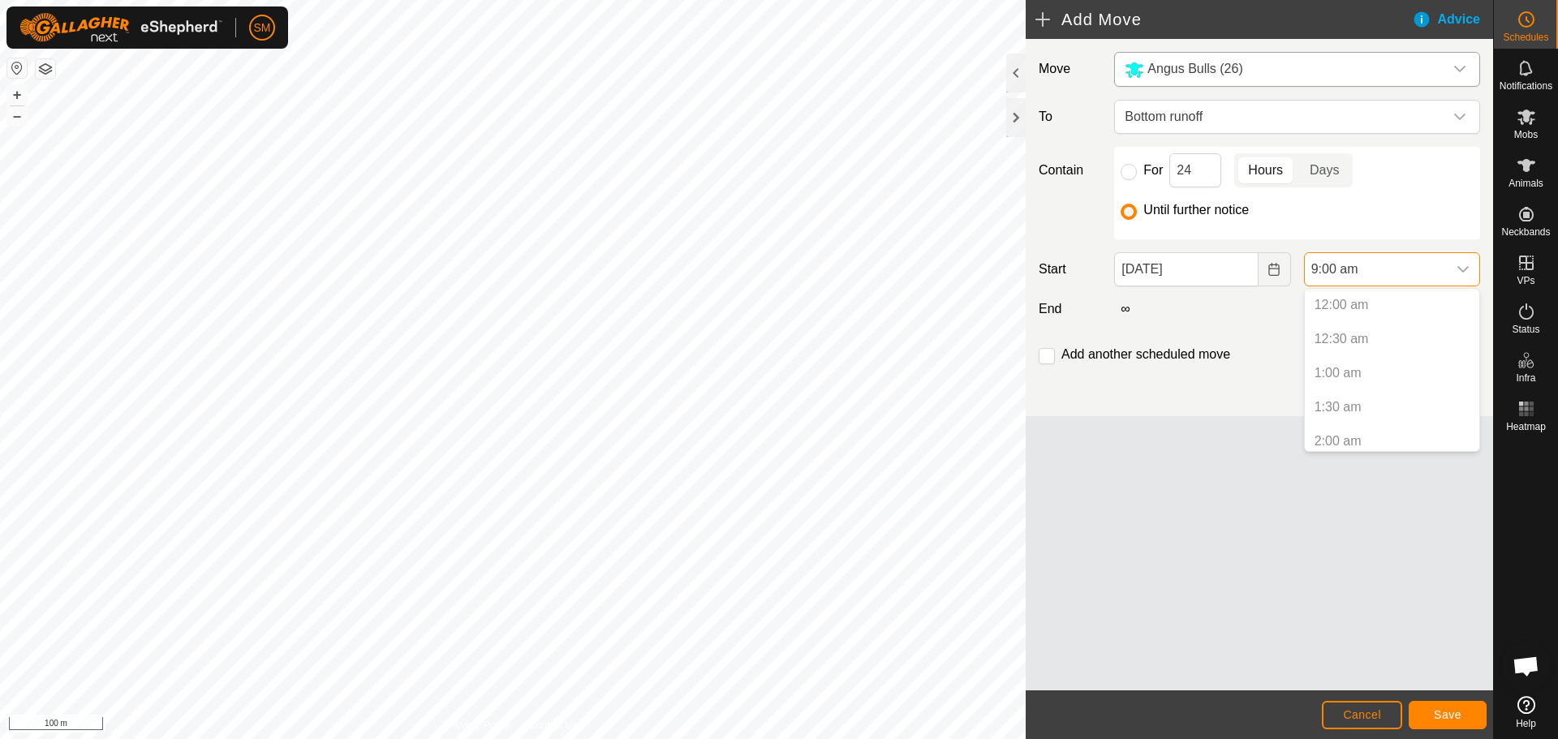
scroll to position [484, 0]
click at [1353, 432] on li "9:00 am" at bounding box center [1392, 435] width 174 height 32
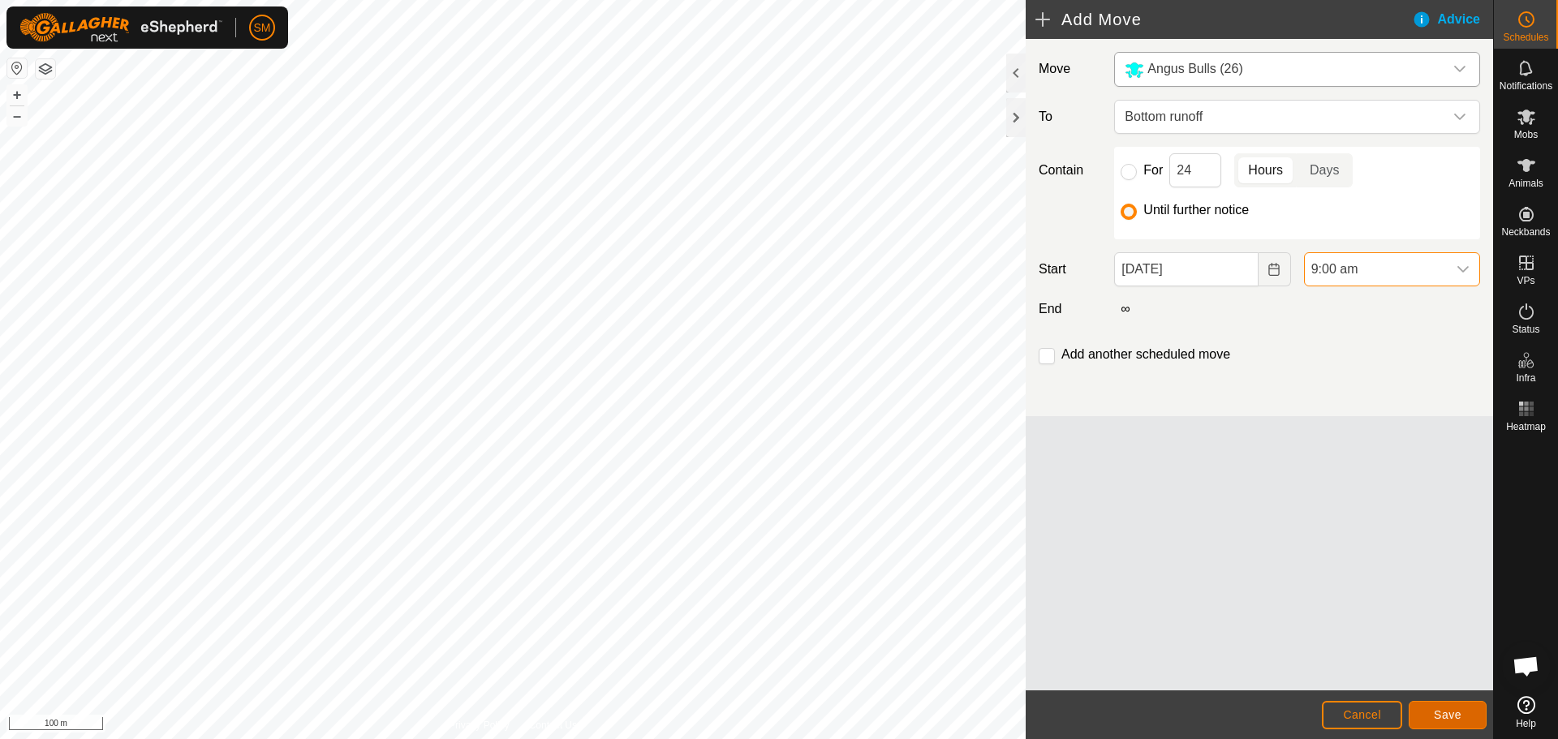
click at [1447, 706] on button "Save" at bounding box center [1448, 715] width 78 height 28
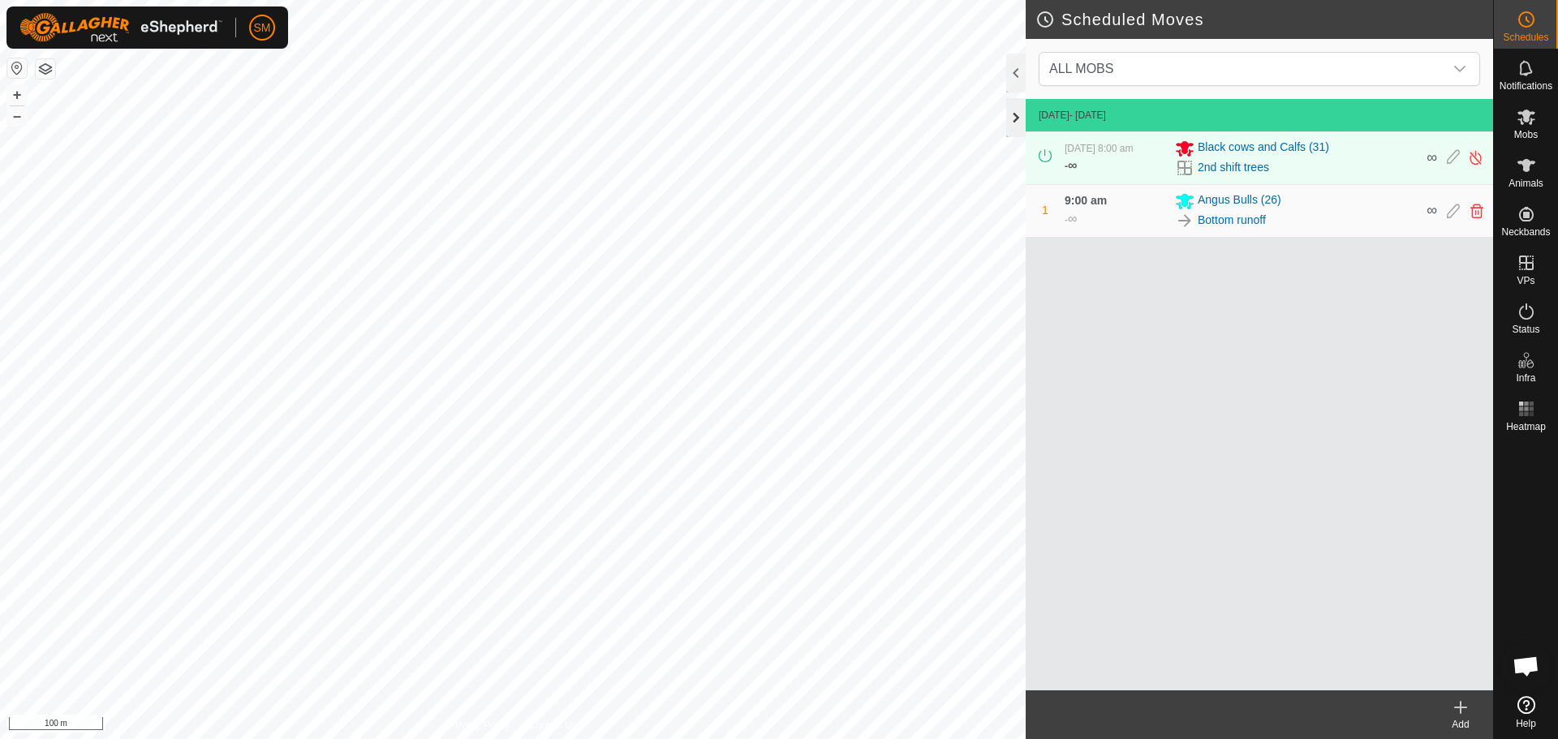
click at [1012, 112] on div at bounding box center [1015, 117] width 19 height 39
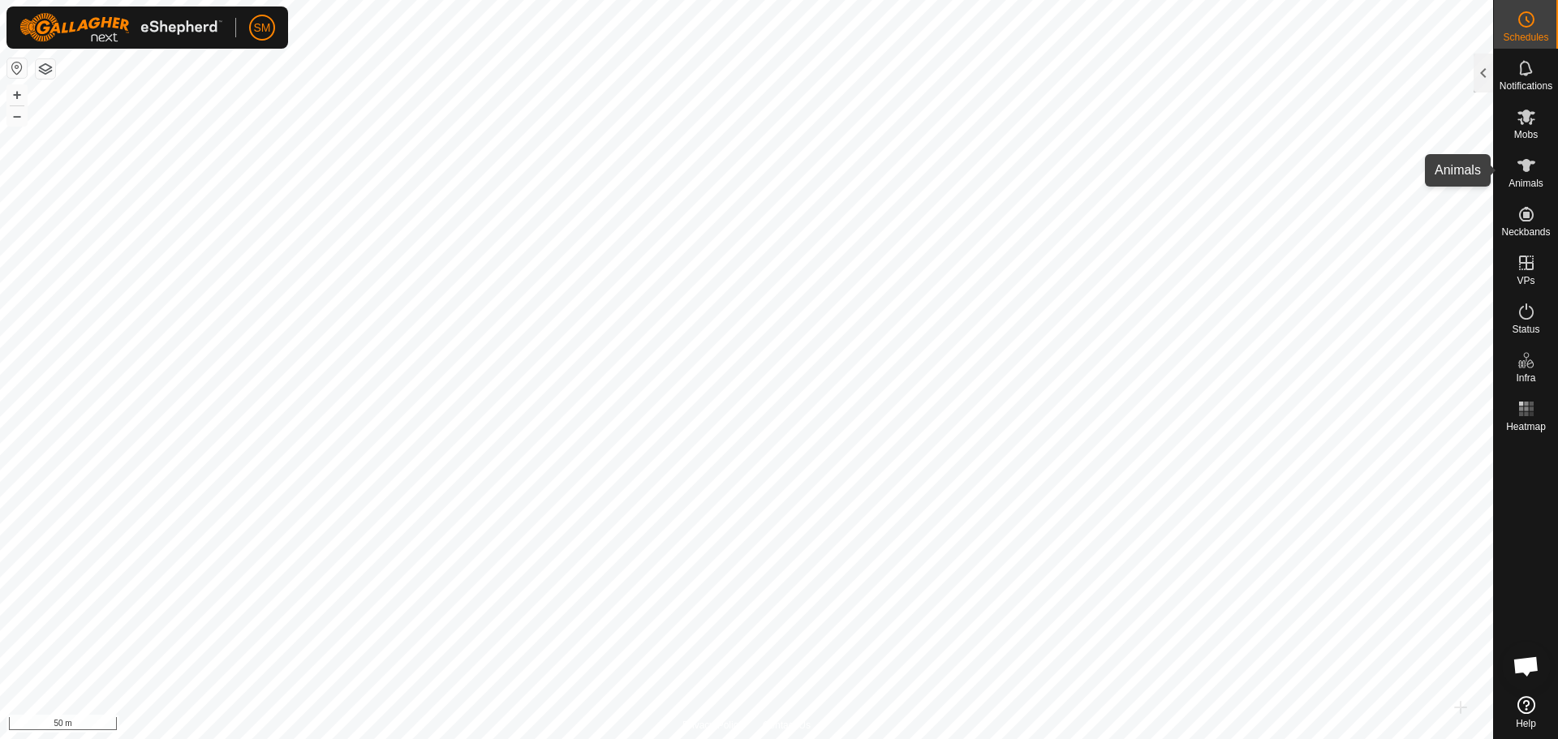
click at [1513, 171] on es-animals-svg-icon at bounding box center [1526, 166] width 29 height 26
click at [1480, 69] on div at bounding box center [1483, 73] width 19 height 39
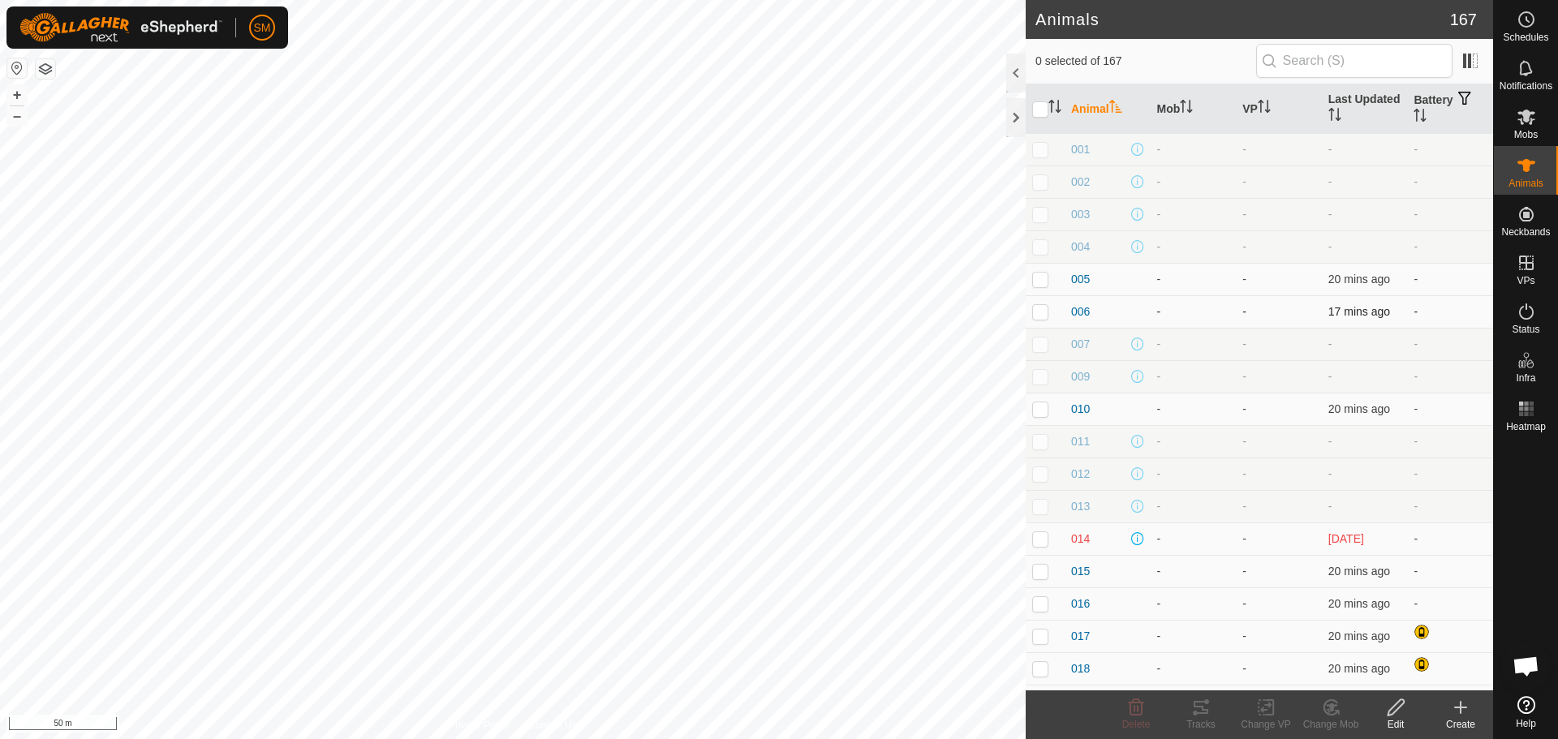
click at [1085, 326] on div "Animals 167 0 selected of 167 Animal Mob VP Last Updated Battery 001 - - - - 00…" at bounding box center [746, 369] width 1493 height 739
click at [1017, 107] on div at bounding box center [1015, 117] width 19 height 39
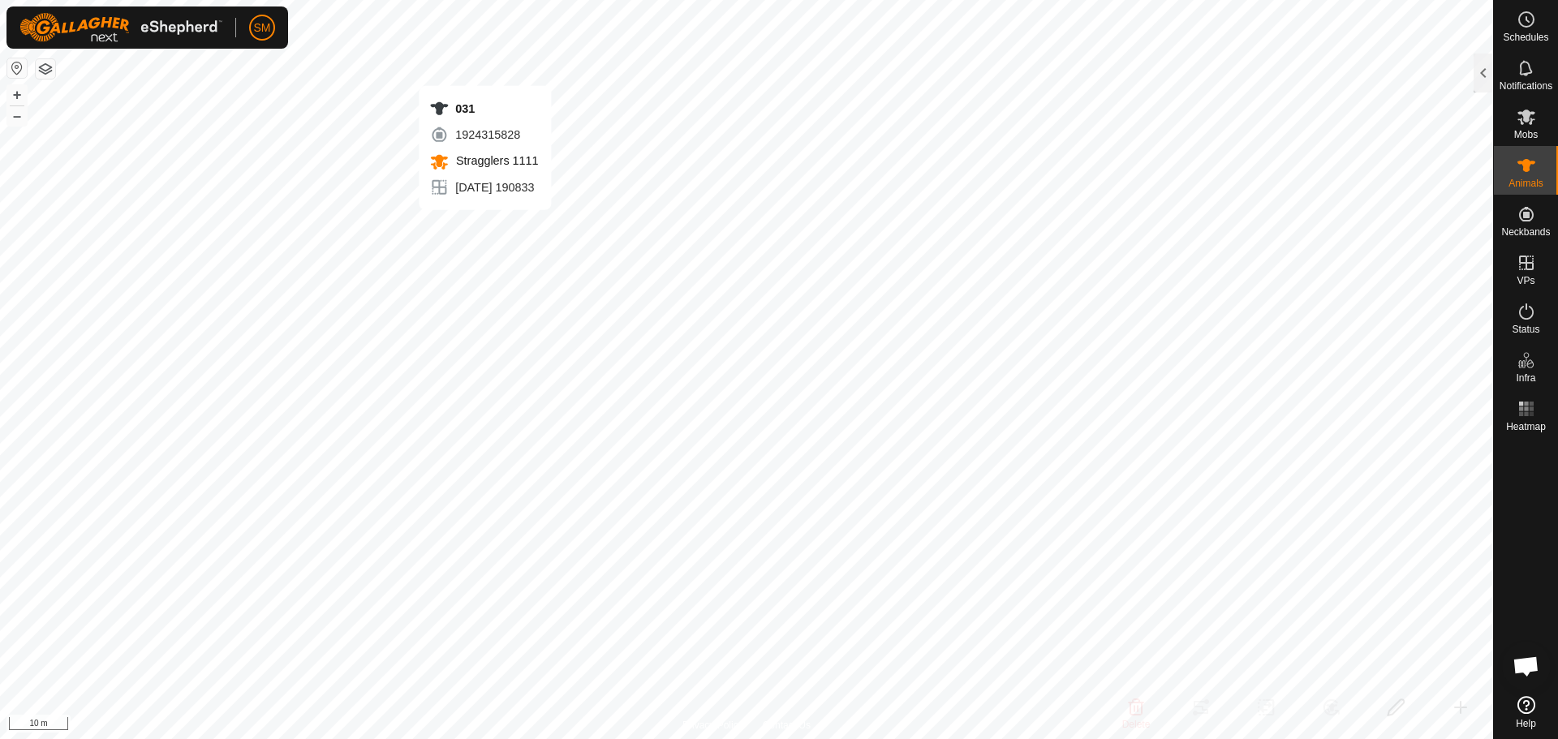
checkbox input "true"
click at [1493, 67] on div "Schedules Notifications Mobs Animals Neckbands VPs Status Infra Heatmap Help" at bounding box center [1525, 369] width 65 height 739
click at [1482, 75] on div at bounding box center [1483, 73] width 19 height 39
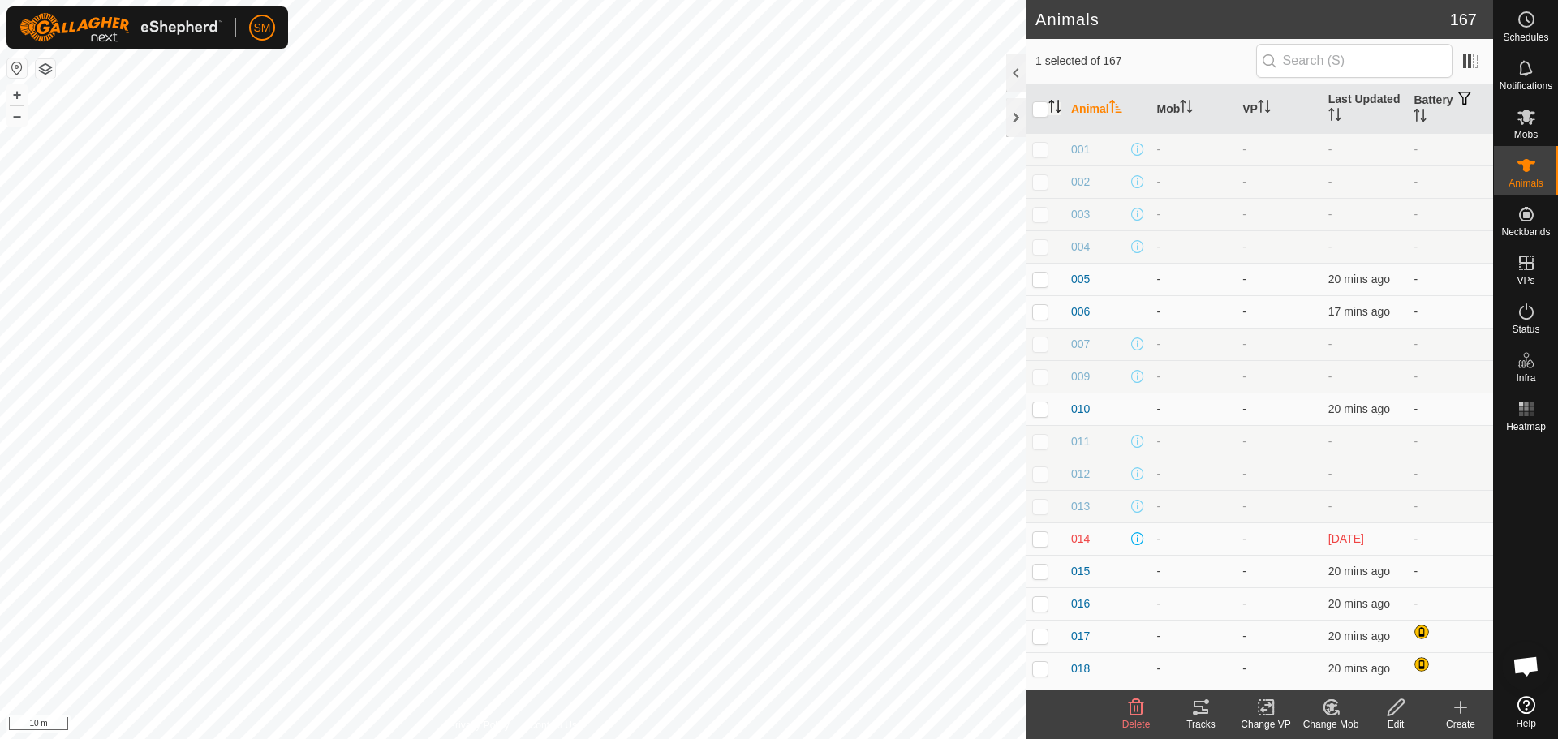
click at [1056, 105] on icon "Activate to sort" at bounding box center [1054, 106] width 13 height 13
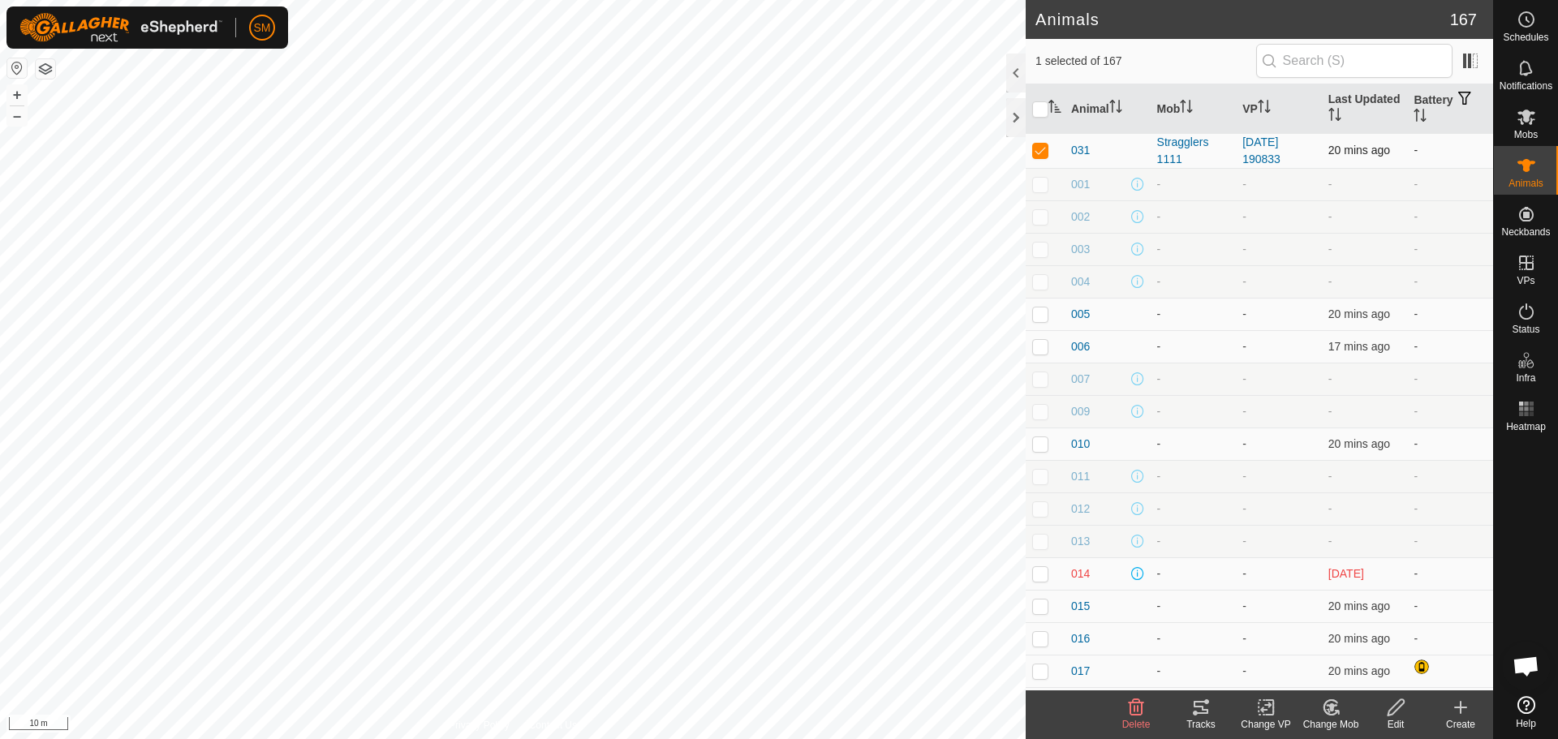
click at [1407, 152] on td "-" at bounding box center [1450, 150] width 86 height 35
click at [1009, 114] on div at bounding box center [1015, 117] width 19 height 39
